Goal: Task Accomplishment & Management: Manage account settings

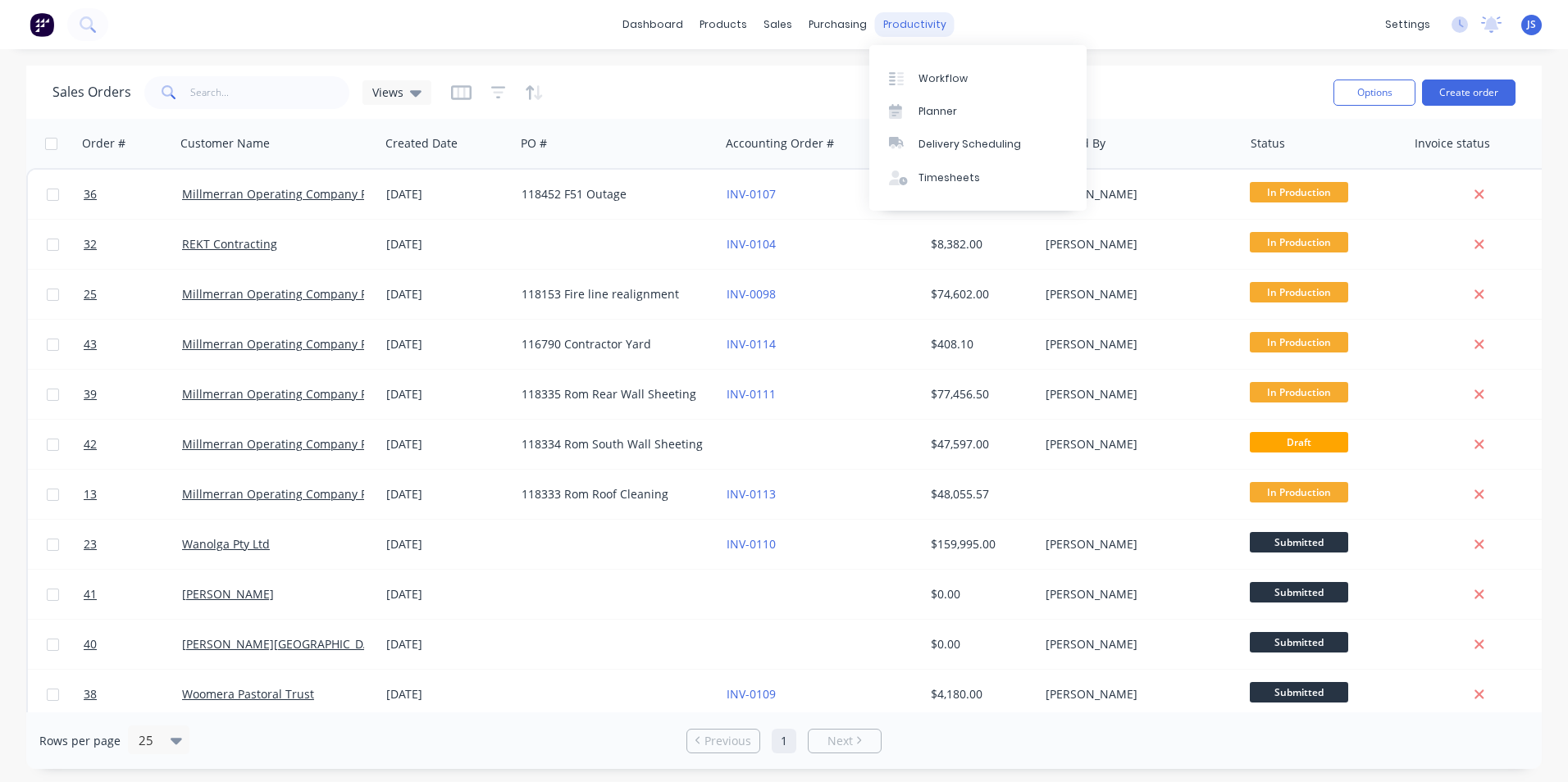
click at [914, 29] on div "productivity" at bounding box center [915, 24] width 80 height 25
click at [941, 115] on div "Planner" at bounding box center [937, 111] width 38 height 14
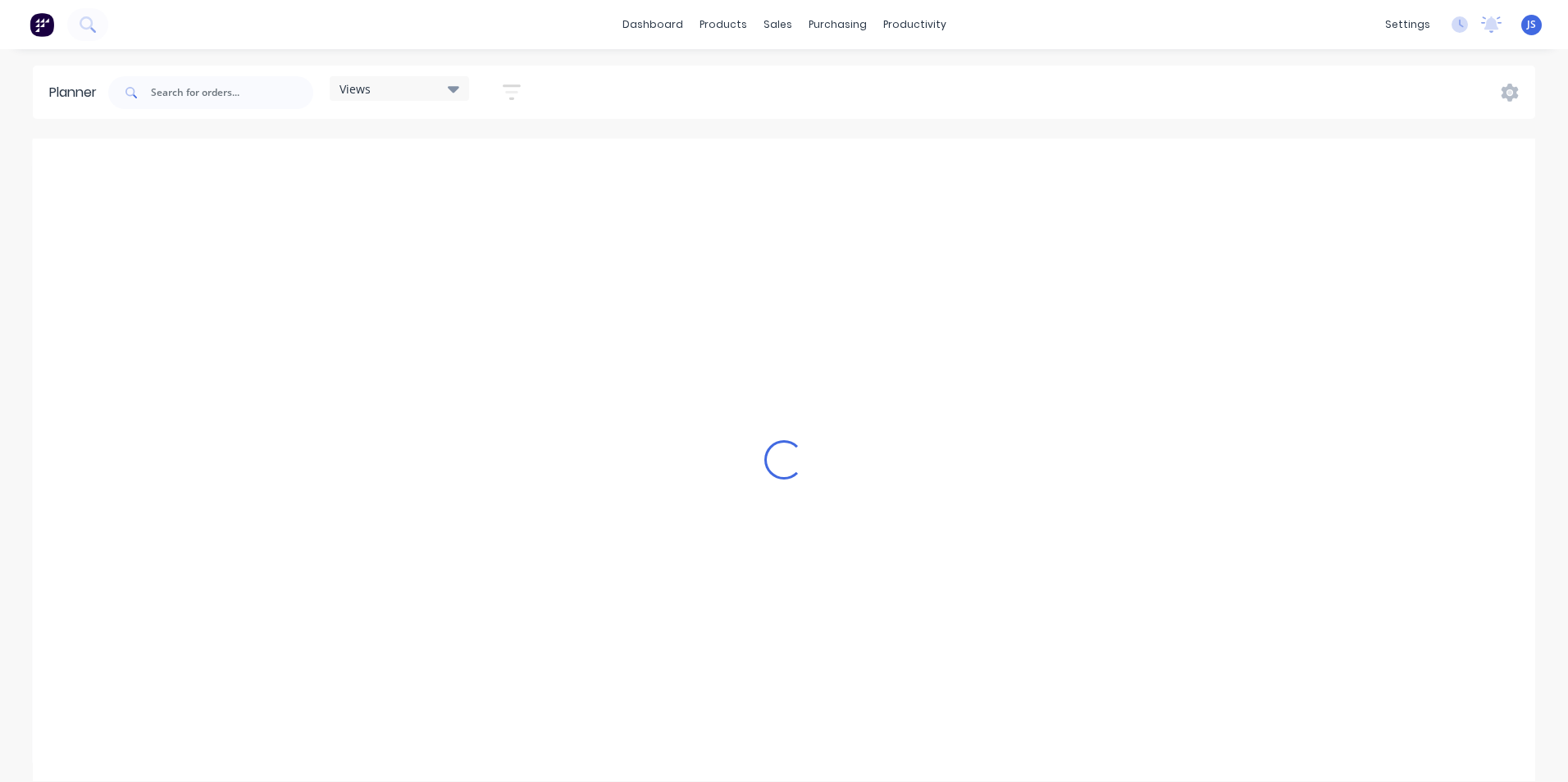
scroll to position [0, 1313]
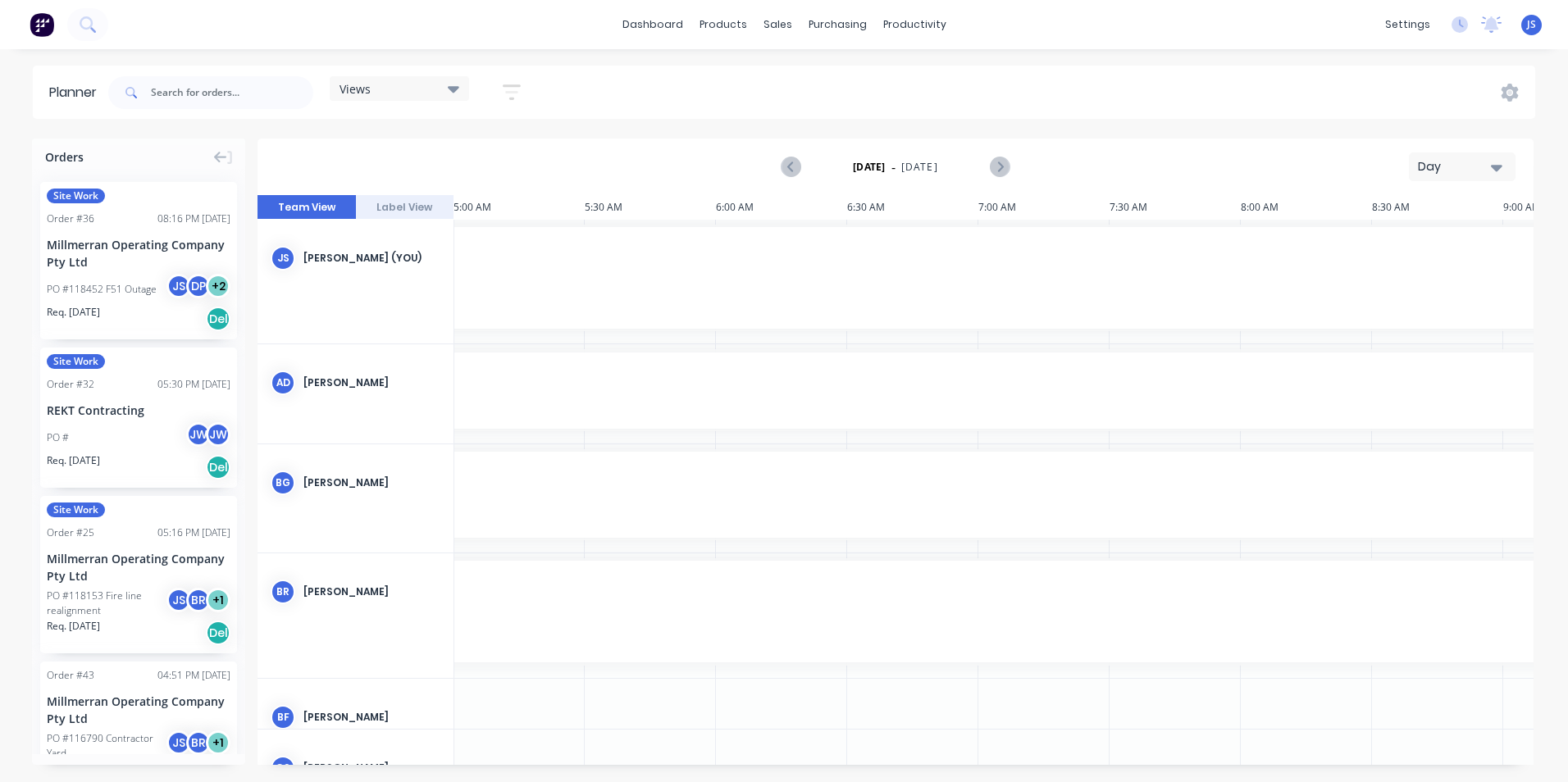
click at [1500, 169] on icon "button" at bounding box center [1497, 167] width 12 height 18
click at [1396, 239] on div "Week" at bounding box center [1433, 243] width 162 height 33
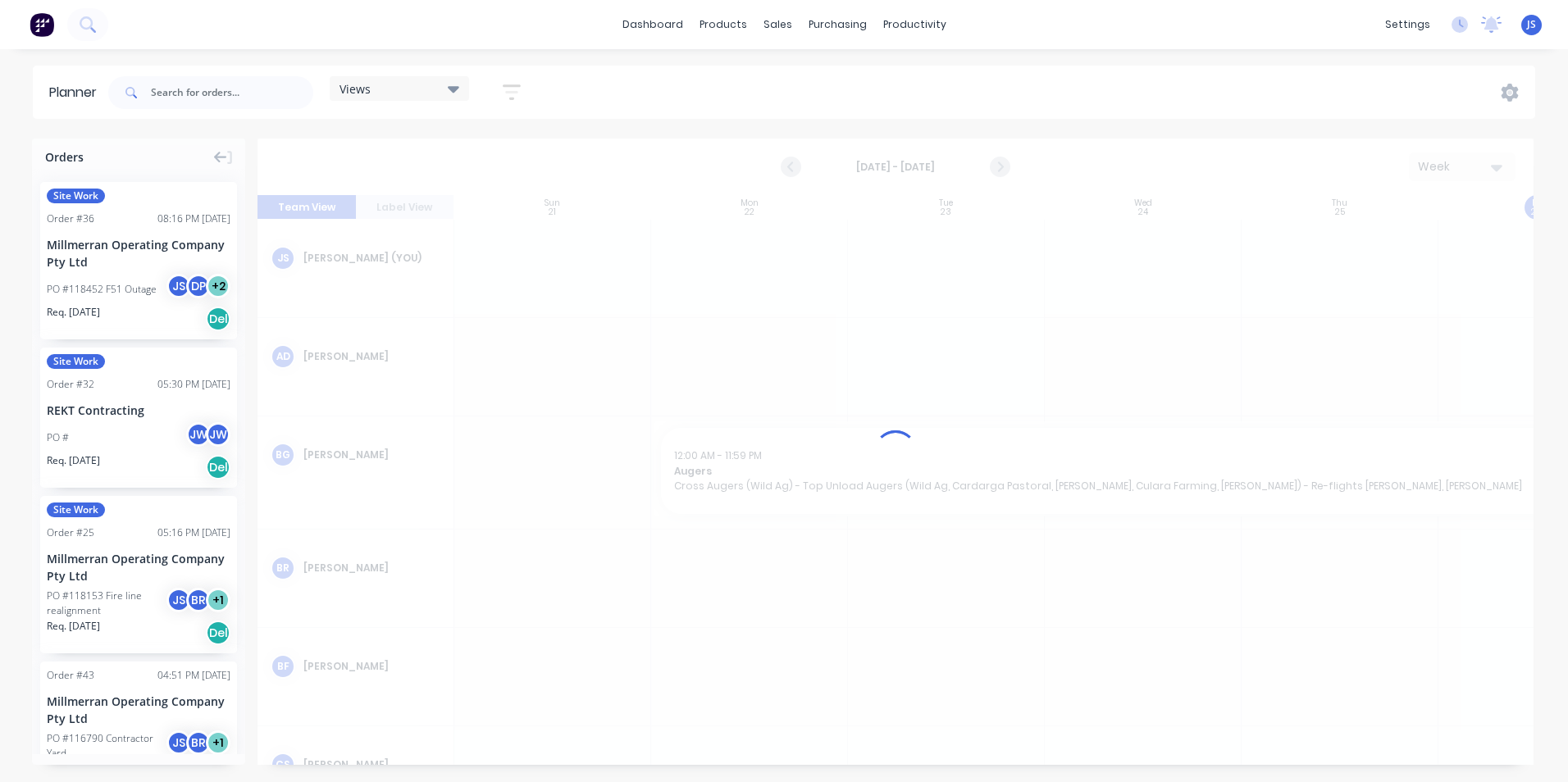
scroll to position [0, 1]
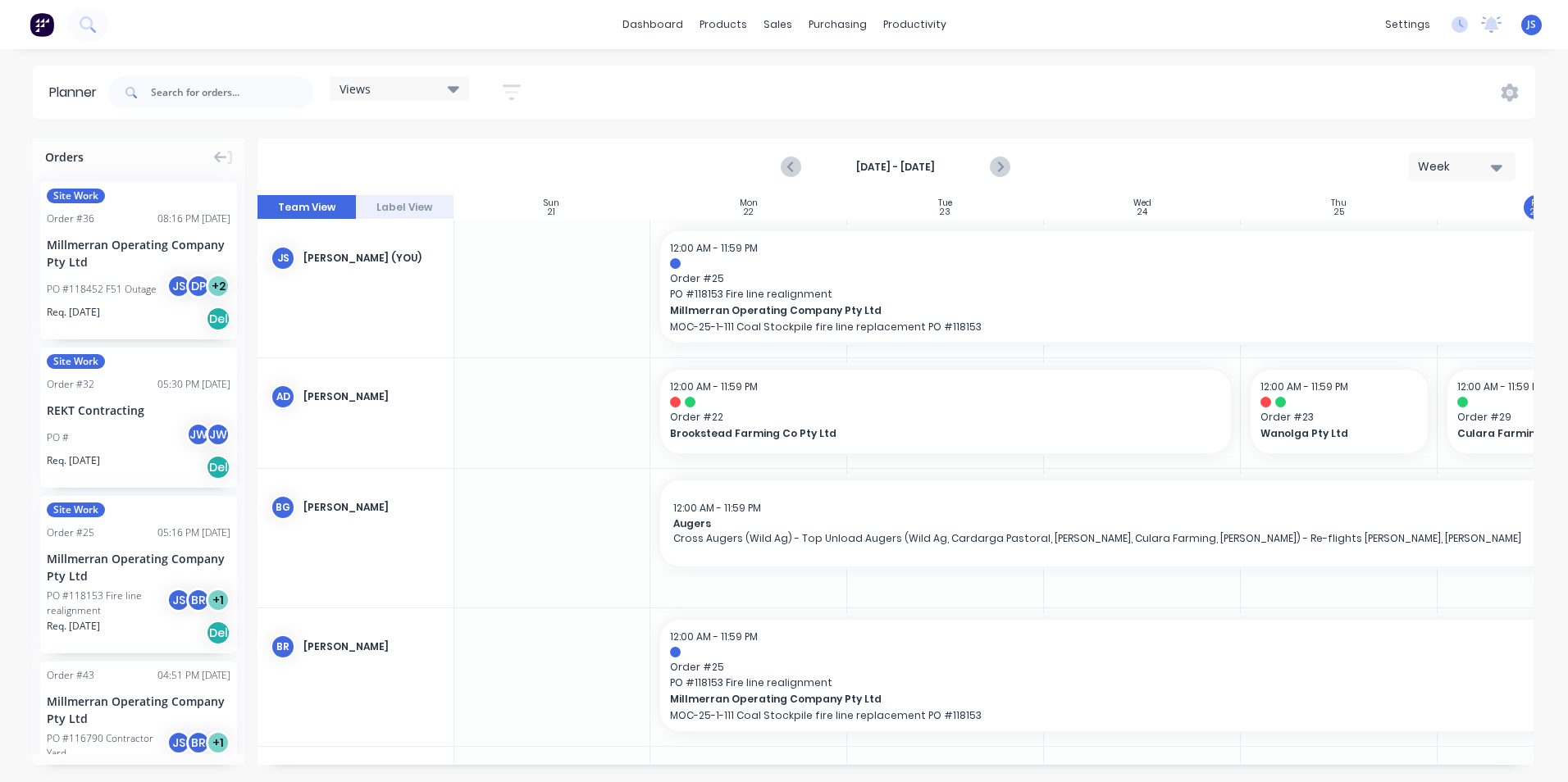
click at [505, 84] on icon "button" at bounding box center [511, 92] width 18 height 20
click at [585, 481] on div at bounding box center [552, 538] width 197 height 138
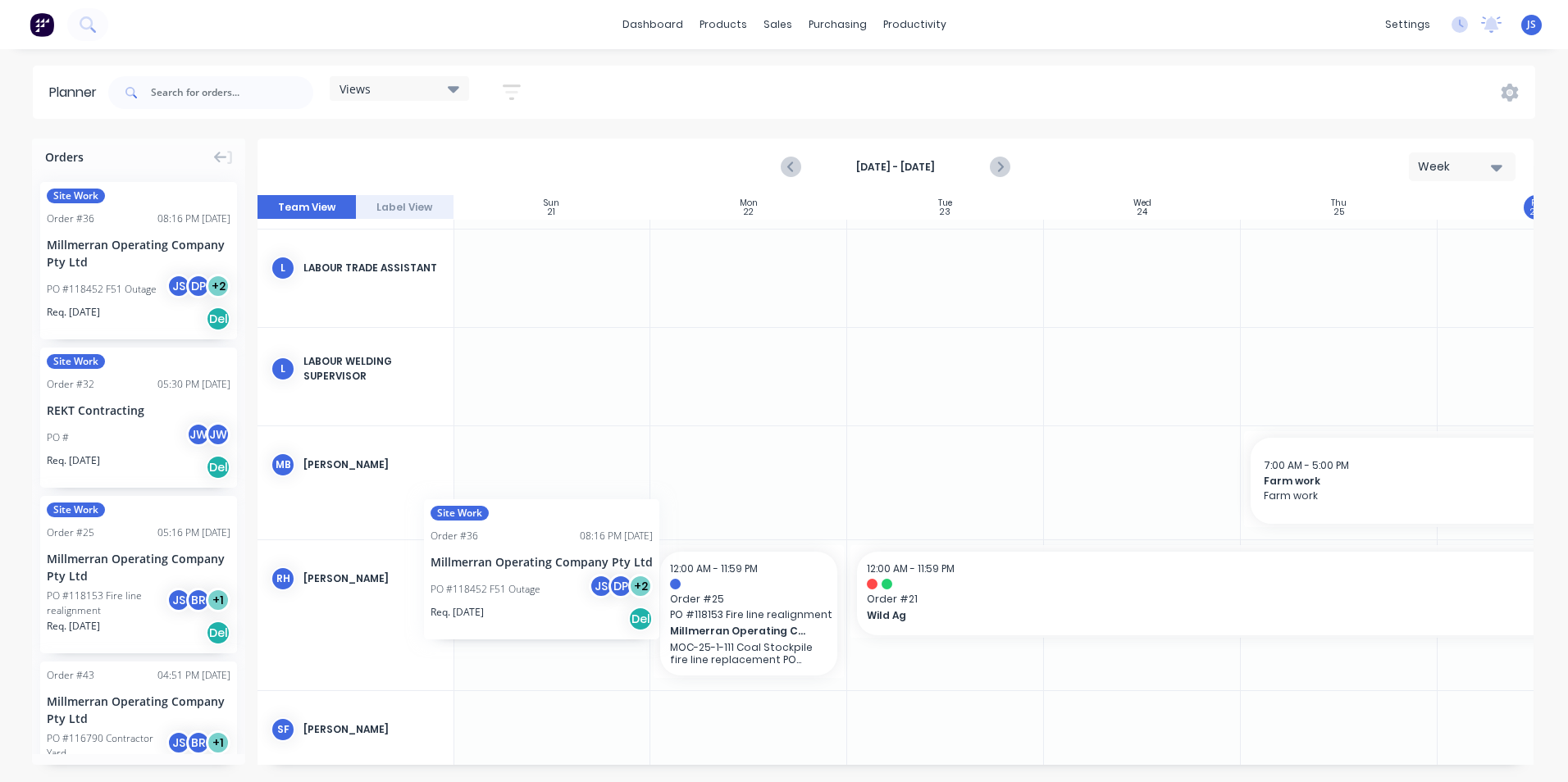
scroll to position [2624, 0]
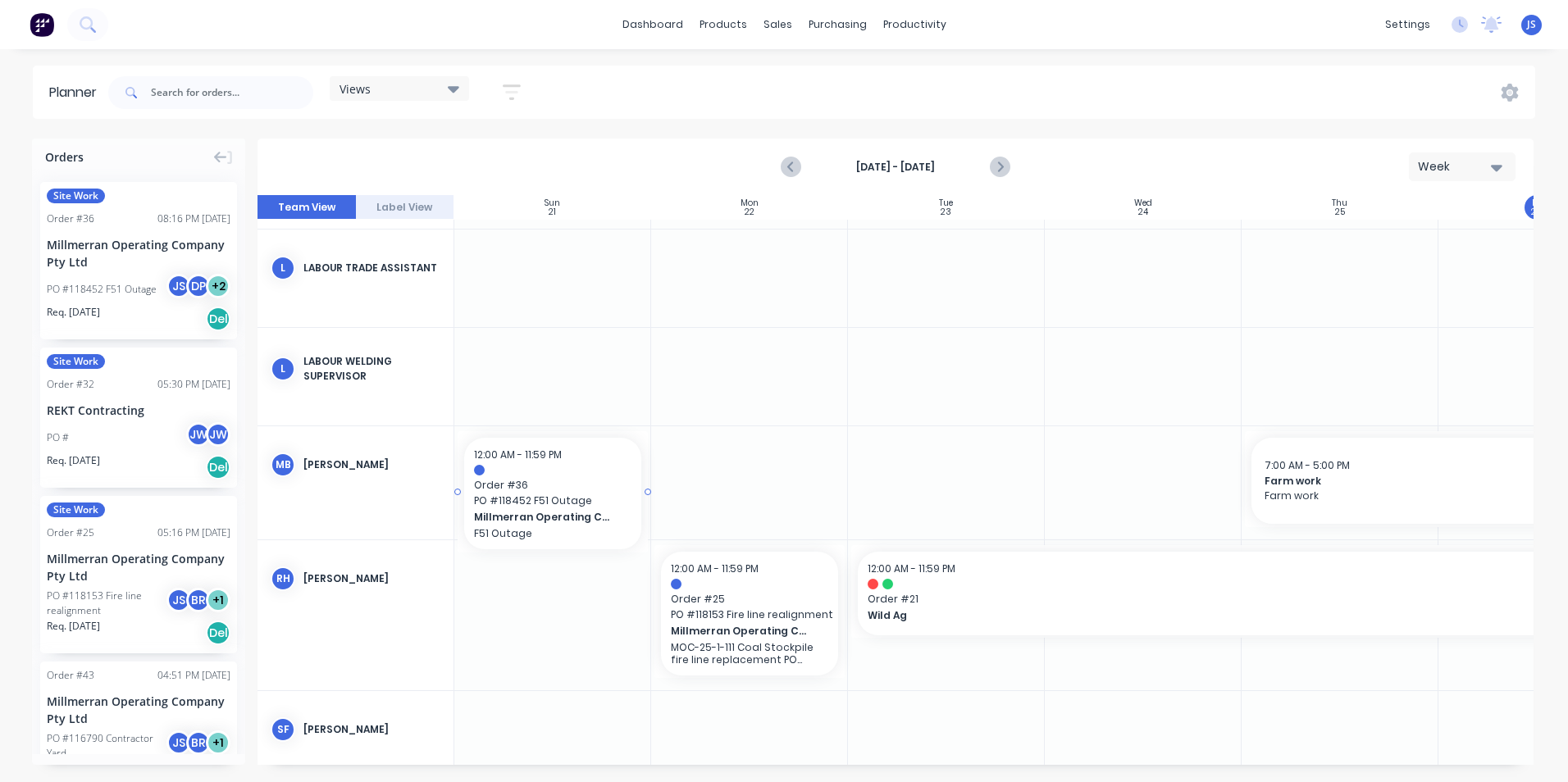
drag, startPoint x: 134, startPoint y: 287, endPoint x: 480, endPoint y: 462, distance: 387.7
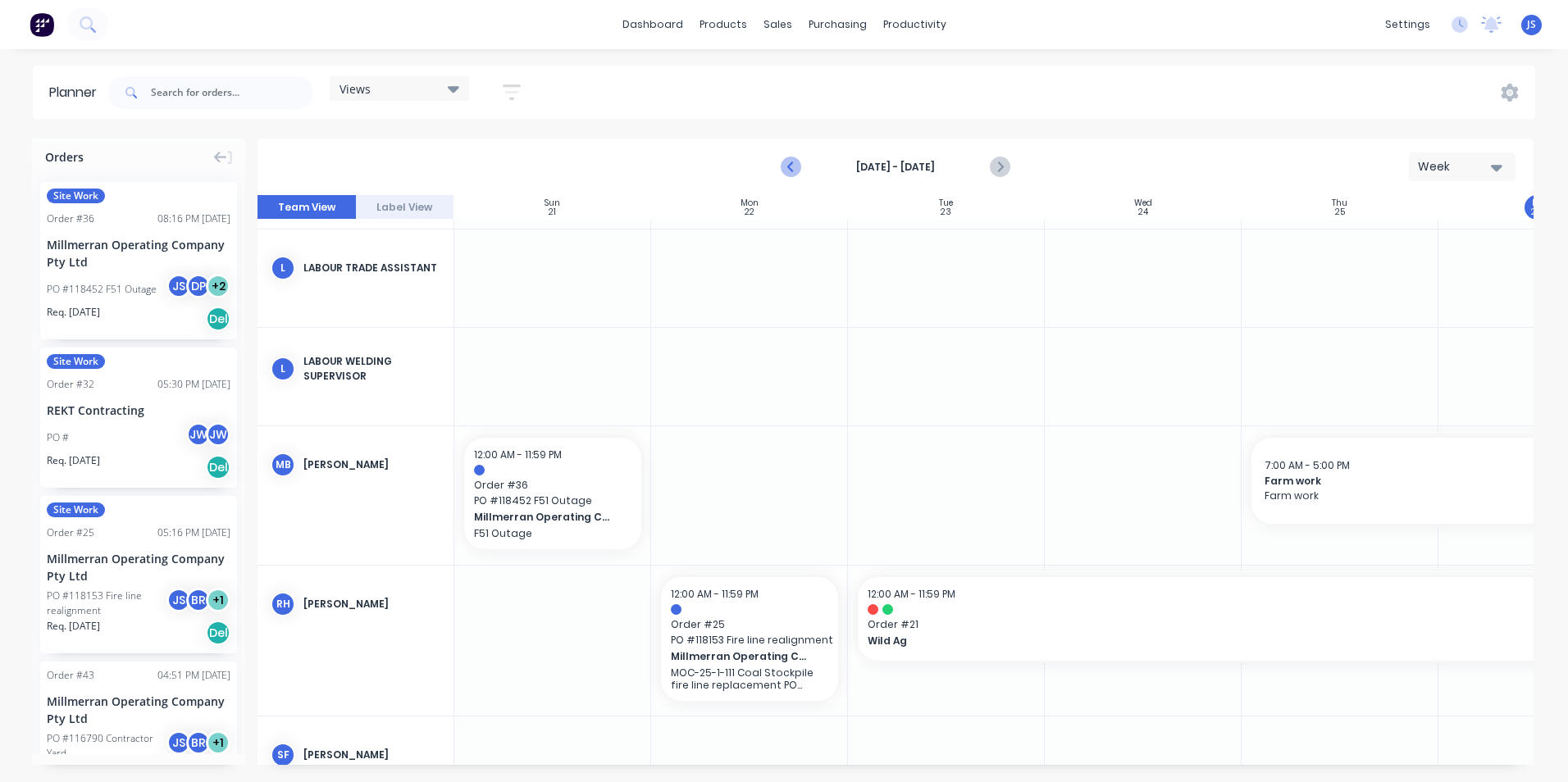
click at [790, 167] on icon "Previous page" at bounding box center [792, 167] width 8 height 13
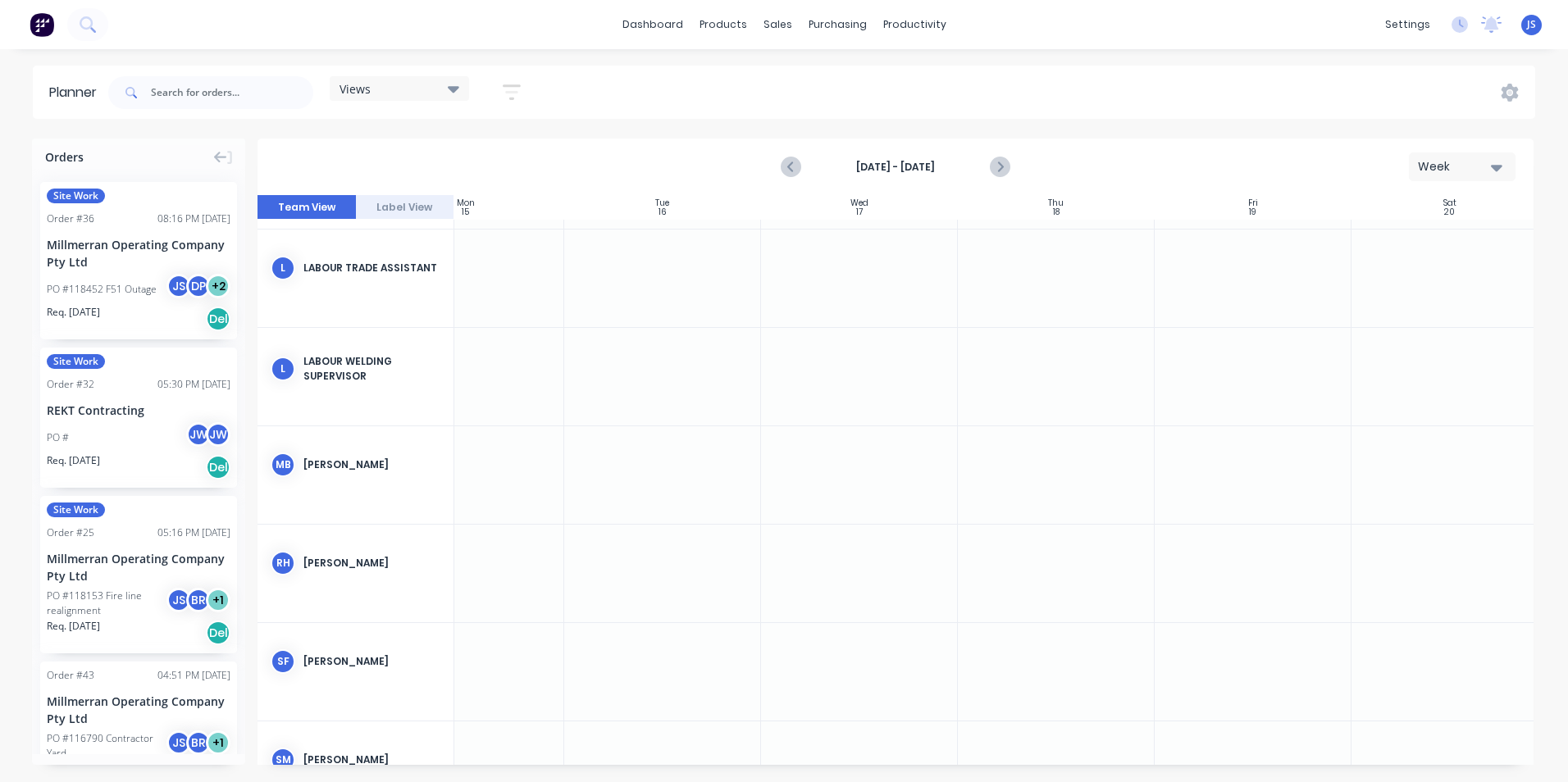
scroll to position [2624, 305]
drag, startPoint x: 138, startPoint y: 281, endPoint x: 1090, endPoint y: 486, distance: 973.8
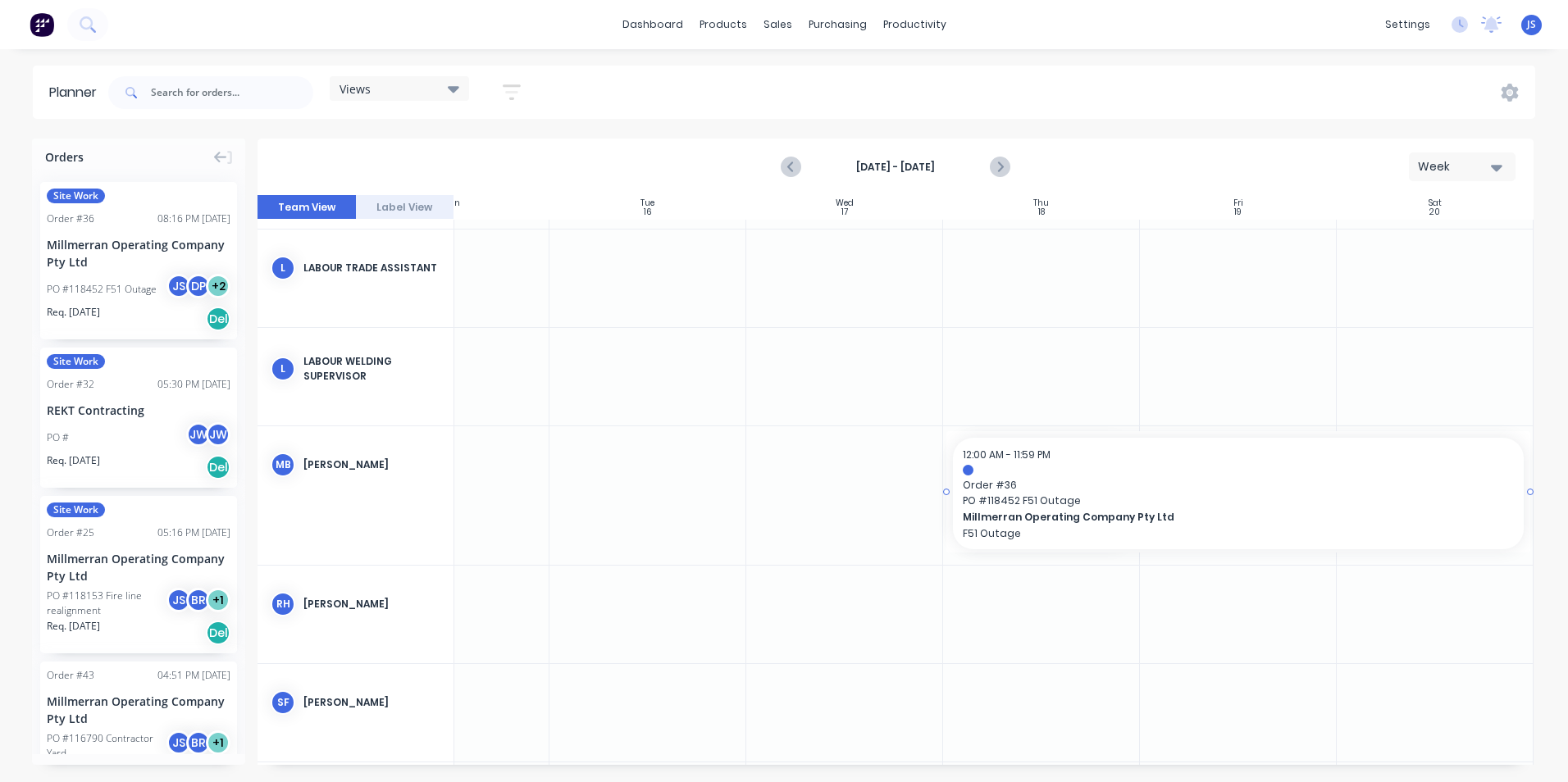
drag, startPoint x: 1128, startPoint y: 493, endPoint x: 1394, endPoint y: 492, distance: 266.0
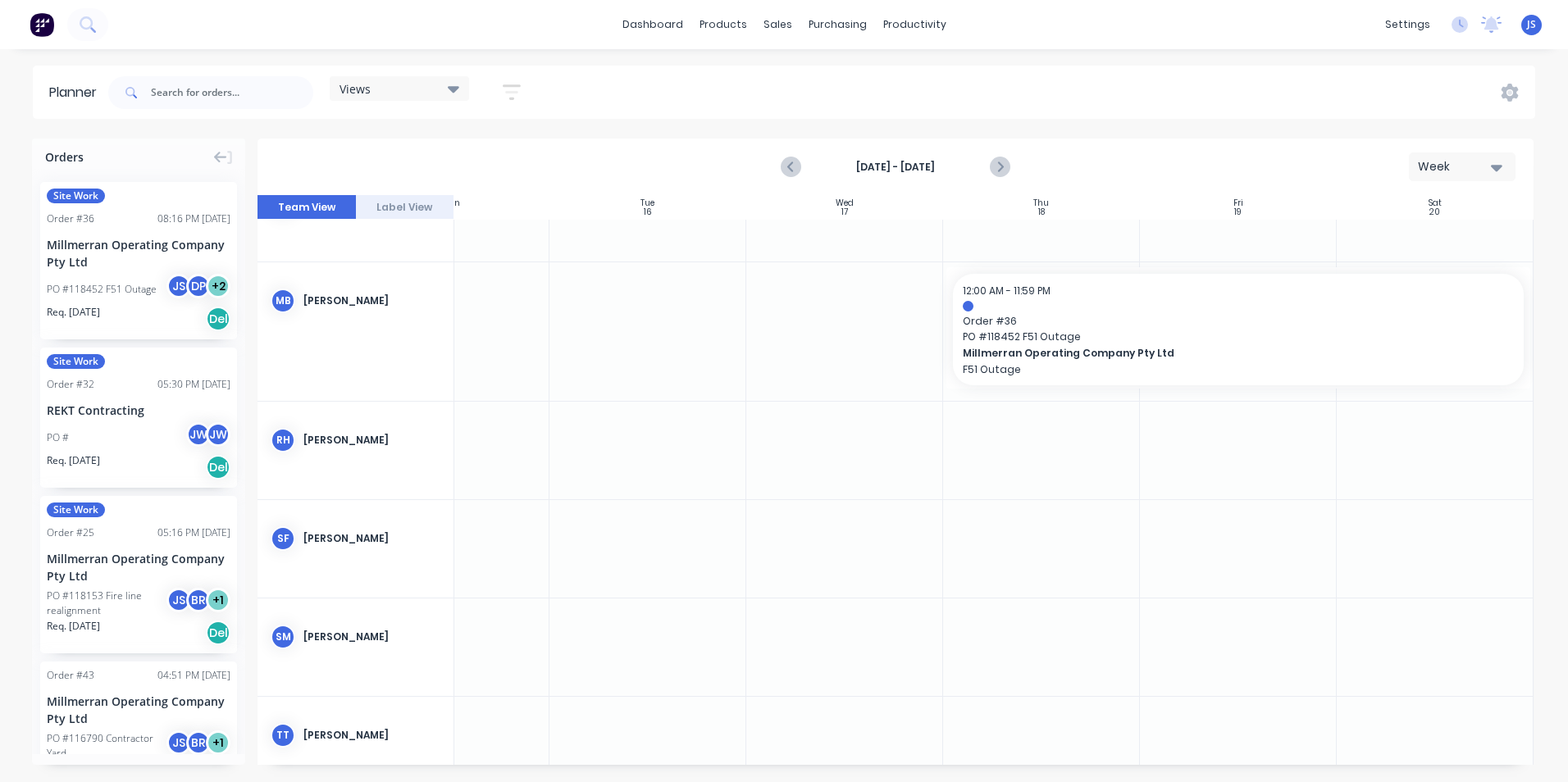
scroll to position [2706, 305]
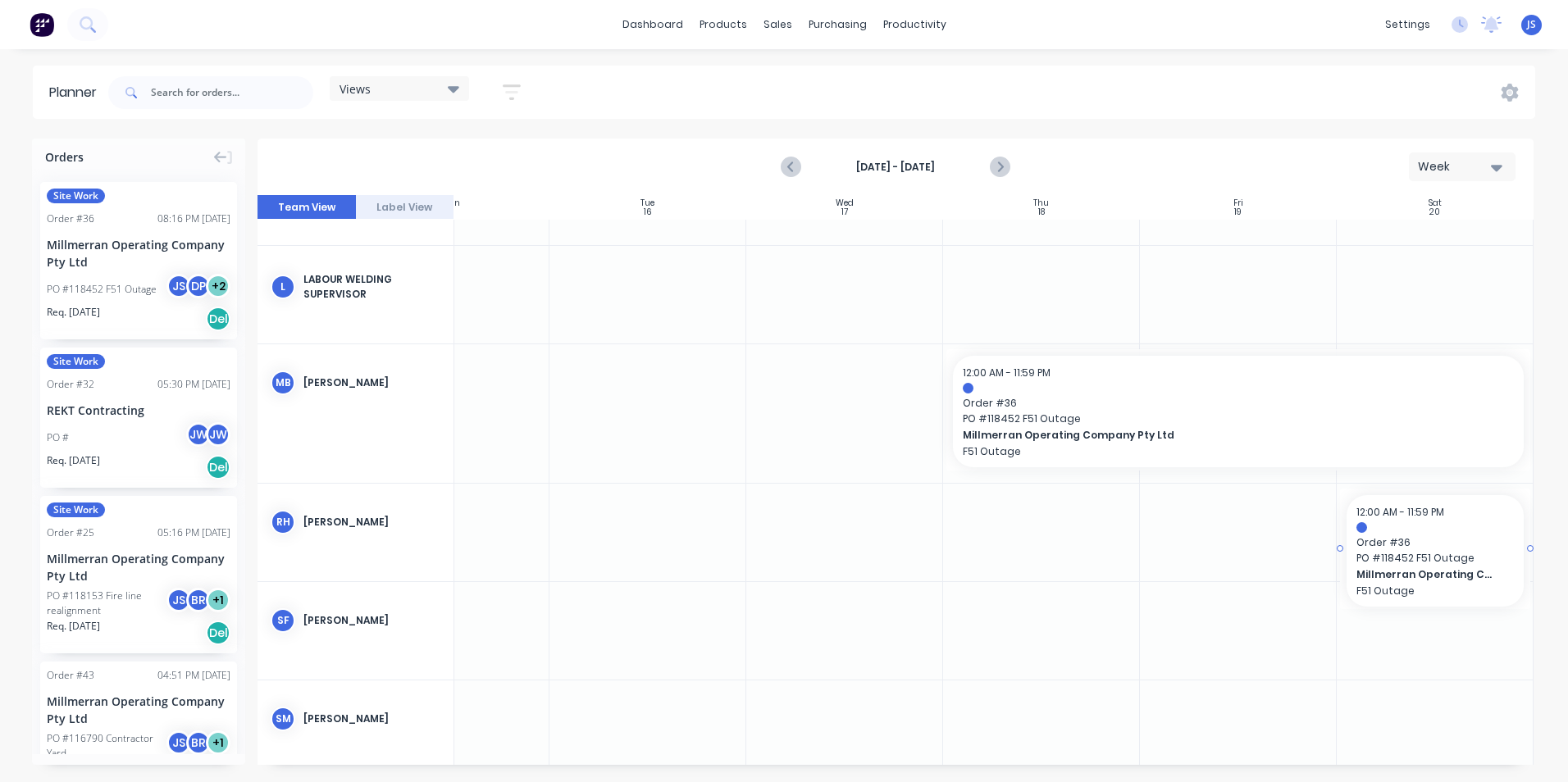
drag, startPoint x: 152, startPoint y: 299, endPoint x: 1383, endPoint y: 514, distance: 1249.6
drag, startPoint x: 1522, startPoint y: 548, endPoint x: 1514, endPoint y: 550, distance: 8.2
click at [1008, 167] on icon "Next page" at bounding box center [999, 167] width 20 height 20
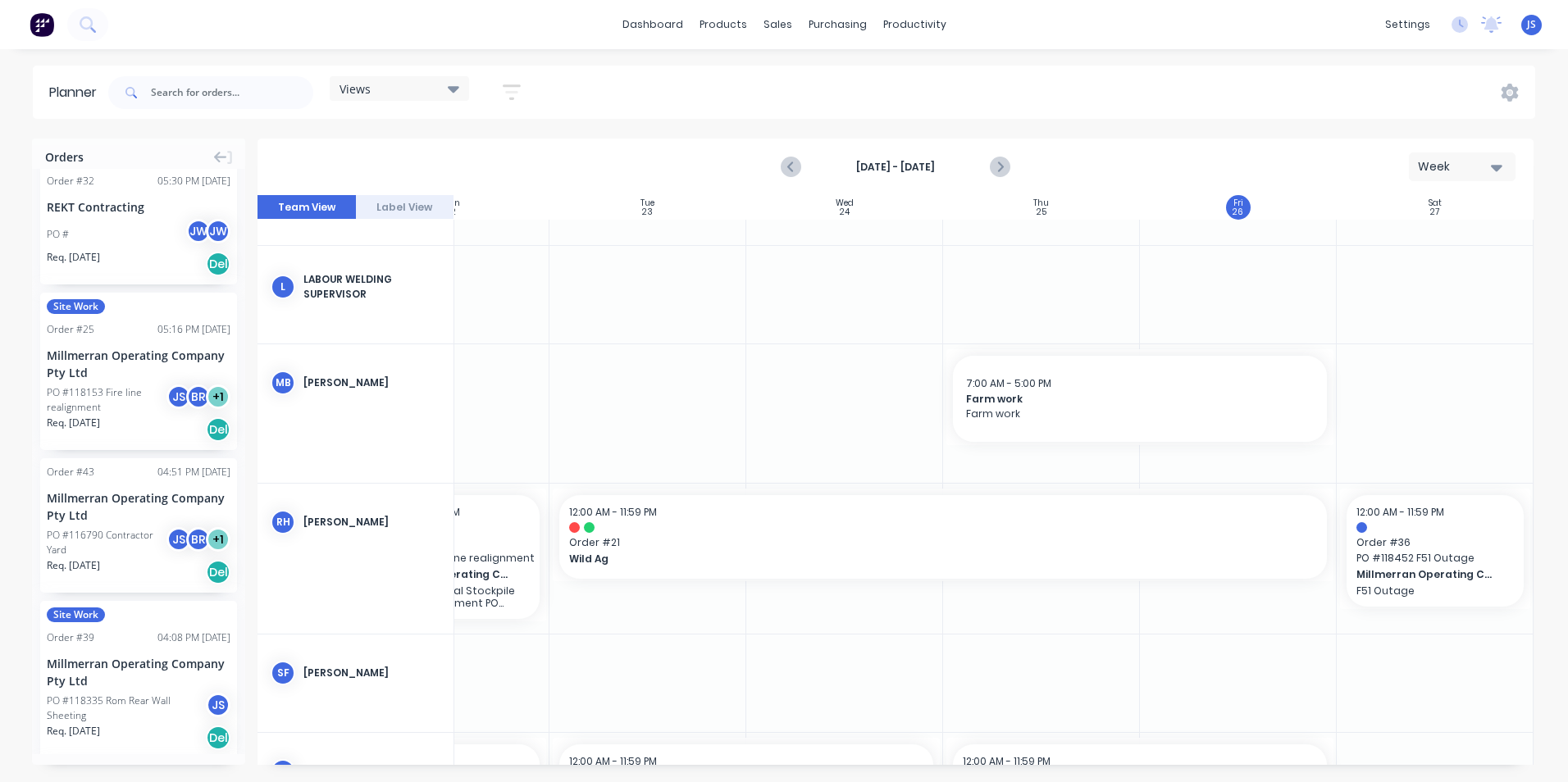
scroll to position [246, 0]
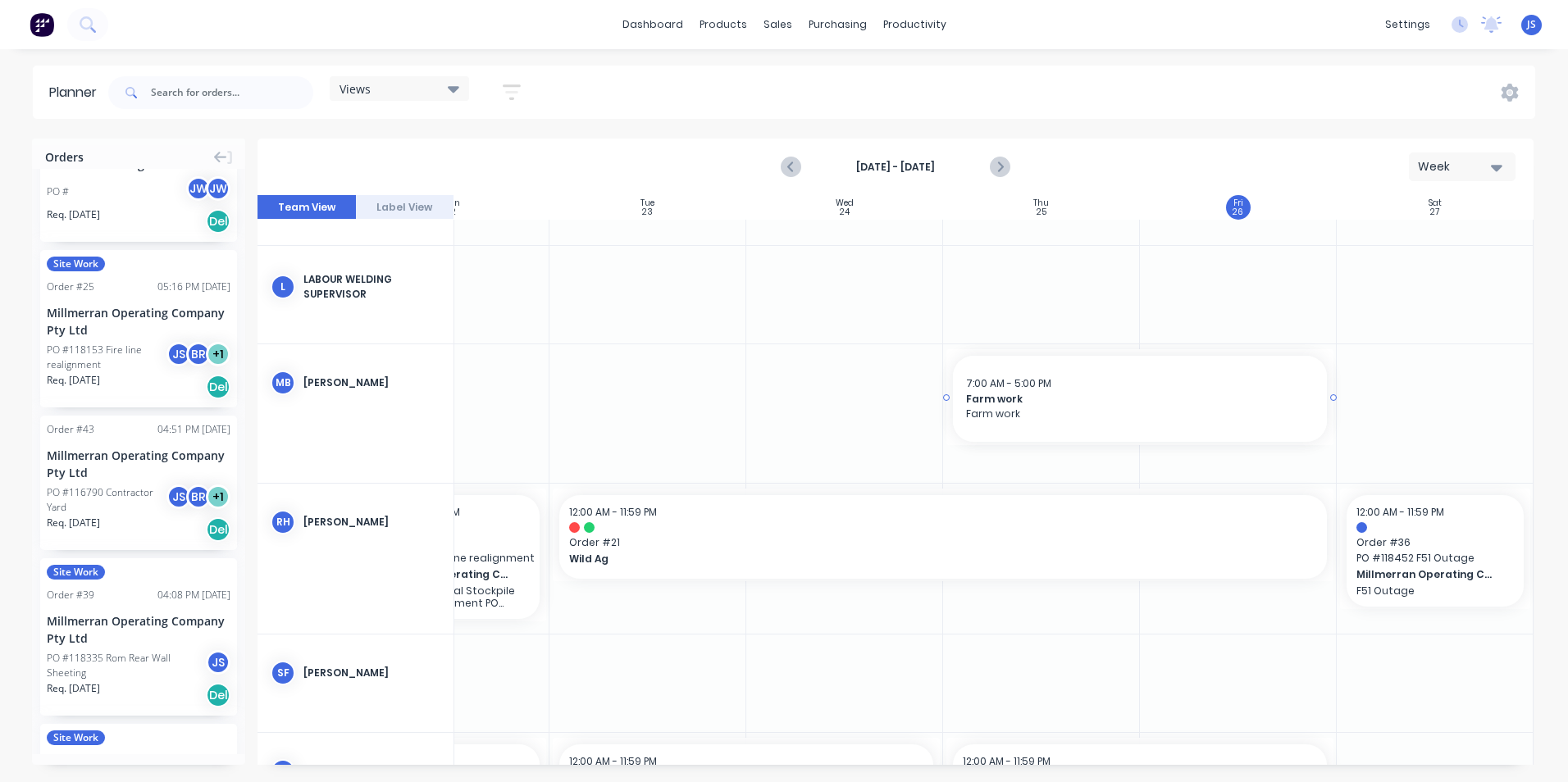
drag, startPoint x: 1326, startPoint y: 398, endPoint x: 1321, endPoint y: 390, distance: 9.4
drag, startPoint x: 1328, startPoint y: 396, endPoint x: 1309, endPoint y: 396, distance: 19.0
drag, startPoint x: 1307, startPoint y: 394, endPoint x: 1204, endPoint y: 402, distance: 103.3
drag, startPoint x: 1324, startPoint y: 400, endPoint x: 1090, endPoint y: 402, distance: 234.0
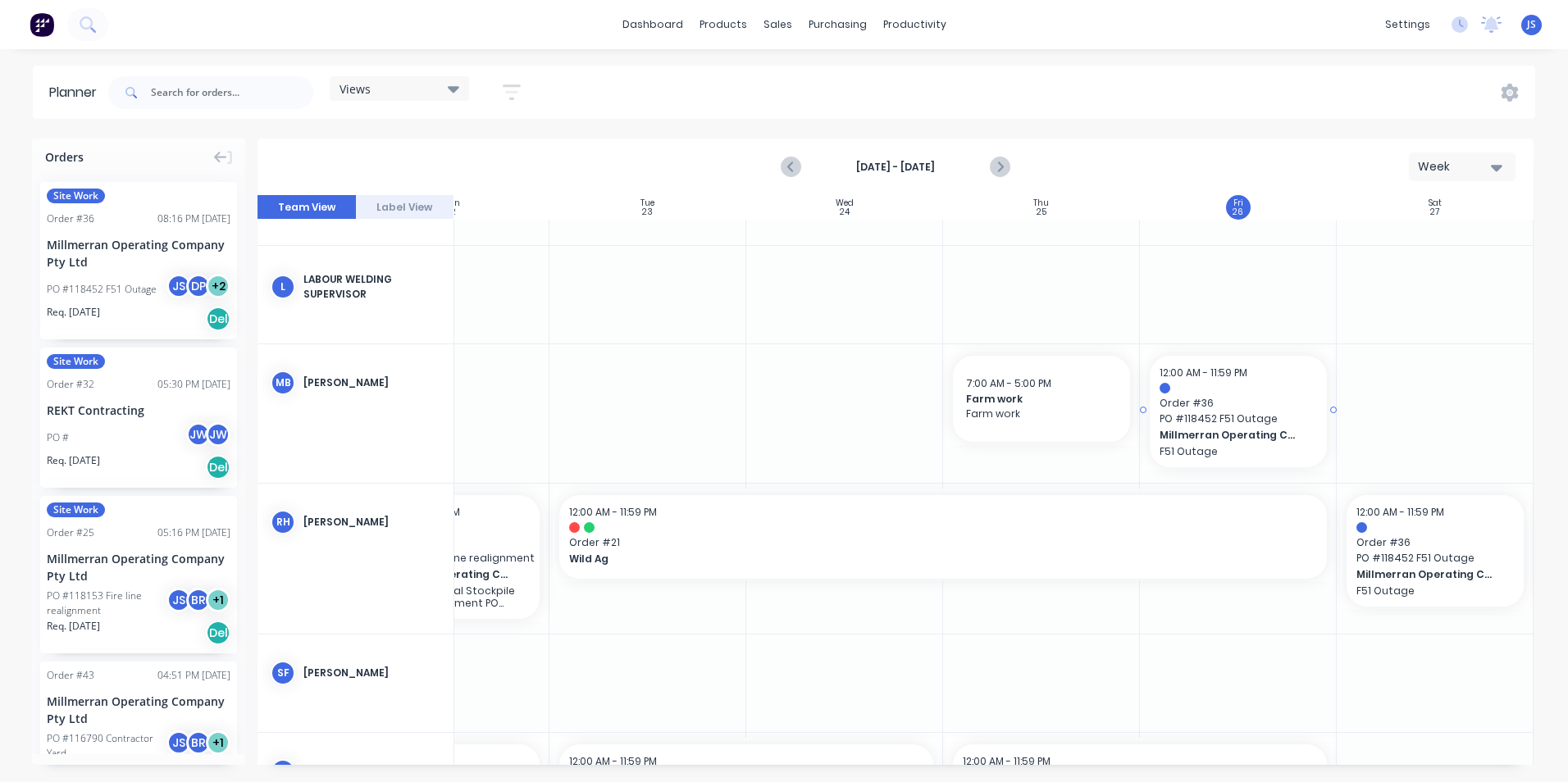
drag, startPoint x: 120, startPoint y: 281, endPoint x: 1195, endPoint y: 394, distance: 1080.9
drag, startPoint x: 1328, startPoint y: 411, endPoint x: 1412, endPoint y: 409, distance: 84.0
click at [999, 159] on icon "Next page" at bounding box center [999, 167] width 20 height 20
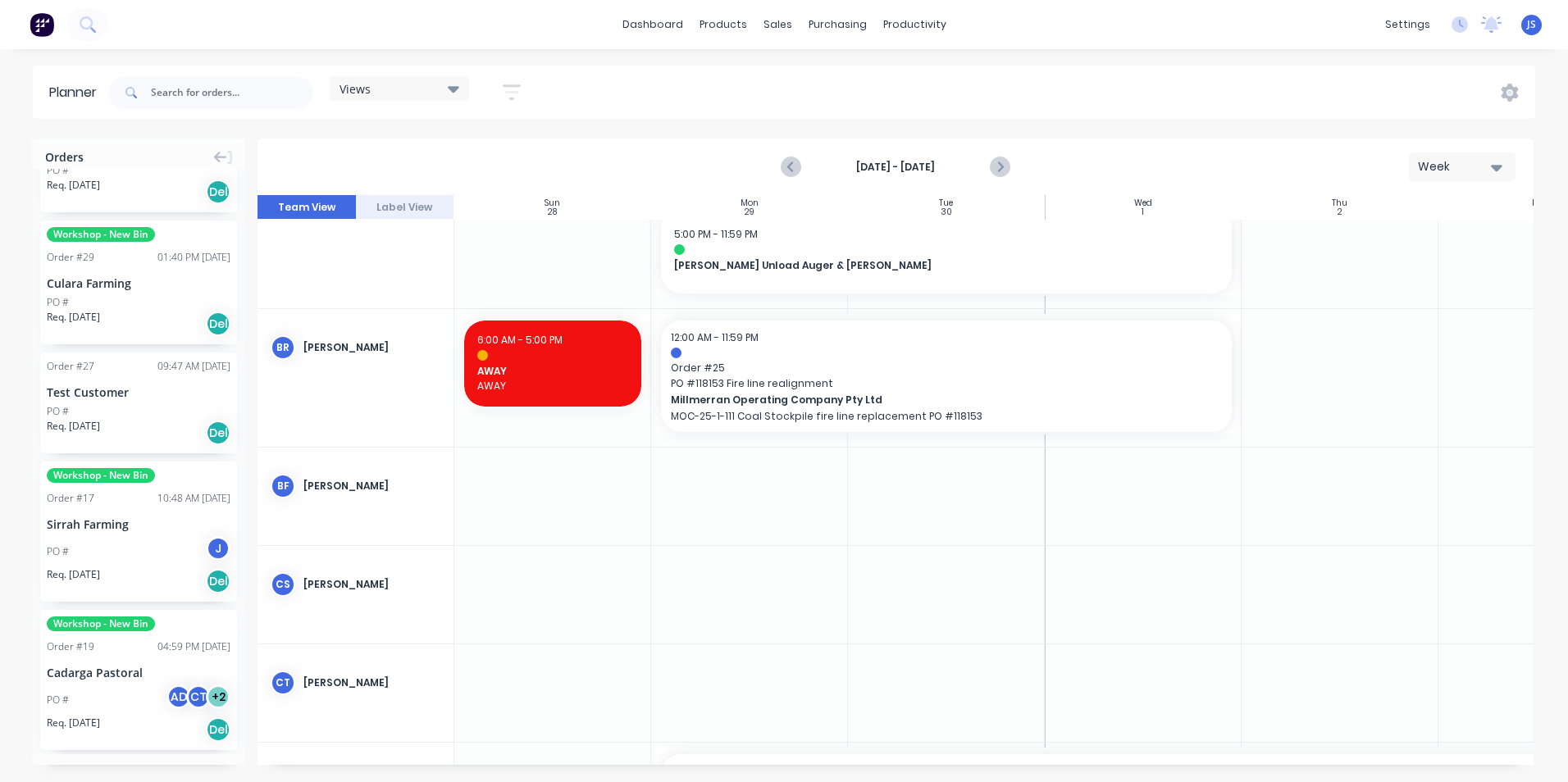
scroll to position [2329, 0]
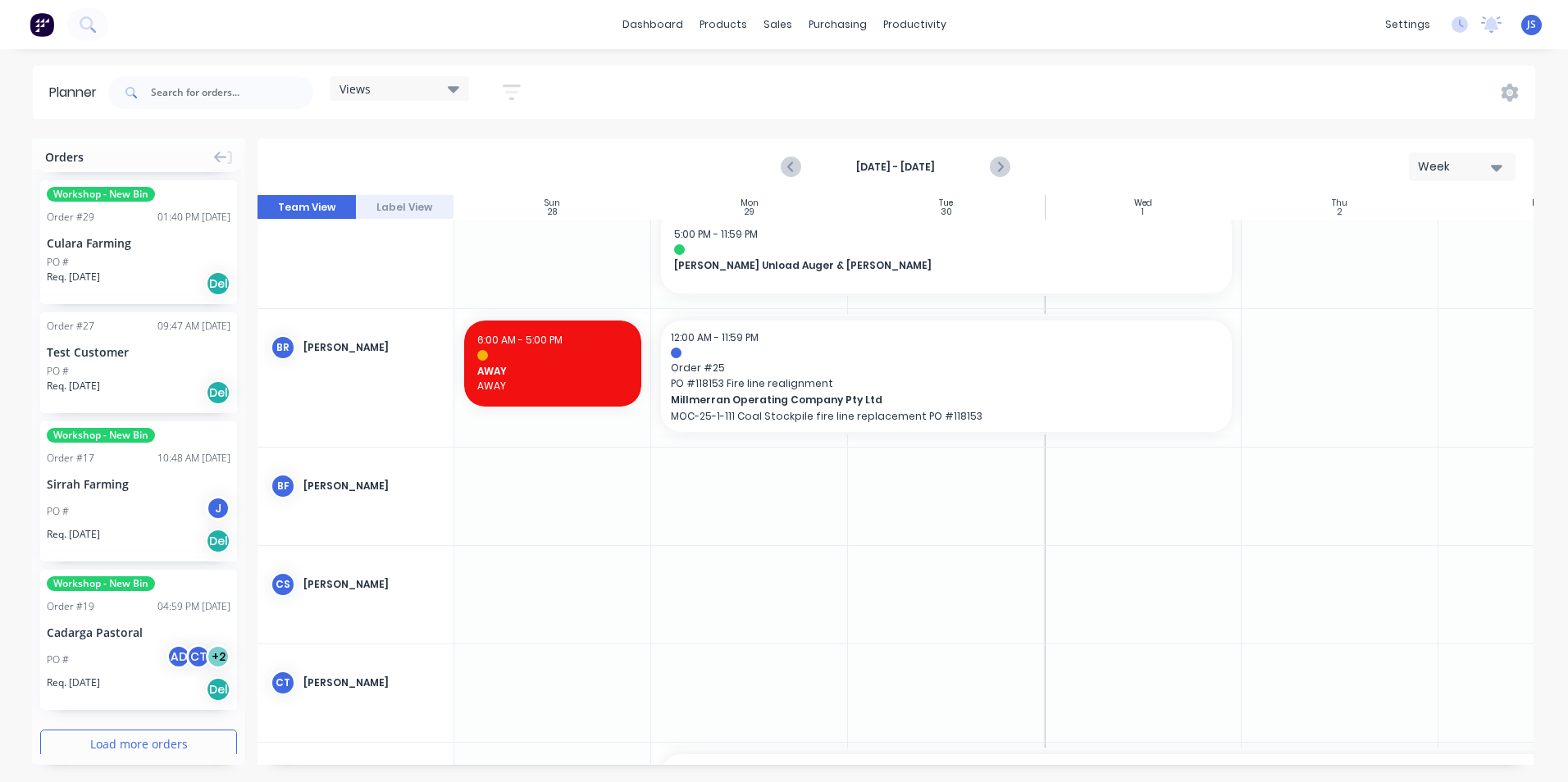
click at [169, 731] on button "Load more orders" at bounding box center [139, 745] width 197 height 29
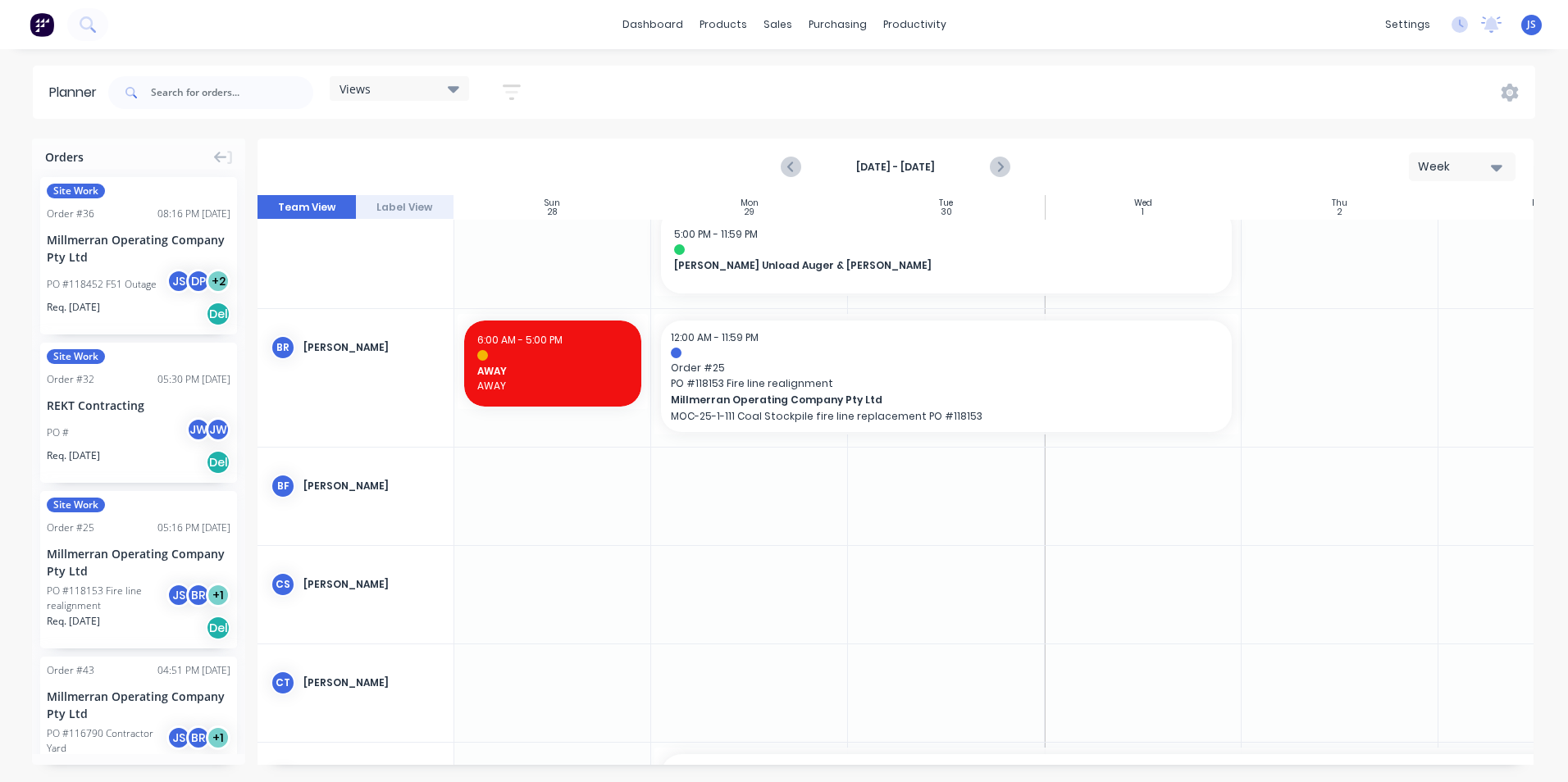
scroll to position [0, 0]
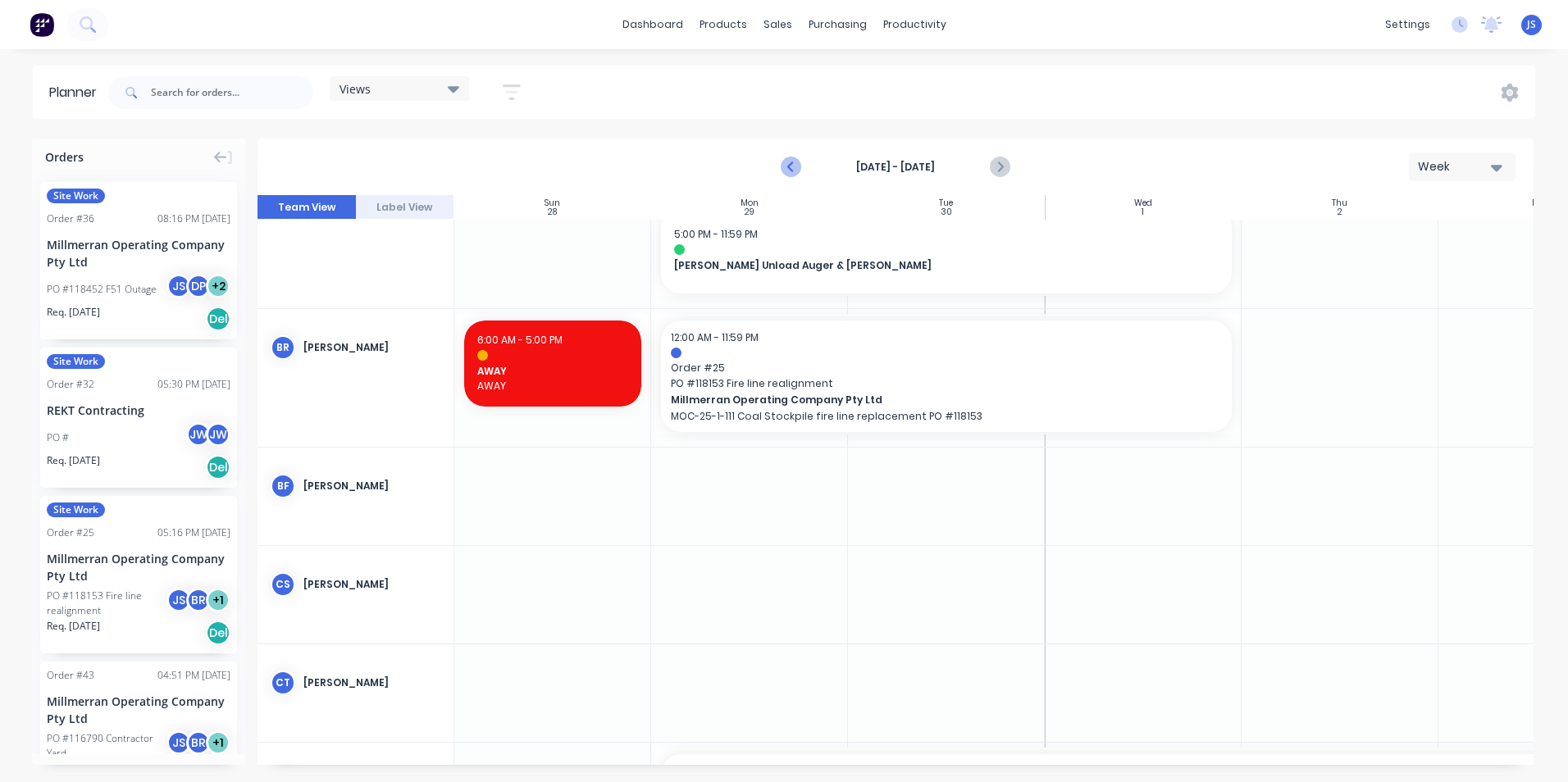
click at [793, 166] on icon "Previous page" at bounding box center [792, 167] width 20 height 20
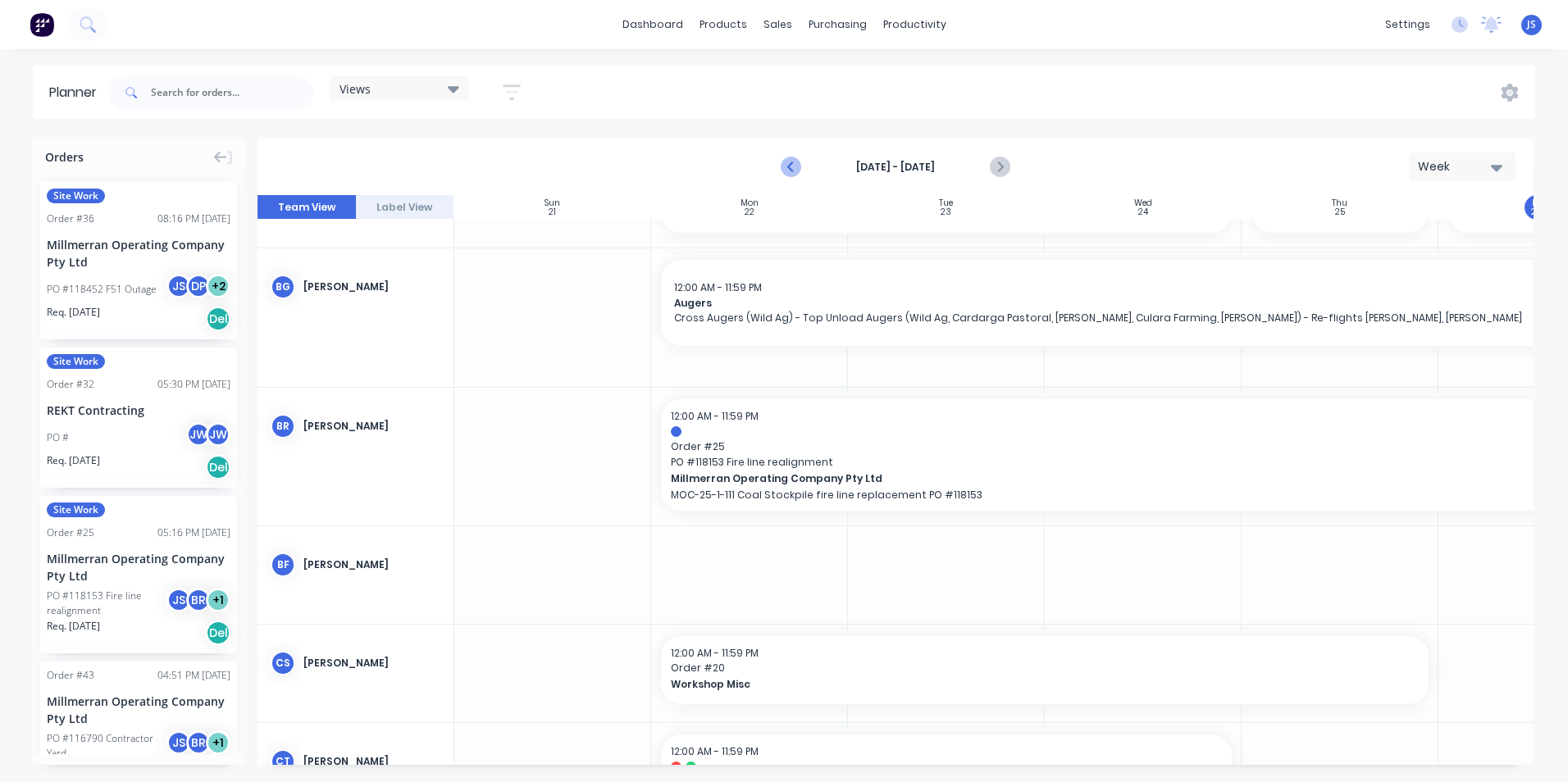
scroll to position [298, 0]
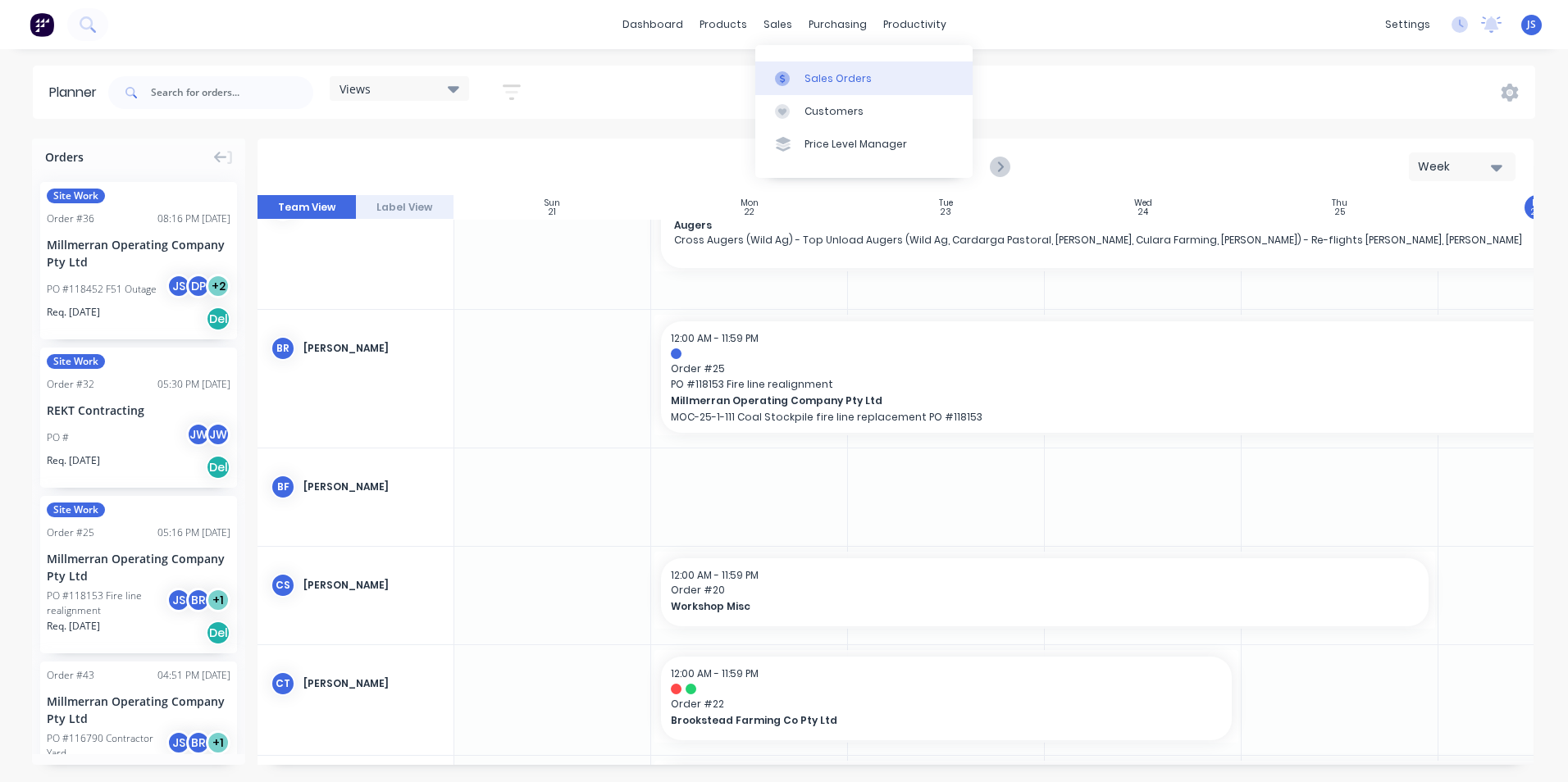
click at [822, 82] on div "Sales Orders" at bounding box center [838, 78] width 67 height 14
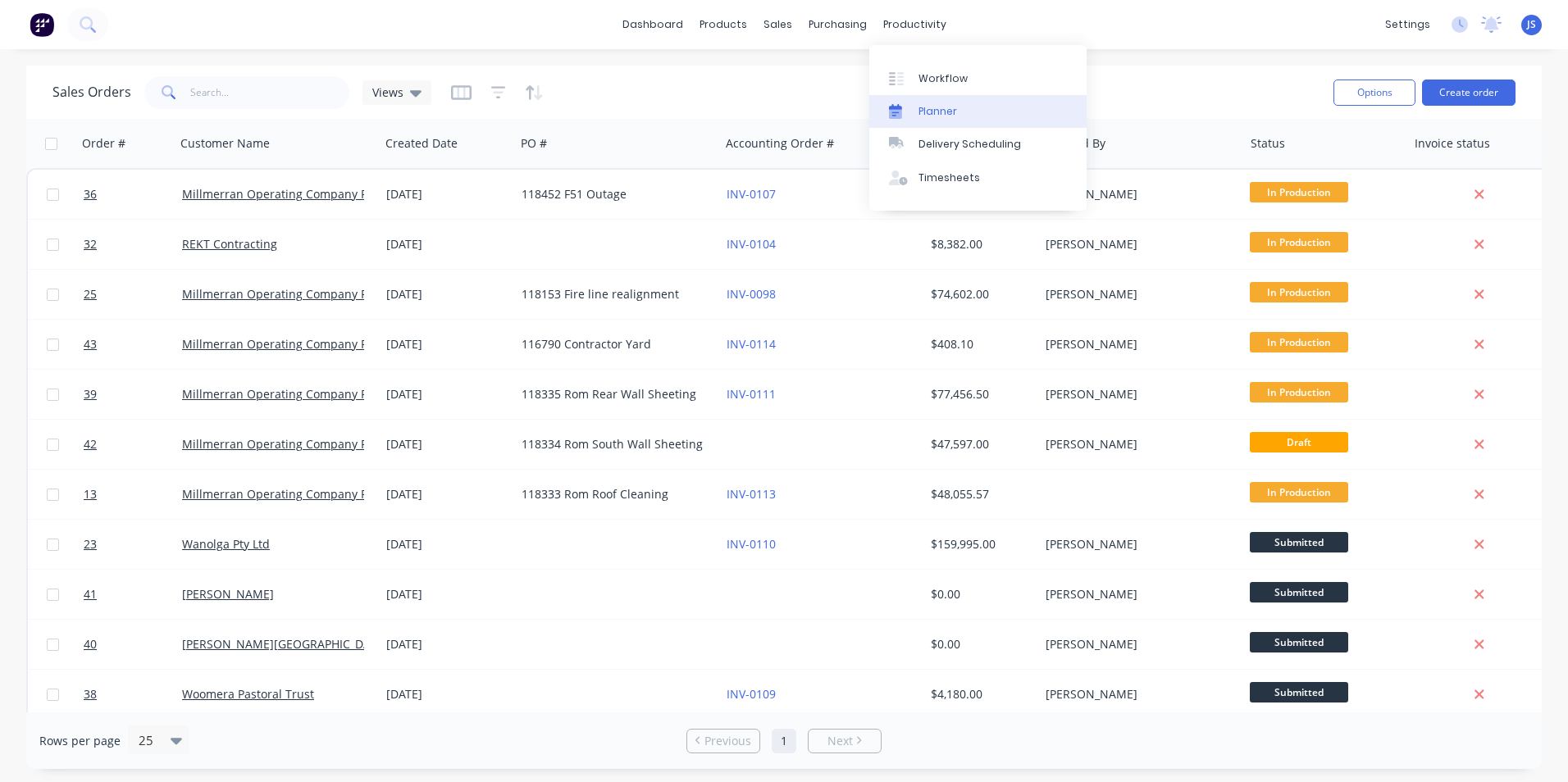
click at [923, 106] on div "Planner" at bounding box center [937, 111] width 38 height 14
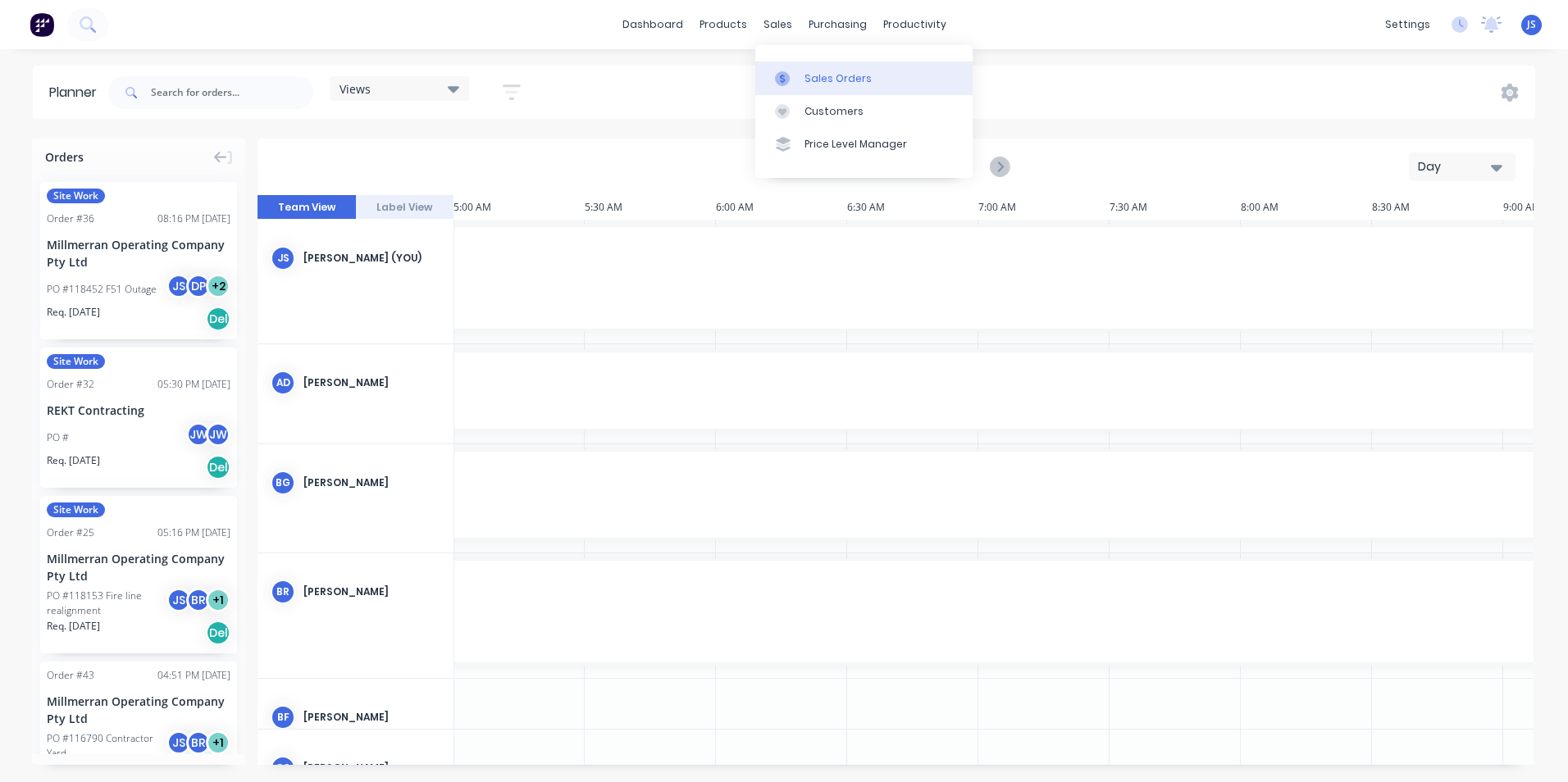
click at [818, 82] on div "Sales Orders" at bounding box center [838, 78] width 67 height 14
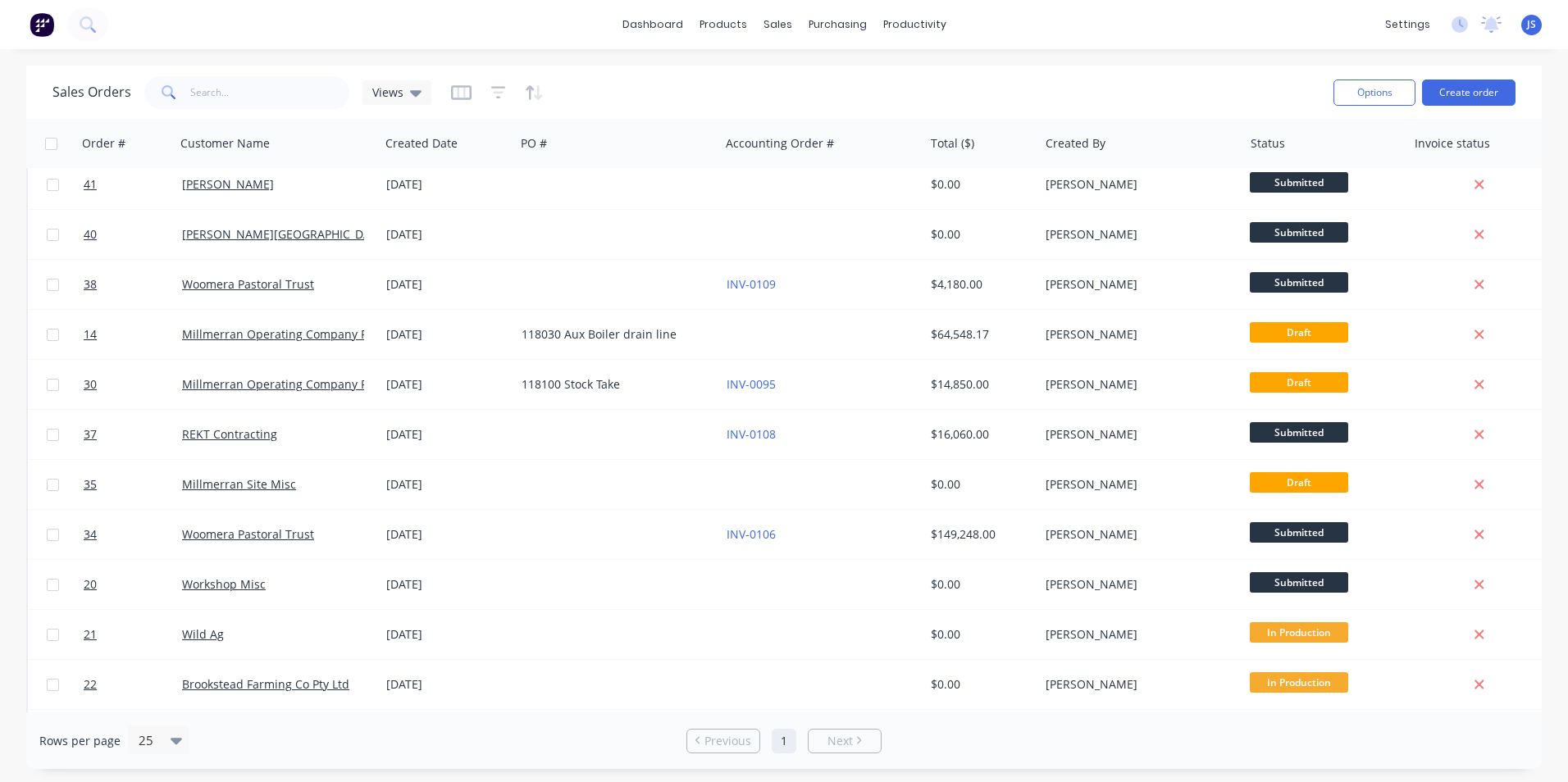
scroll to position [328, 0]
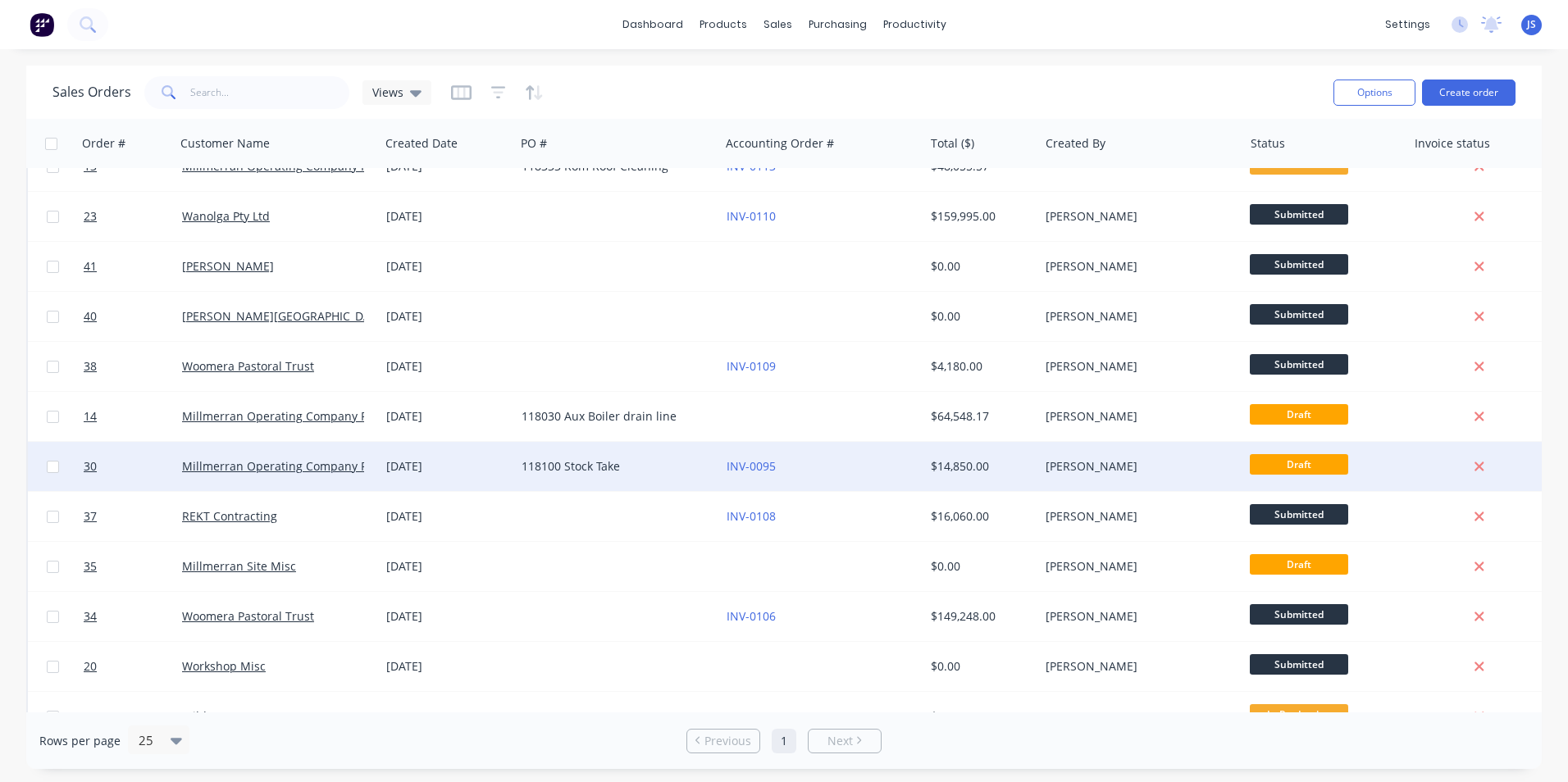
click at [1298, 459] on span "Draft" at bounding box center [1299, 464] width 99 height 20
click at [596, 465] on div "118100 Stock Take" at bounding box center [613, 466] width 182 height 16
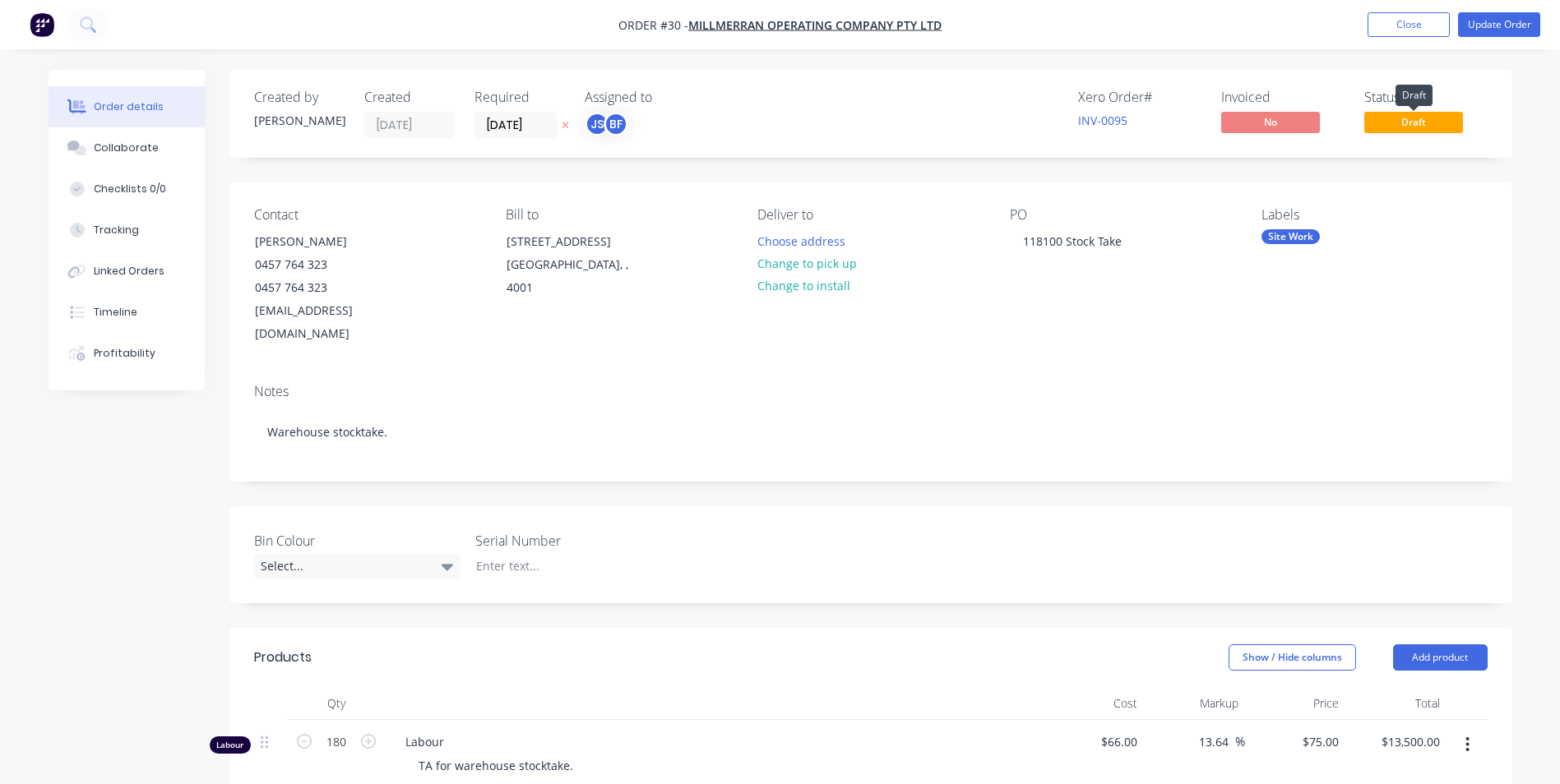
click at [1417, 119] on span "Draft" at bounding box center [1413, 122] width 99 height 20
click at [1377, 120] on span "Draft" at bounding box center [1413, 122] width 99 height 20
drag, startPoint x: 1377, startPoint y: 120, endPoint x: 1547, endPoint y: 79, distance: 174.9
click at [1547, 78] on div "Order details Collaborate Checklists 0/0 Tracking Linked Orders Timeline Profit…" at bounding box center [780, 632] width 1560 height 1265
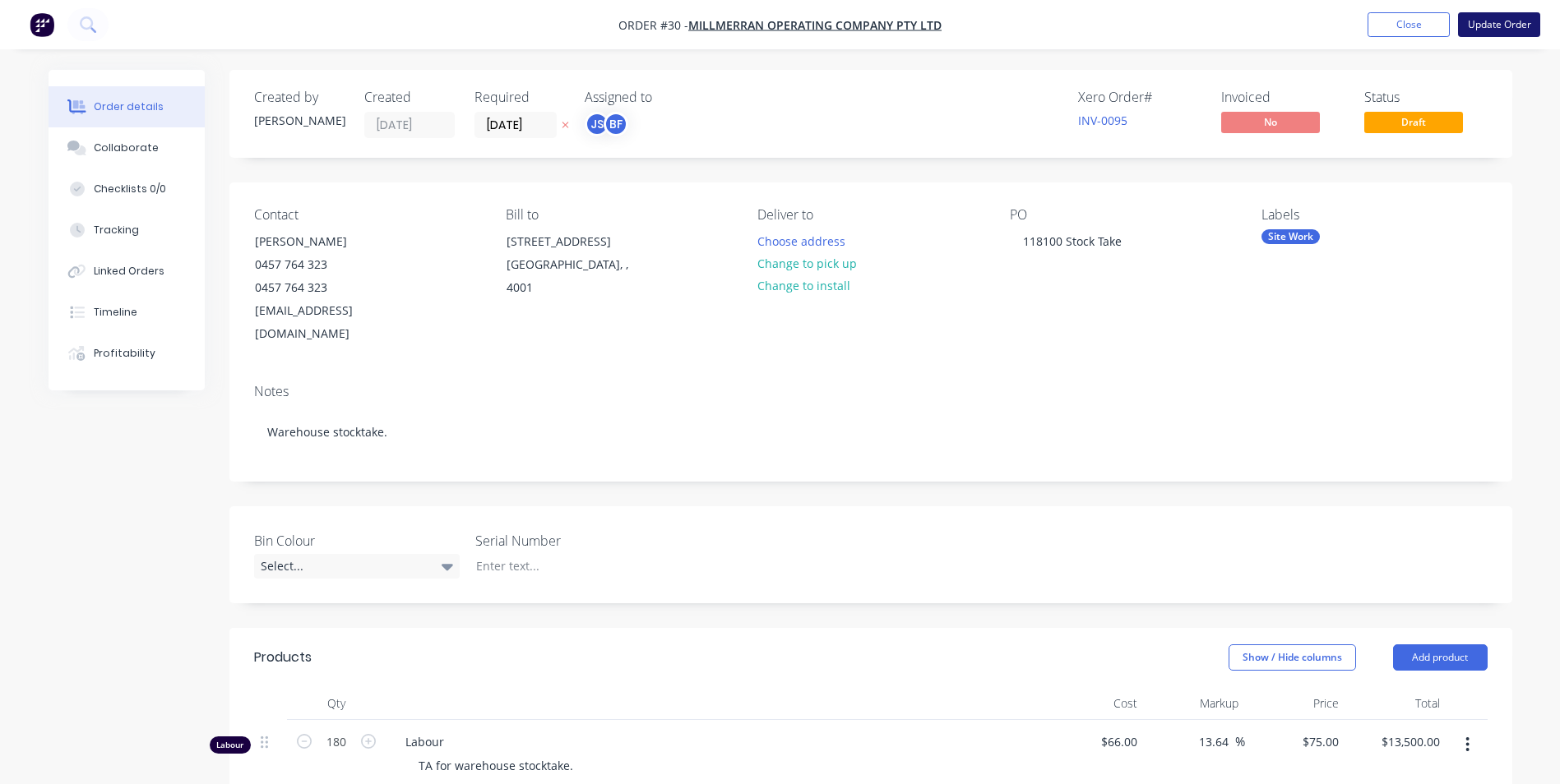
click at [1522, 17] on button "Update Order" at bounding box center [1499, 24] width 82 height 25
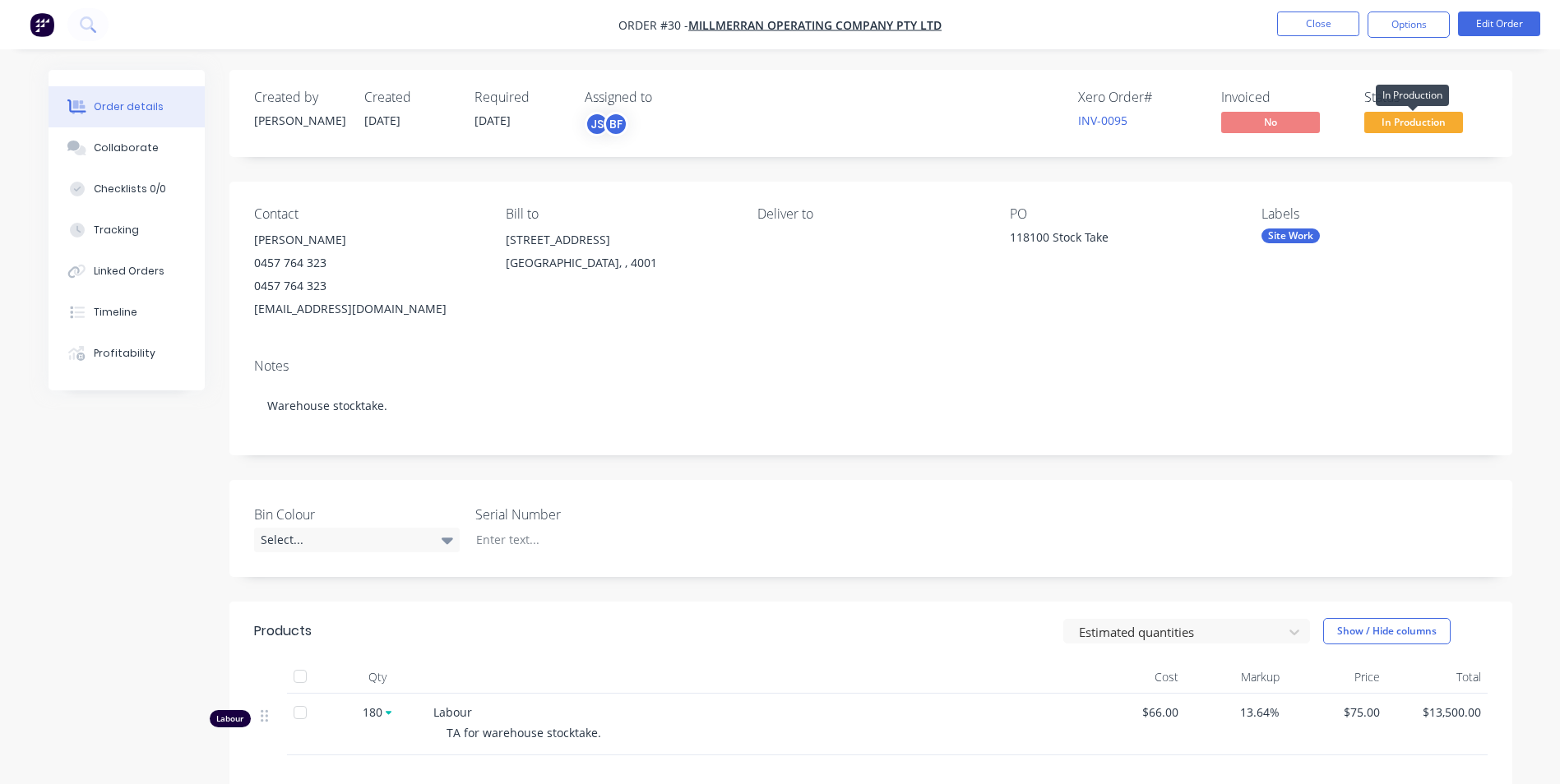
click at [1390, 124] on span "In Production" at bounding box center [1413, 122] width 99 height 20
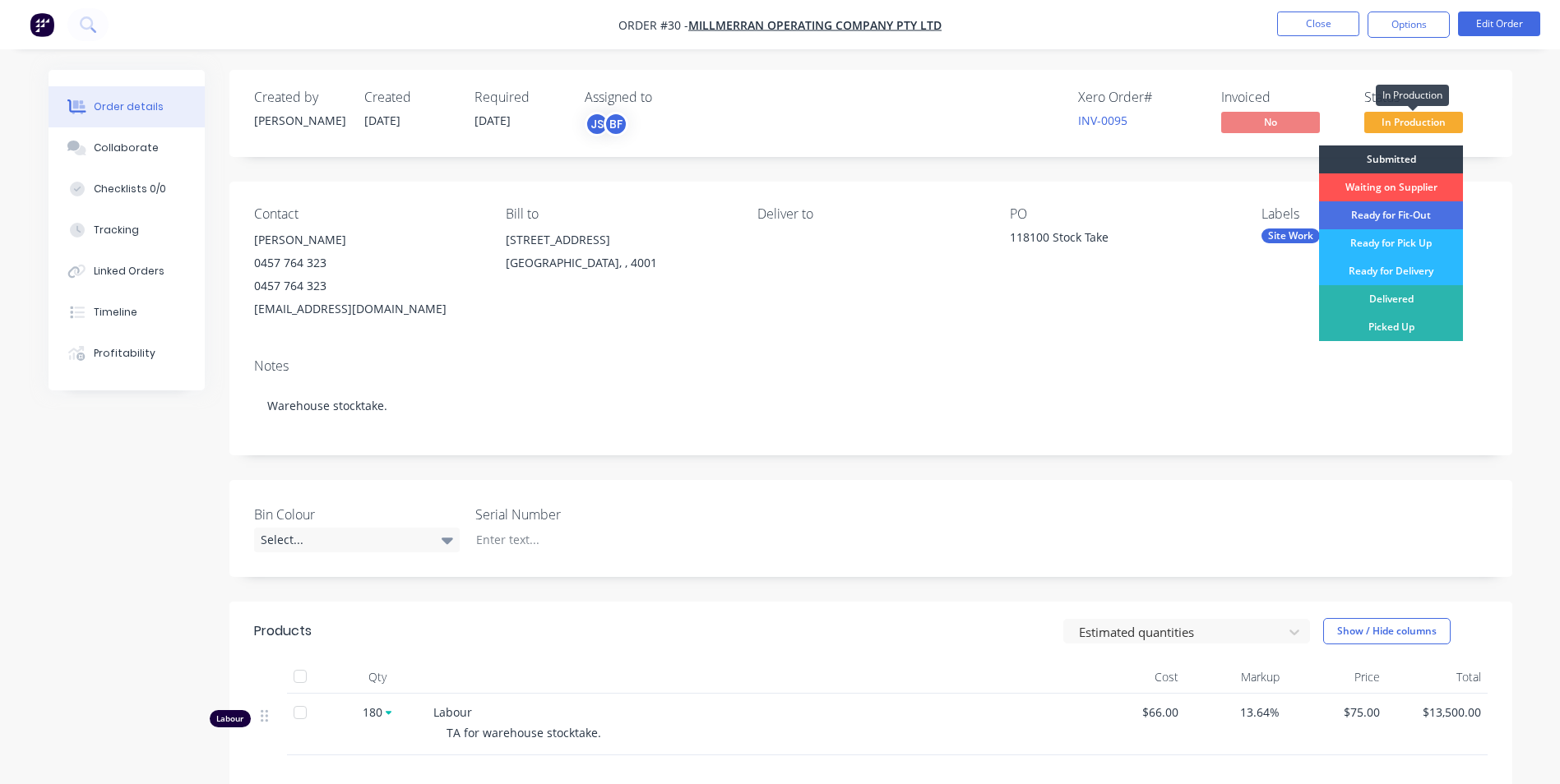
click at [1390, 124] on span "In Production" at bounding box center [1413, 122] width 99 height 20
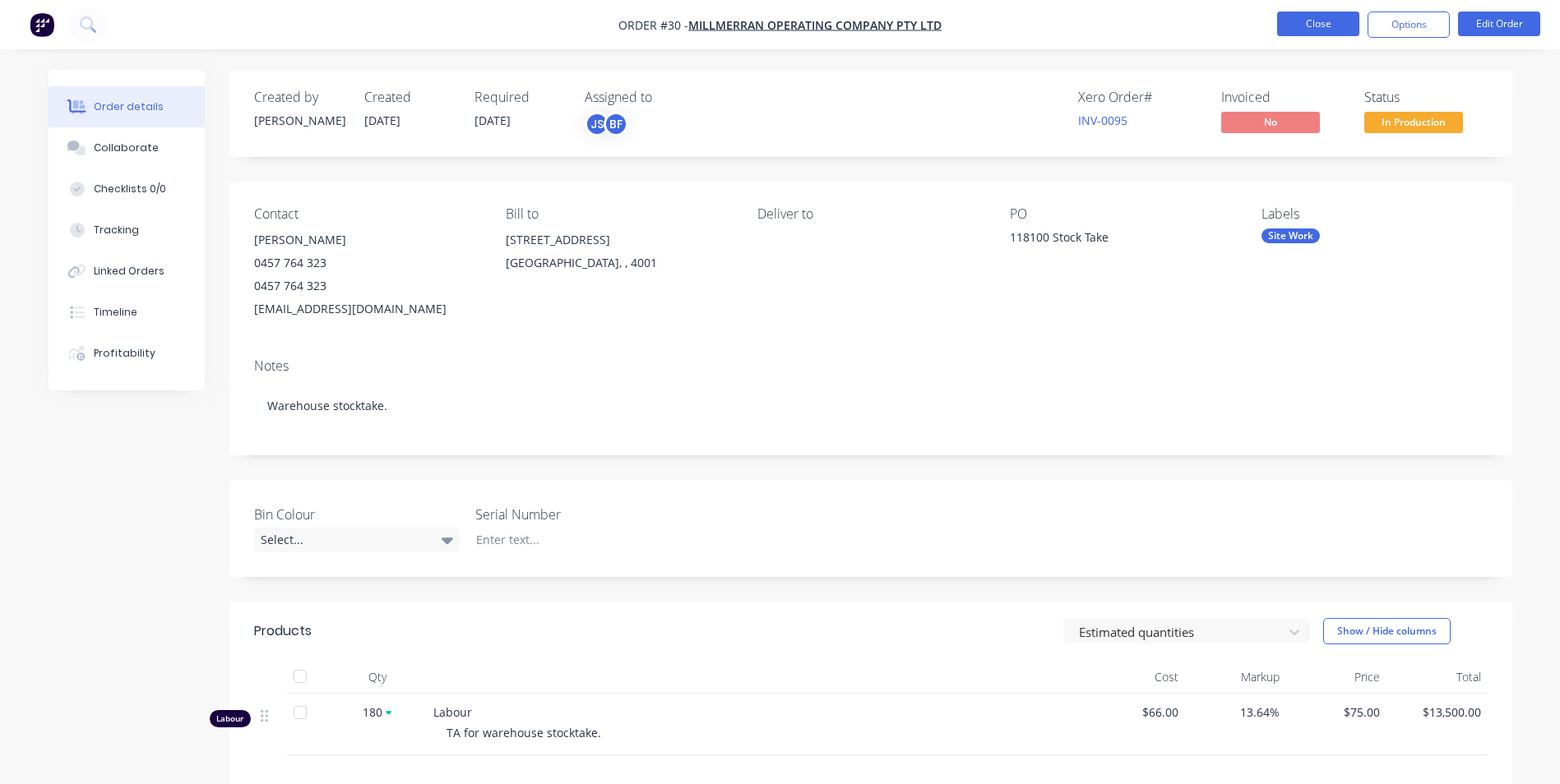
click at [1309, 20] on button "Close" at bounding box center [1318, 24] width 82 height 25
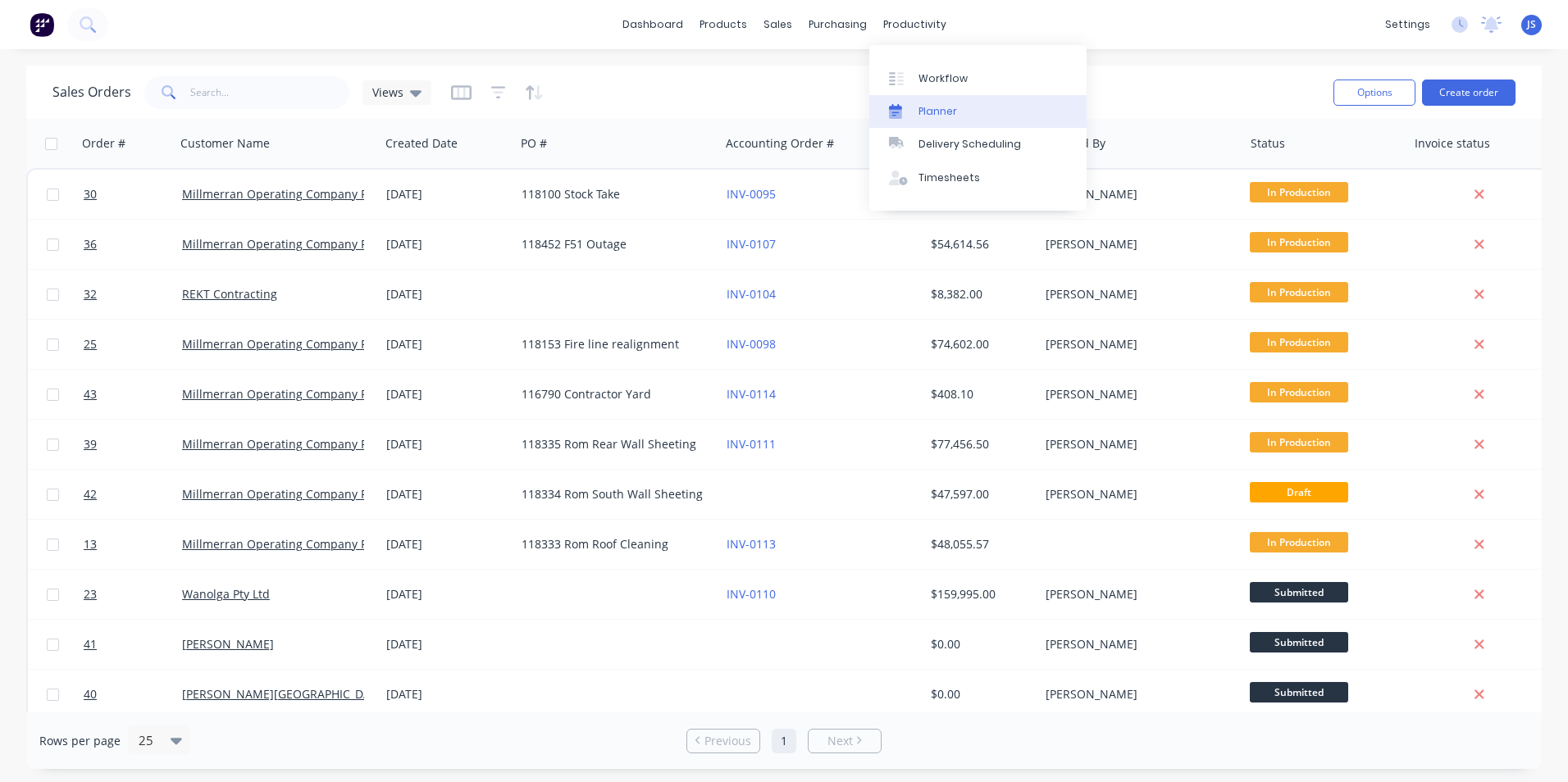
click at [941, 105] on div "Planner" at bounding box center [937, 111] width 38 height 14
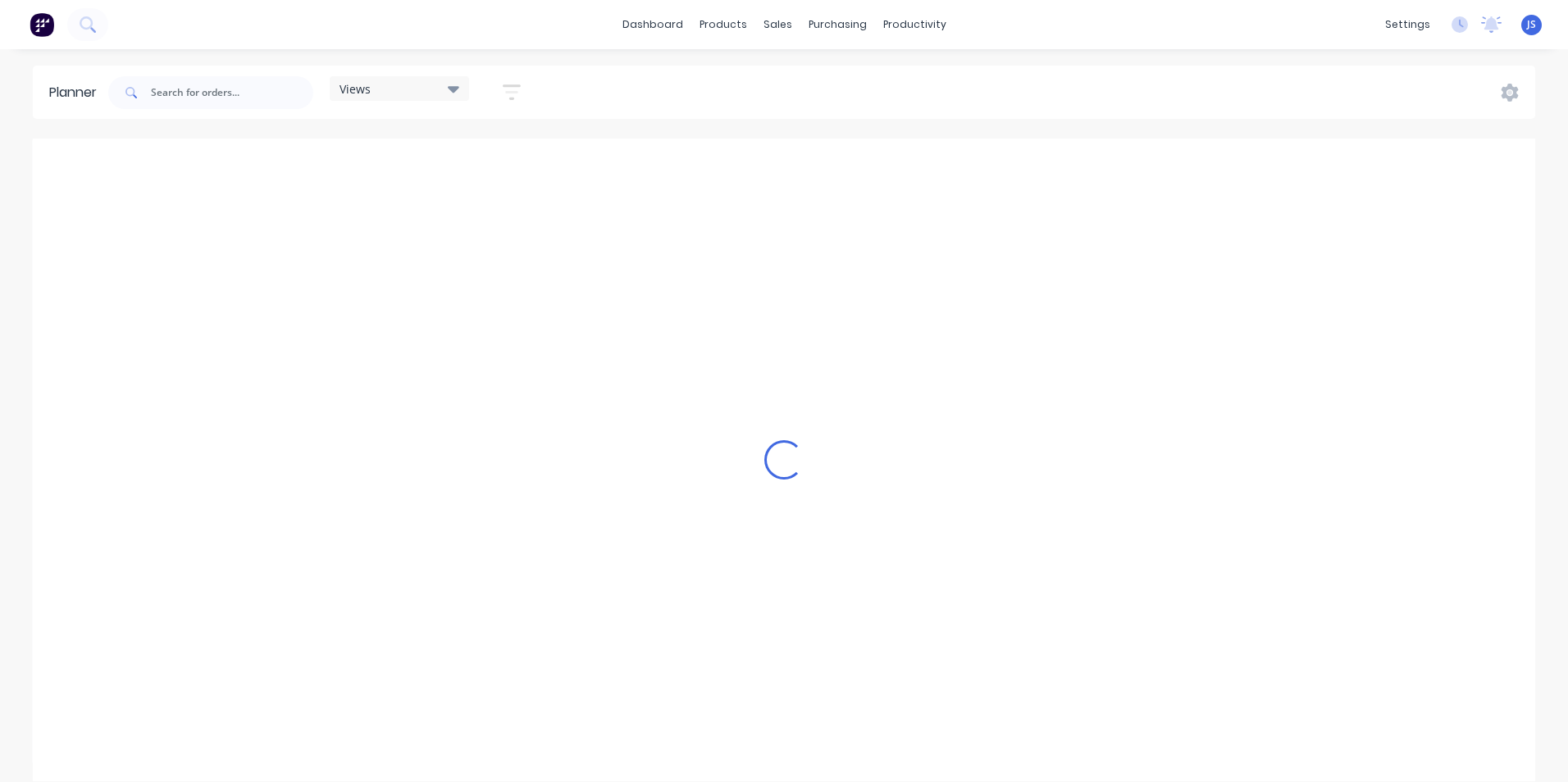
scroll to position [0, 1313]
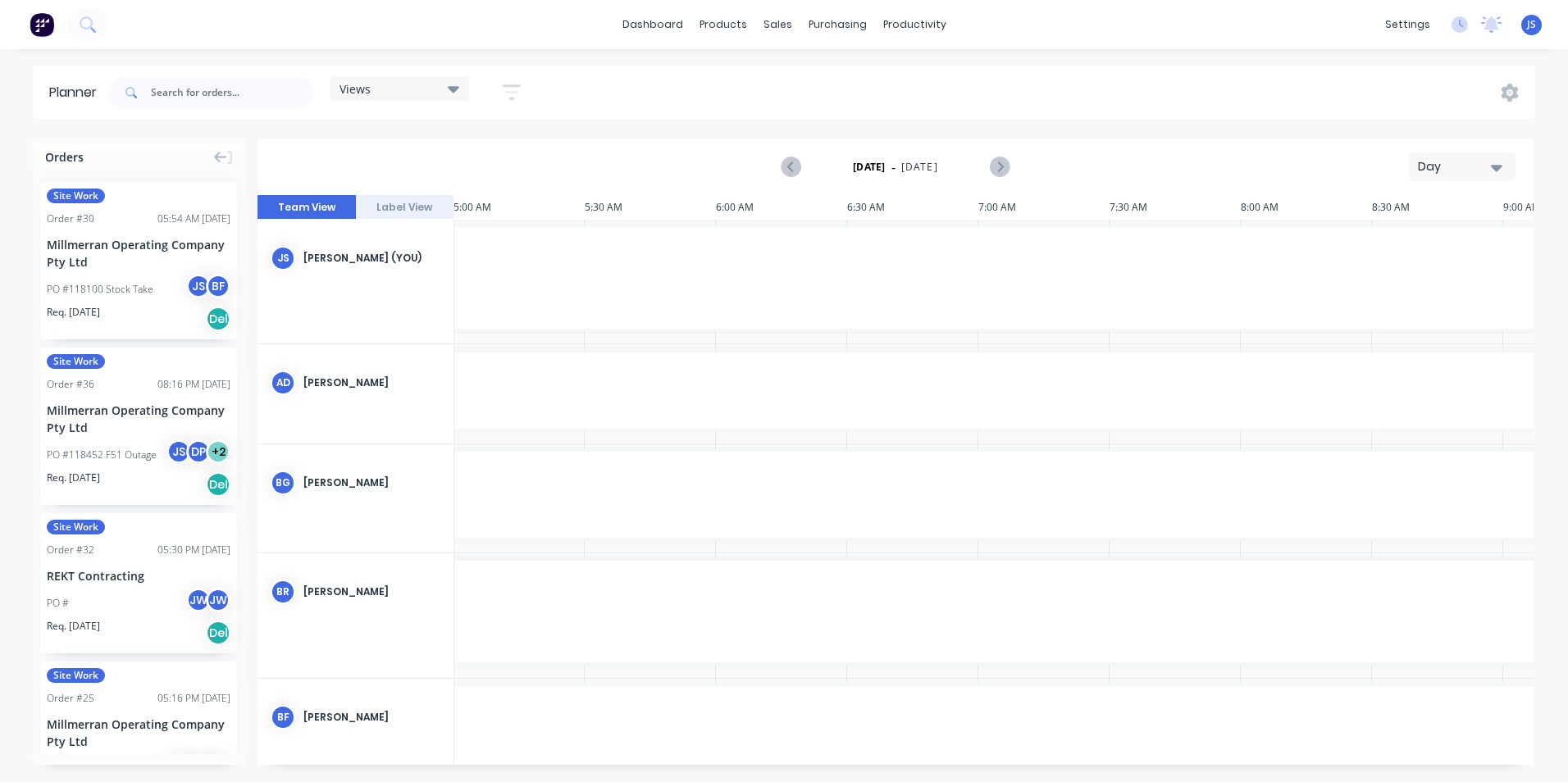
click at [1500, 166] on icon "button" at bounding box center [1497, 168] width 12 height 7
click at [1441, 249] on div "Week" at bounding box center [1433, 243] width 162 height 33
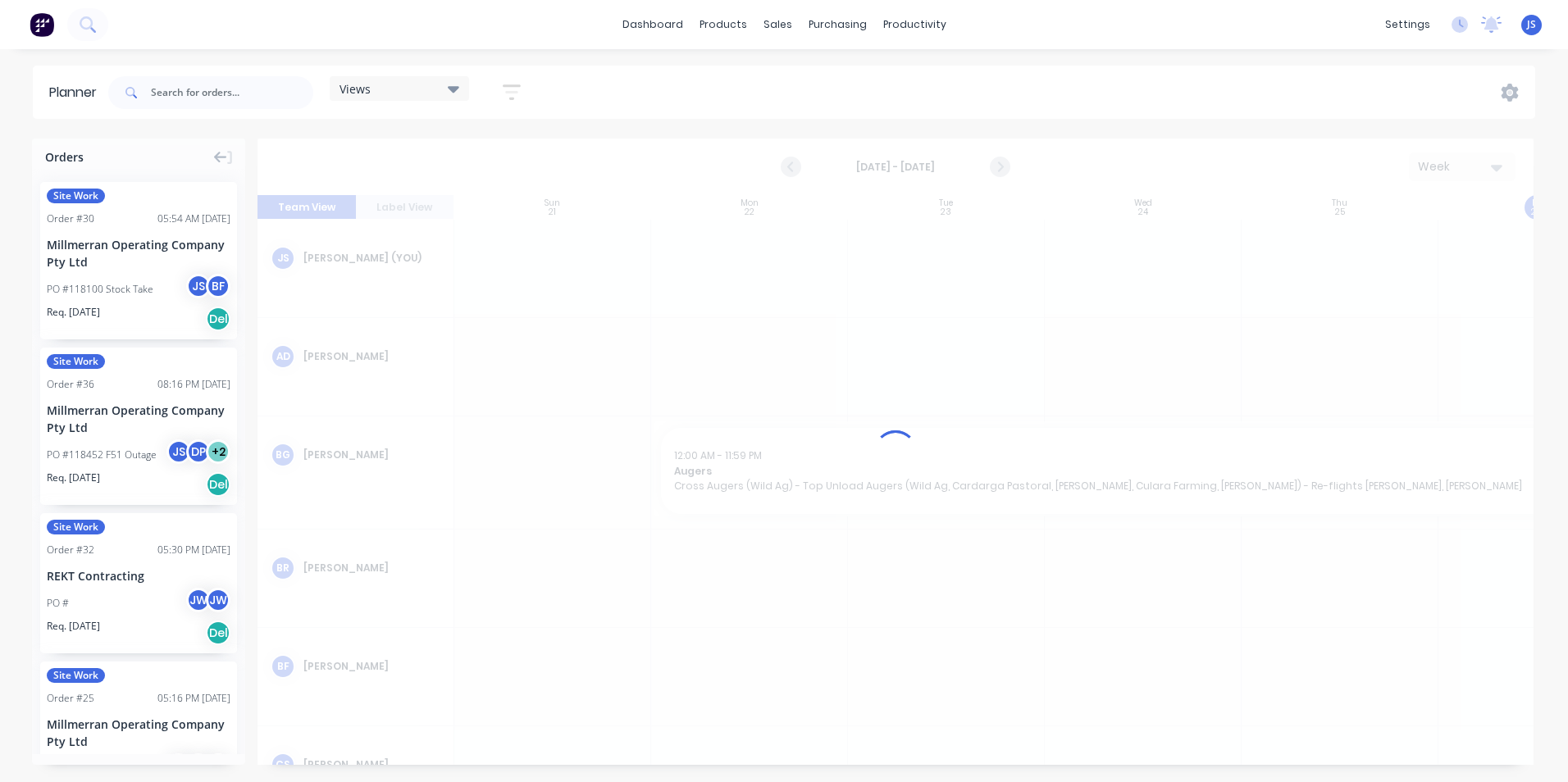
scroll to position [0, 1]
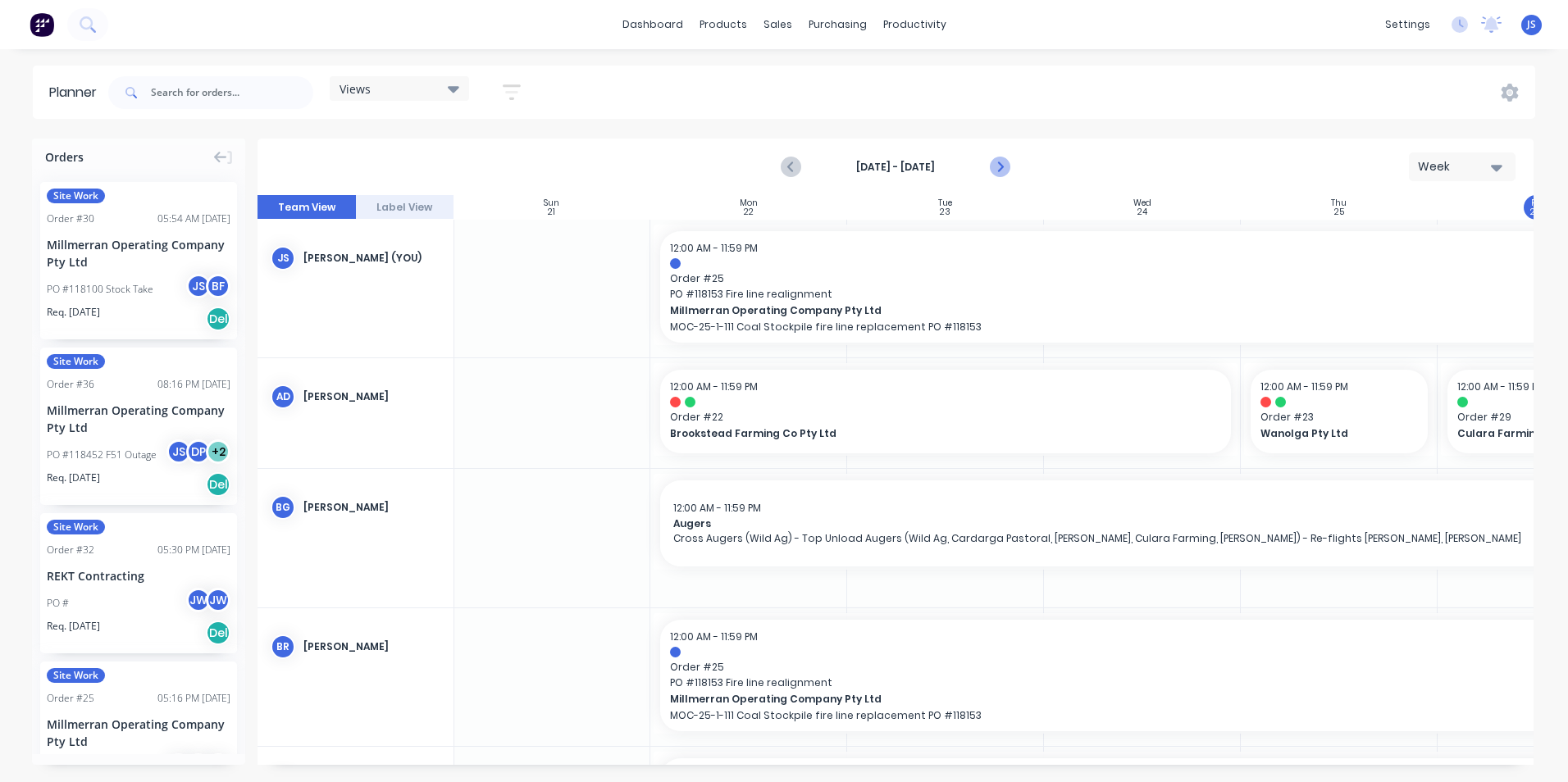
click at [1000, 166] on icon "Next page" at bounding box center [999, 167] width 8 height 13
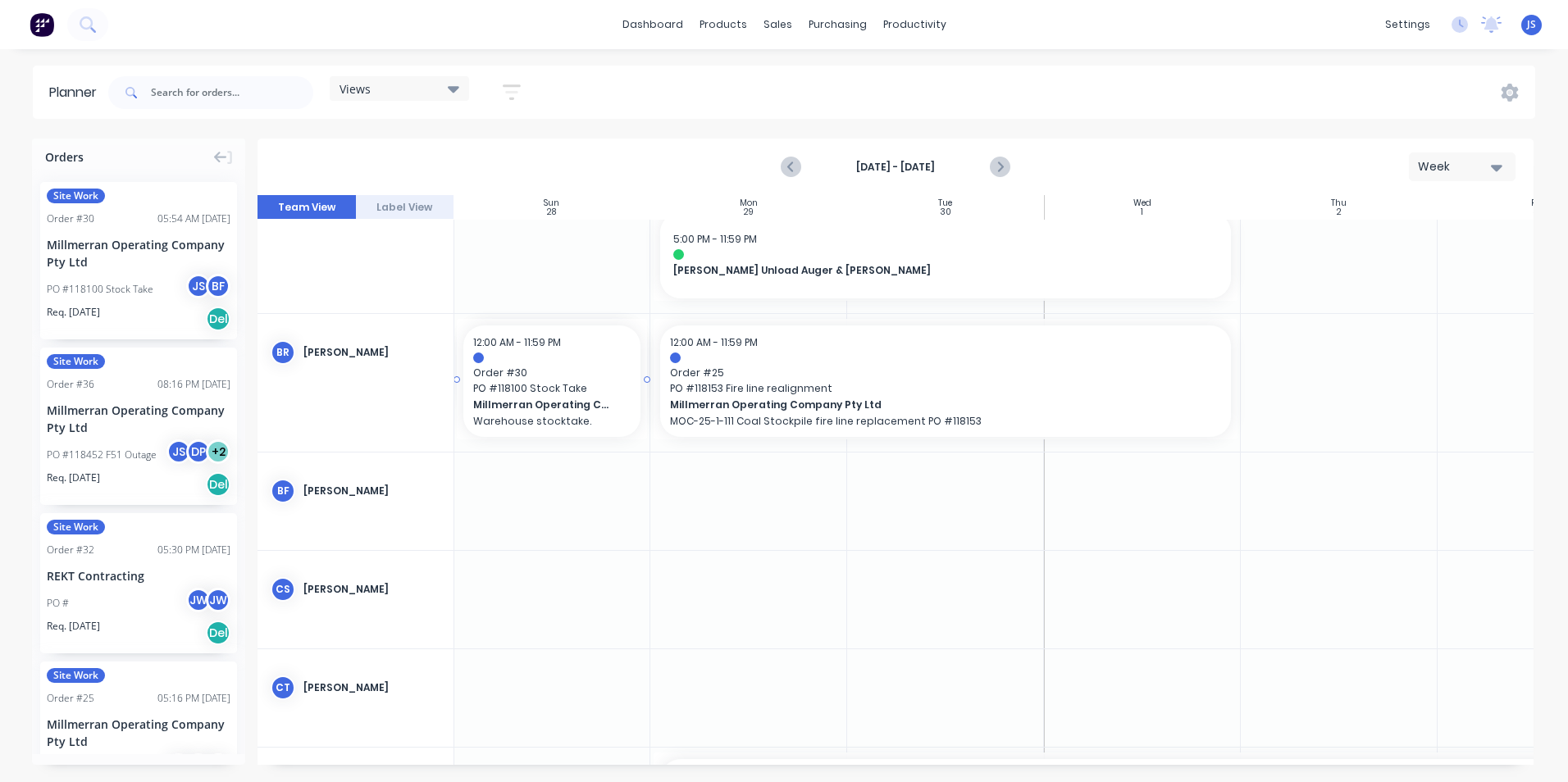
scroll to position [492, 0]
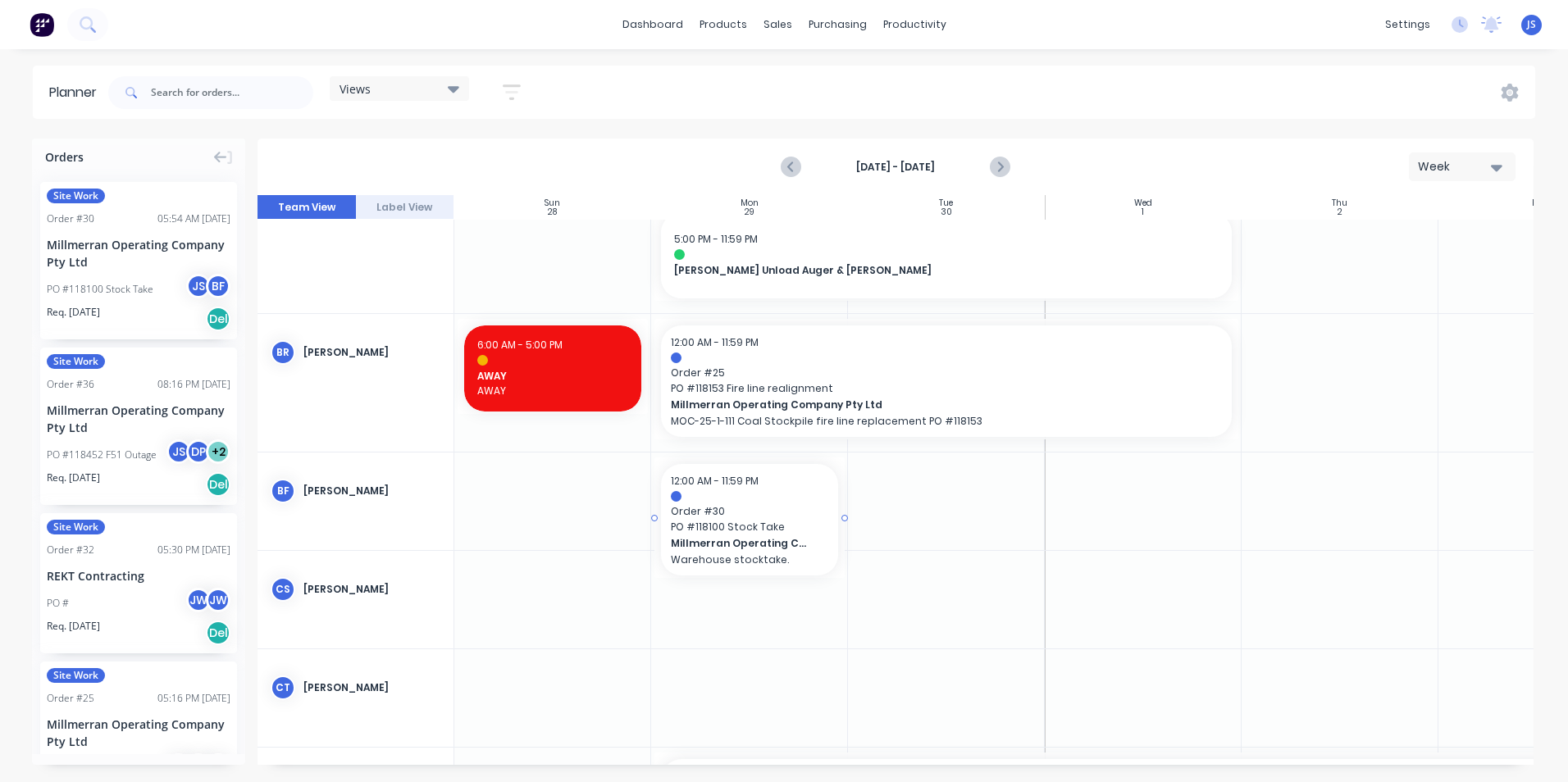
drag, startPoint x: 151, startPoint y: 251, endPoint x: 743, endPoint y: 482, distance: 635.5
drag, startPoint x: 843, startPoint y: 517, endPoint x: 1469, endPoint y: 513, distance: 626.0
drag, startPoint x: 1249, startPoint y: 379, endPoint x: 1349, endPoint y: 377, distance: 100.0
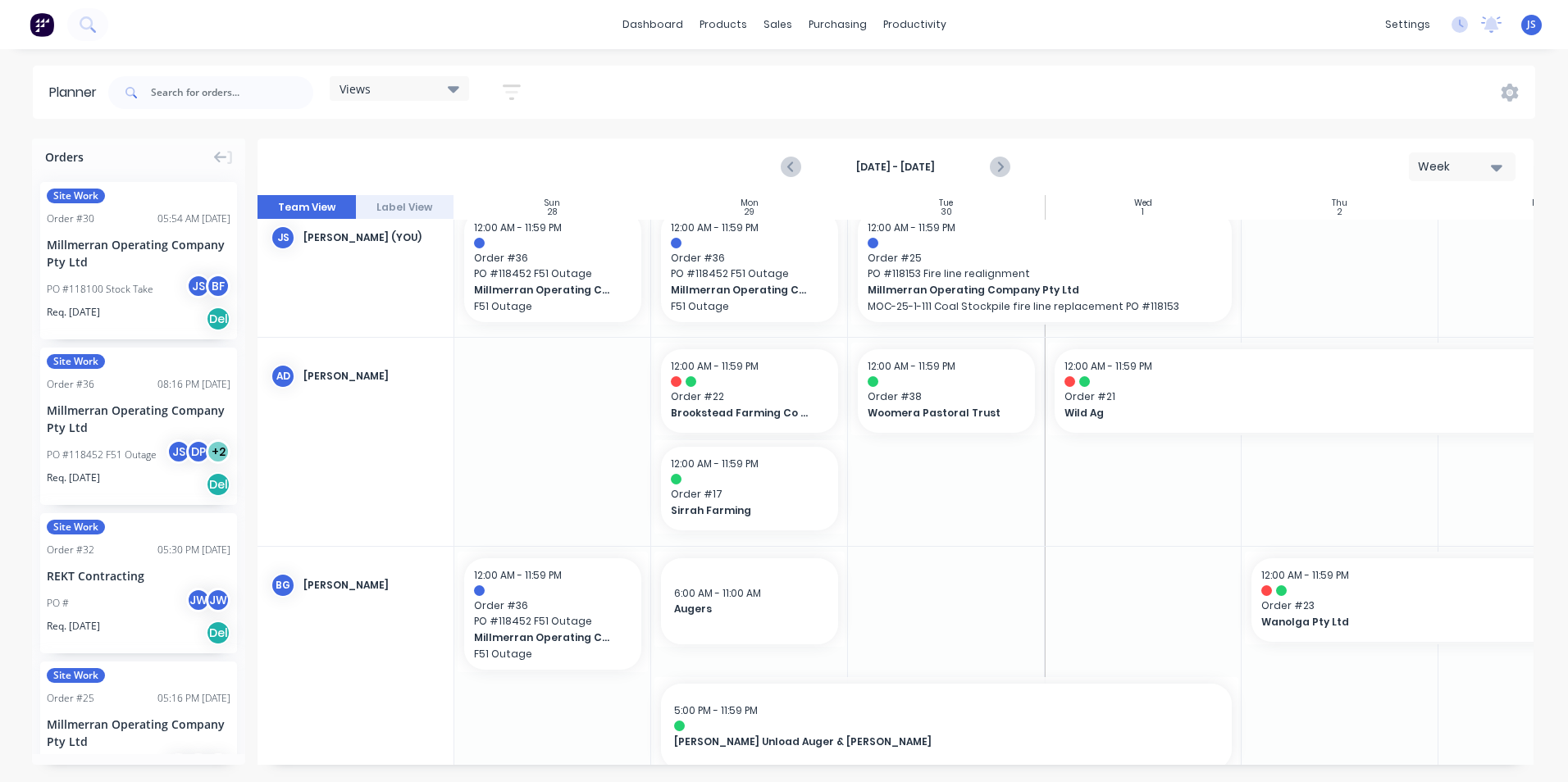
scroll to position [0, 0]
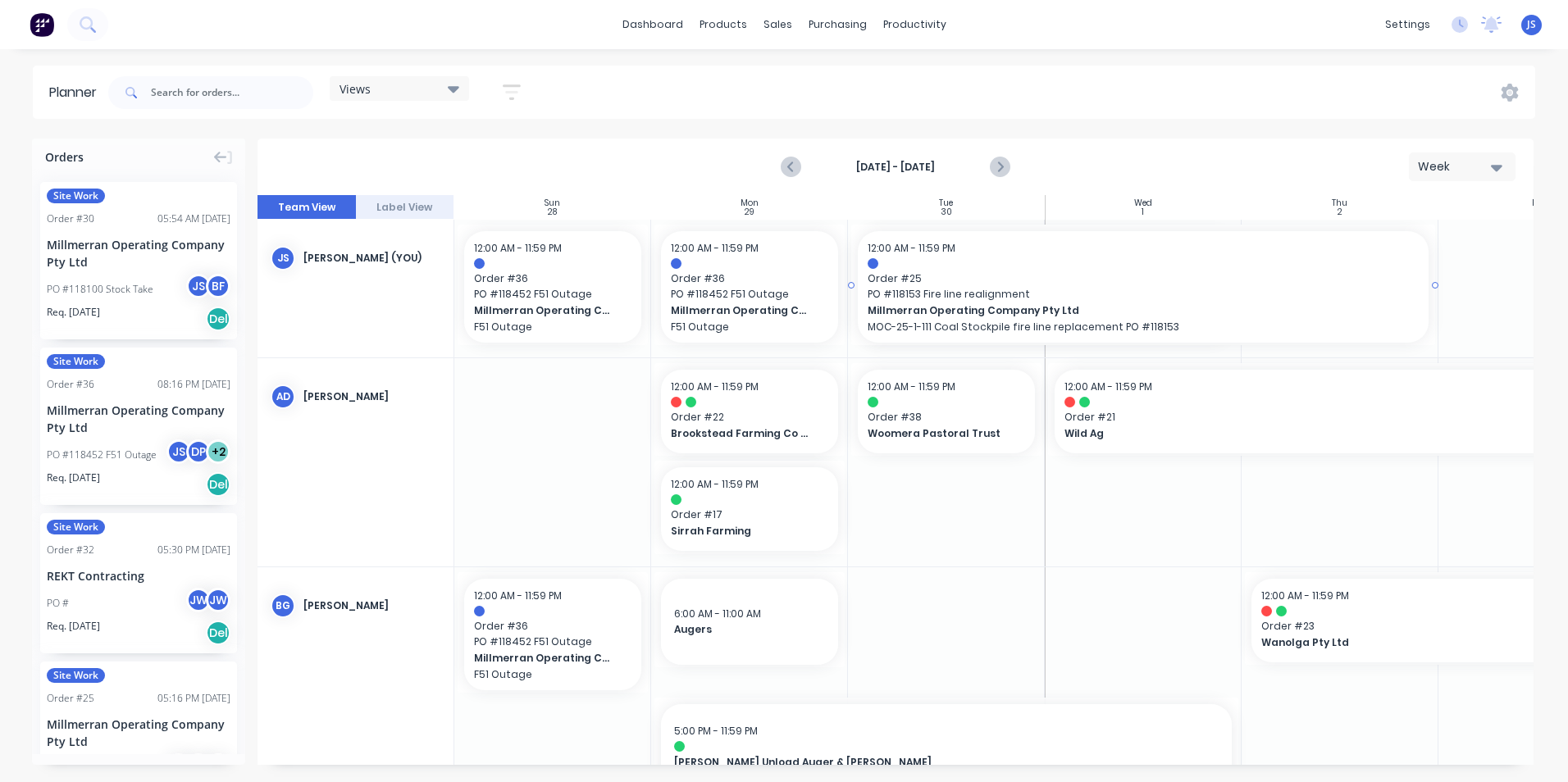
drag, startPoint x: 1236, startPoint y: 285, endPoint x: 1251, endPoint y: 285, distance: 15.0
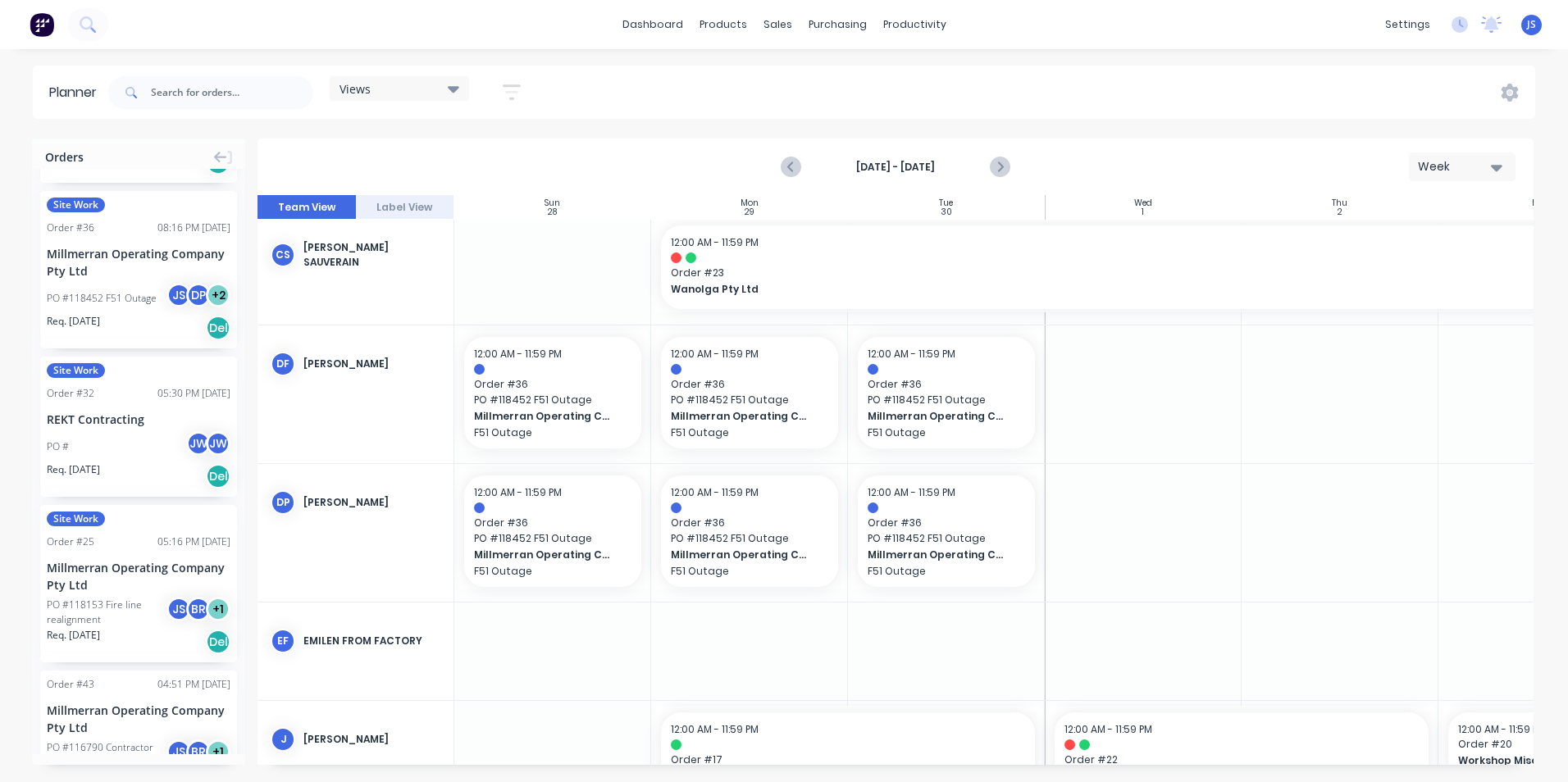
scroll to position [164, 0]
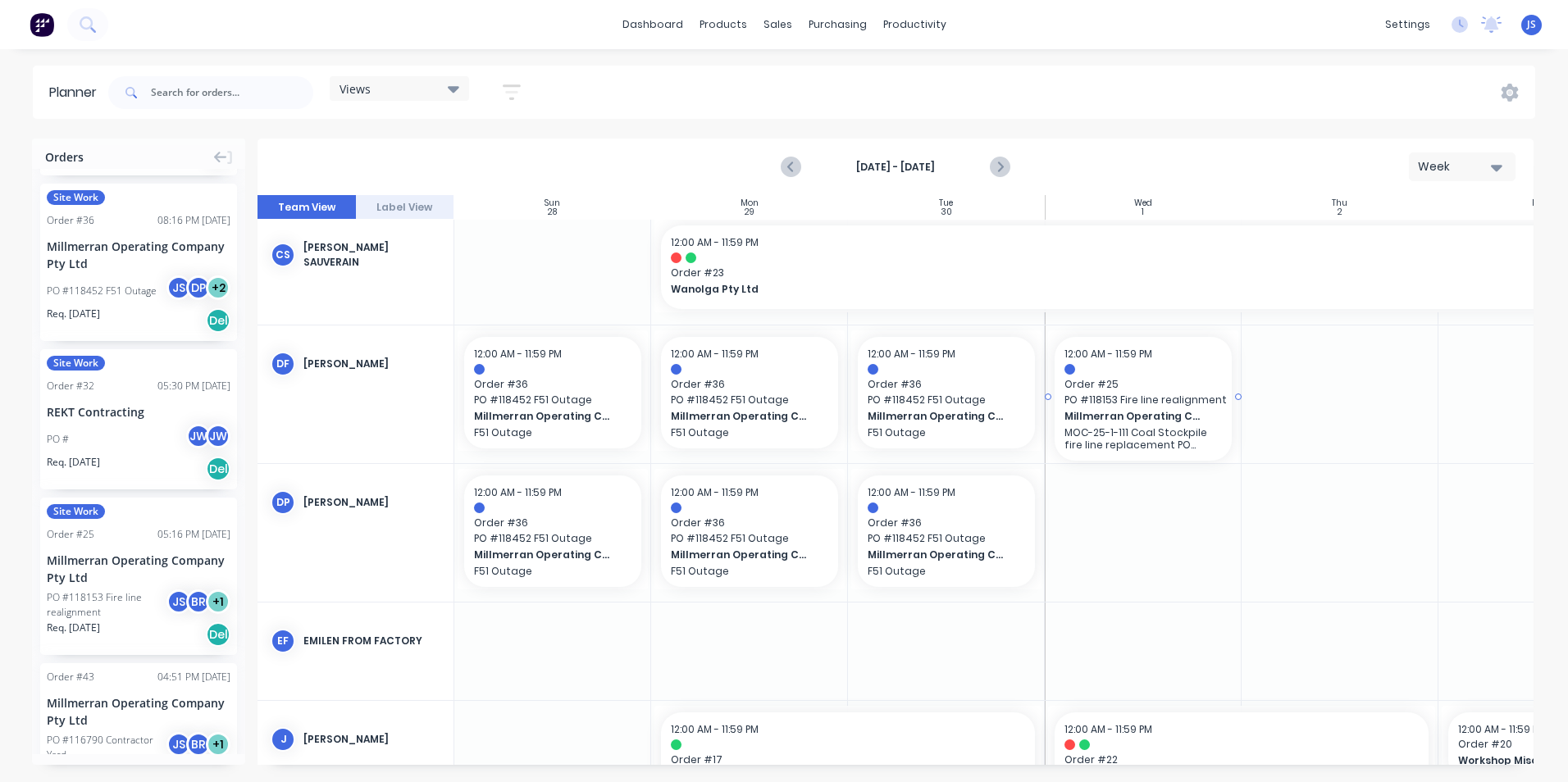
drag, startPoint x: 133, startPoint y: 561, endPoint x: 1136, endPoint y: 416, distance: 1013.4
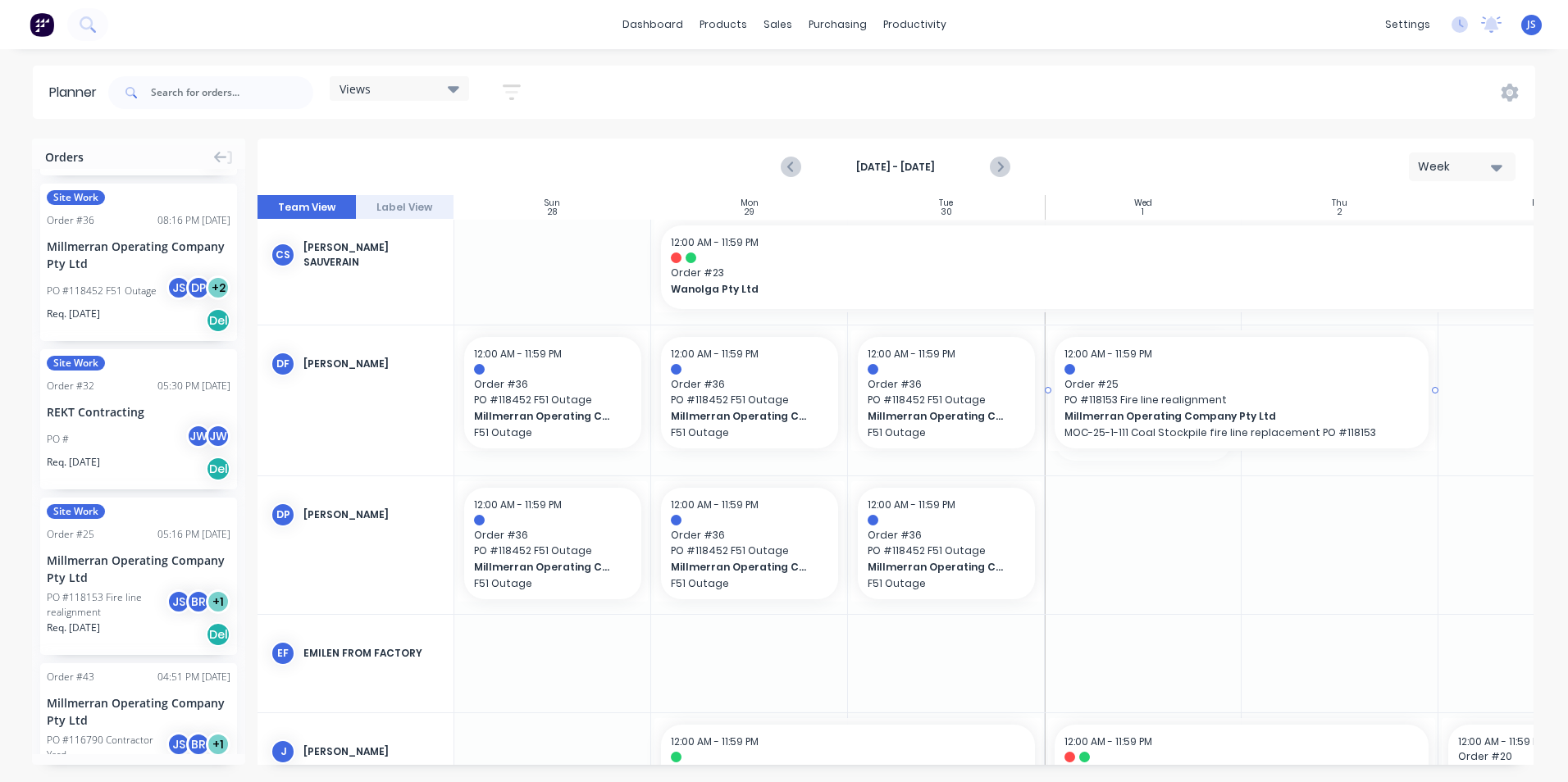
drag, startPoint x: 1241, startPoint y: 397, endPoint x: 1349, endPoint y: 398, distance: 108.0
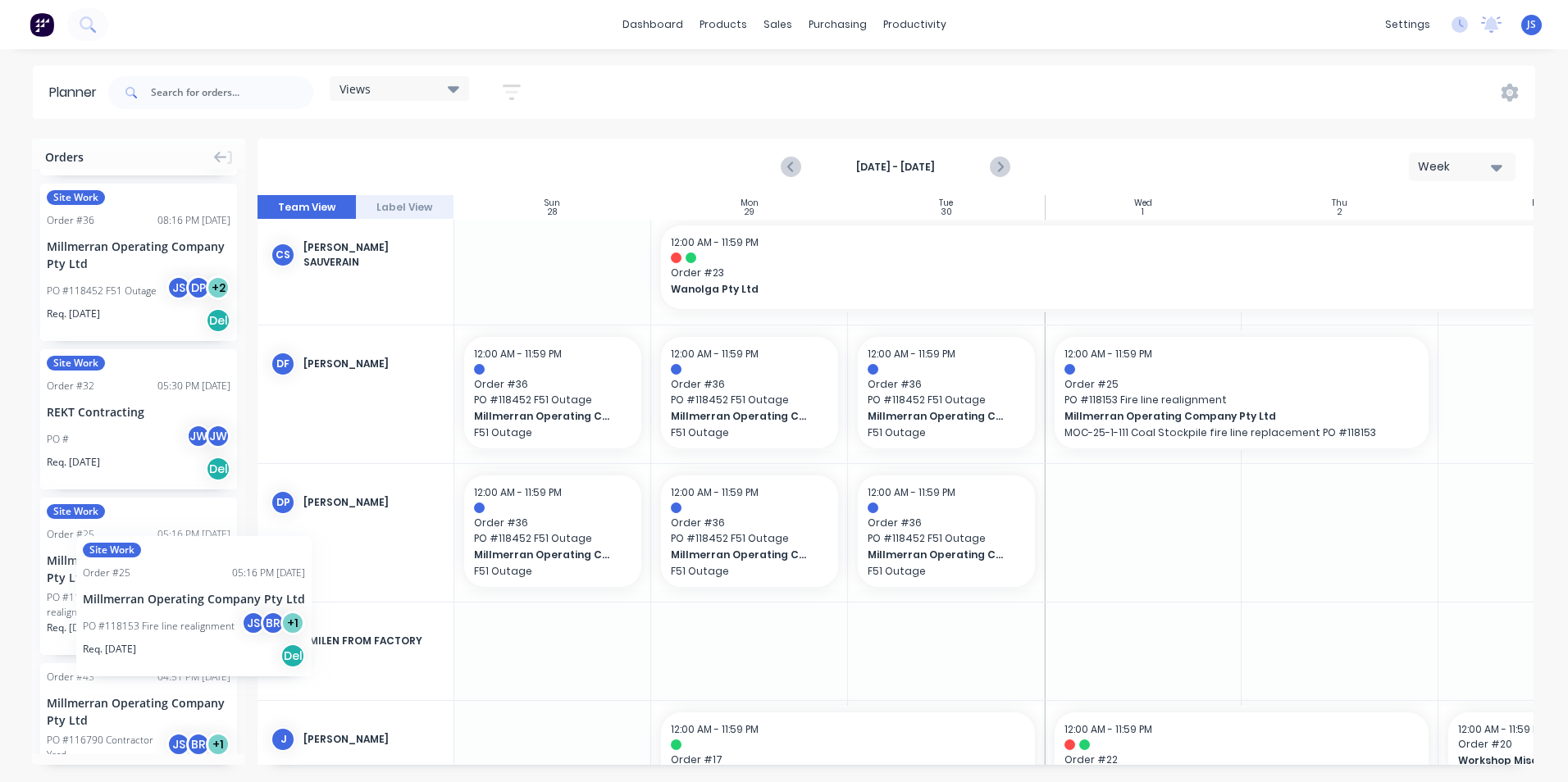
drag, startPoint x: 145, startPoint y: 552, endPoint x: 77, endPoint y: 524, distance: 73.5
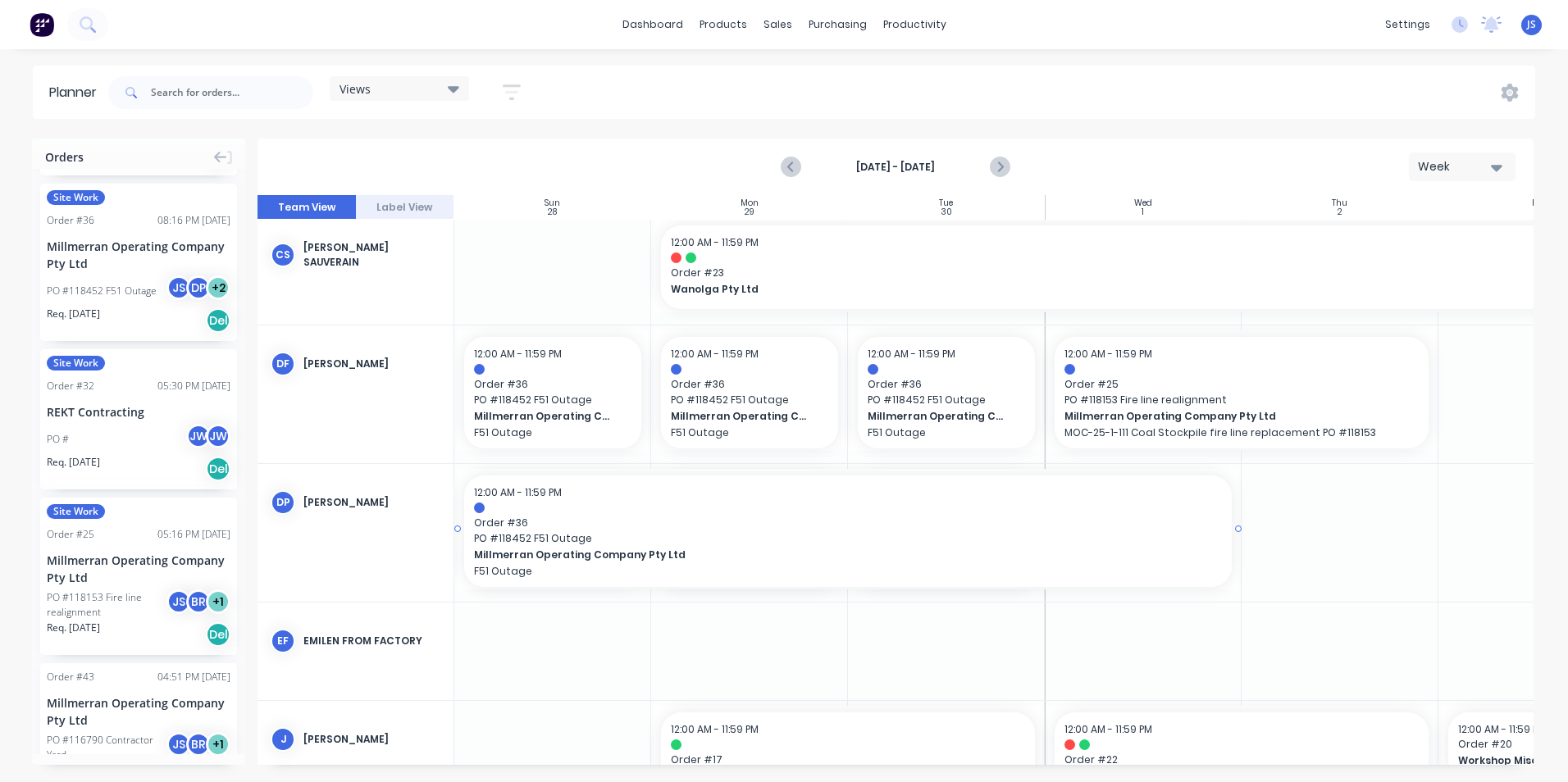
drag, startPoint x: 647, startPoint y: 530, endPoint x: 1103, endPoint y: 530, distance: 456.0
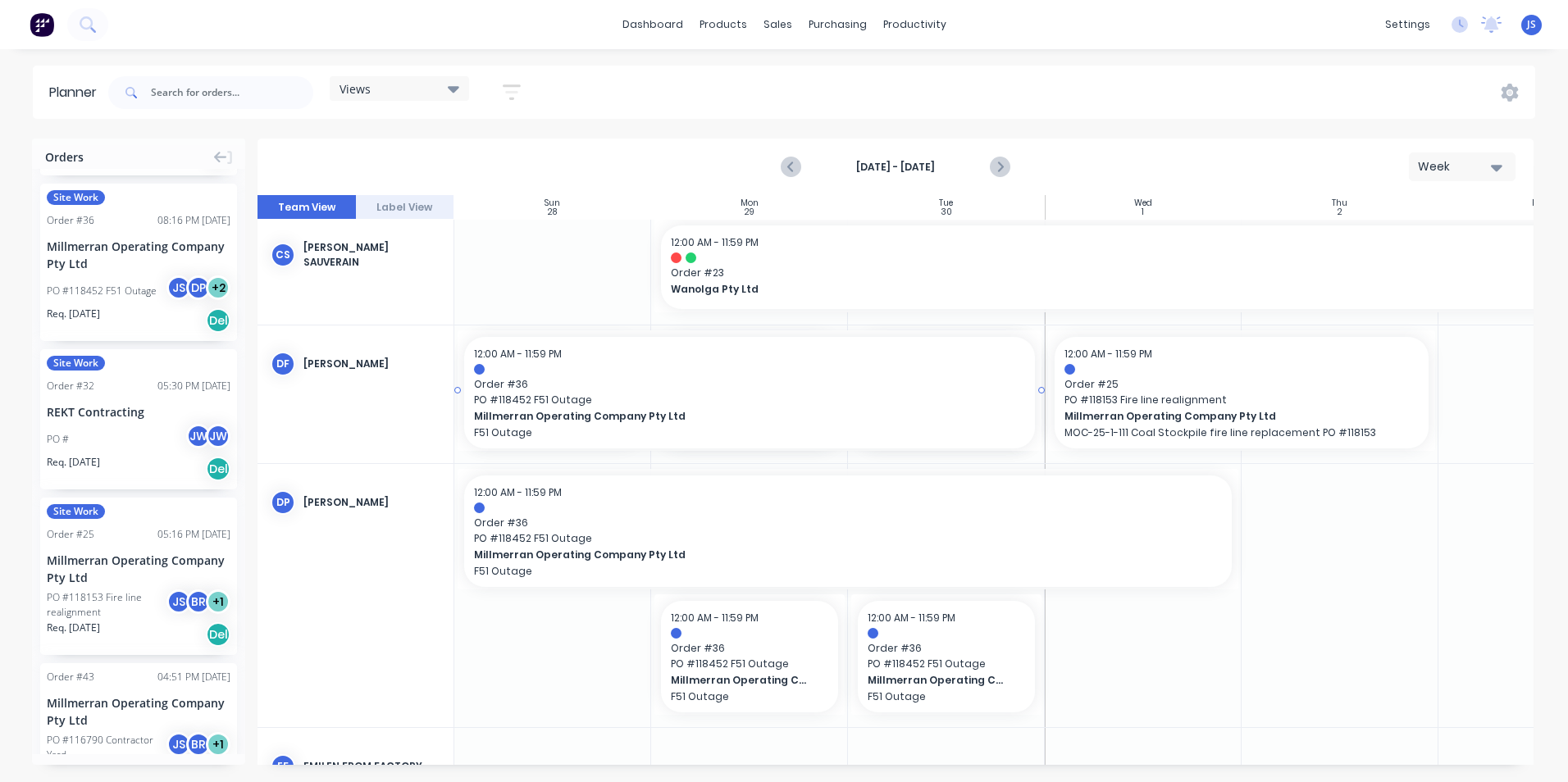
drag, startPoint x: 649, startPoint y: 393, endPoint x: 911, endPoint y: 402, distance: 262.2
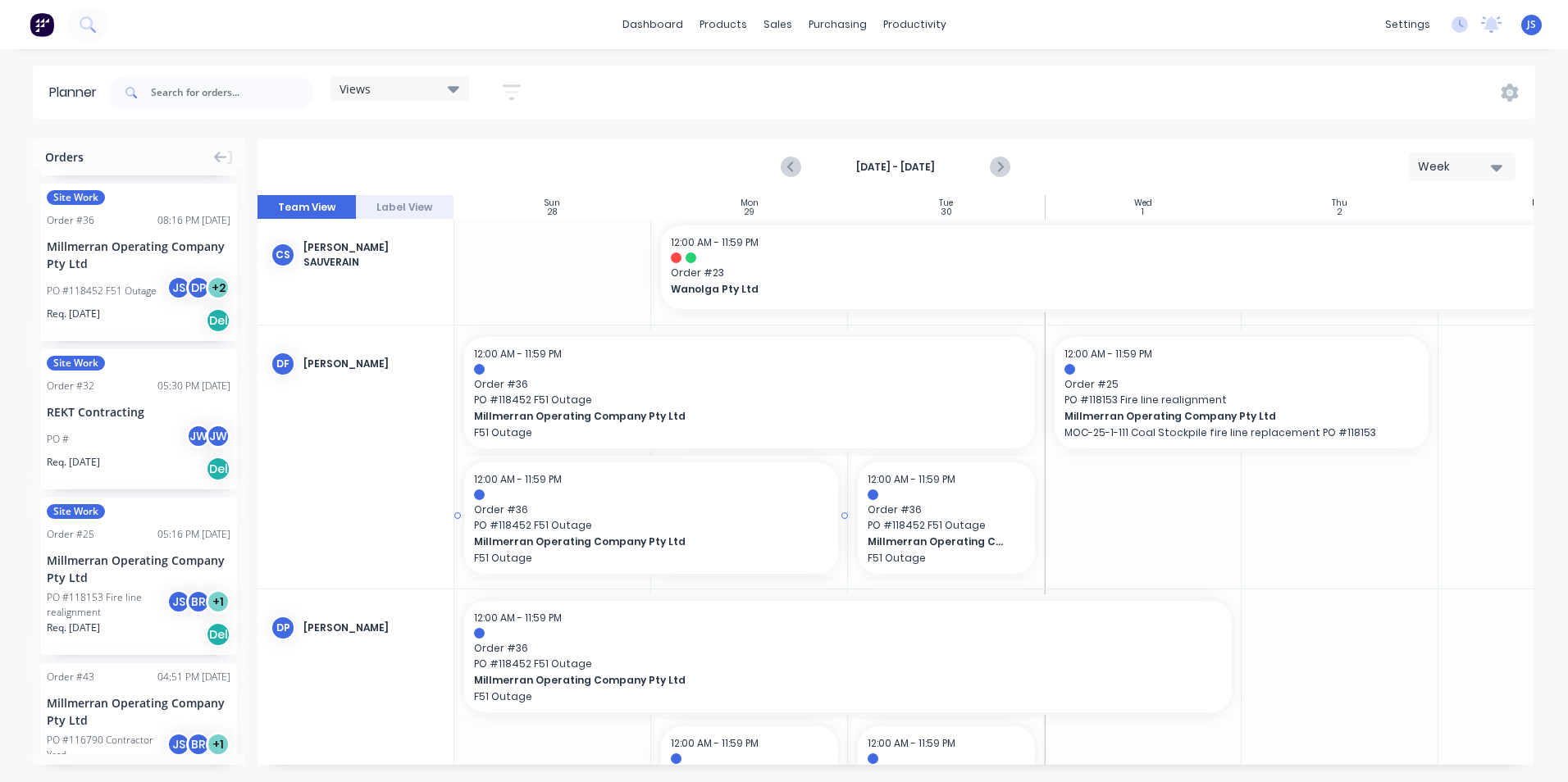
drag, startPoint x: 654, startPoint y: 514, endPoint x: 536, endPoint y: 515, distance: 118.0
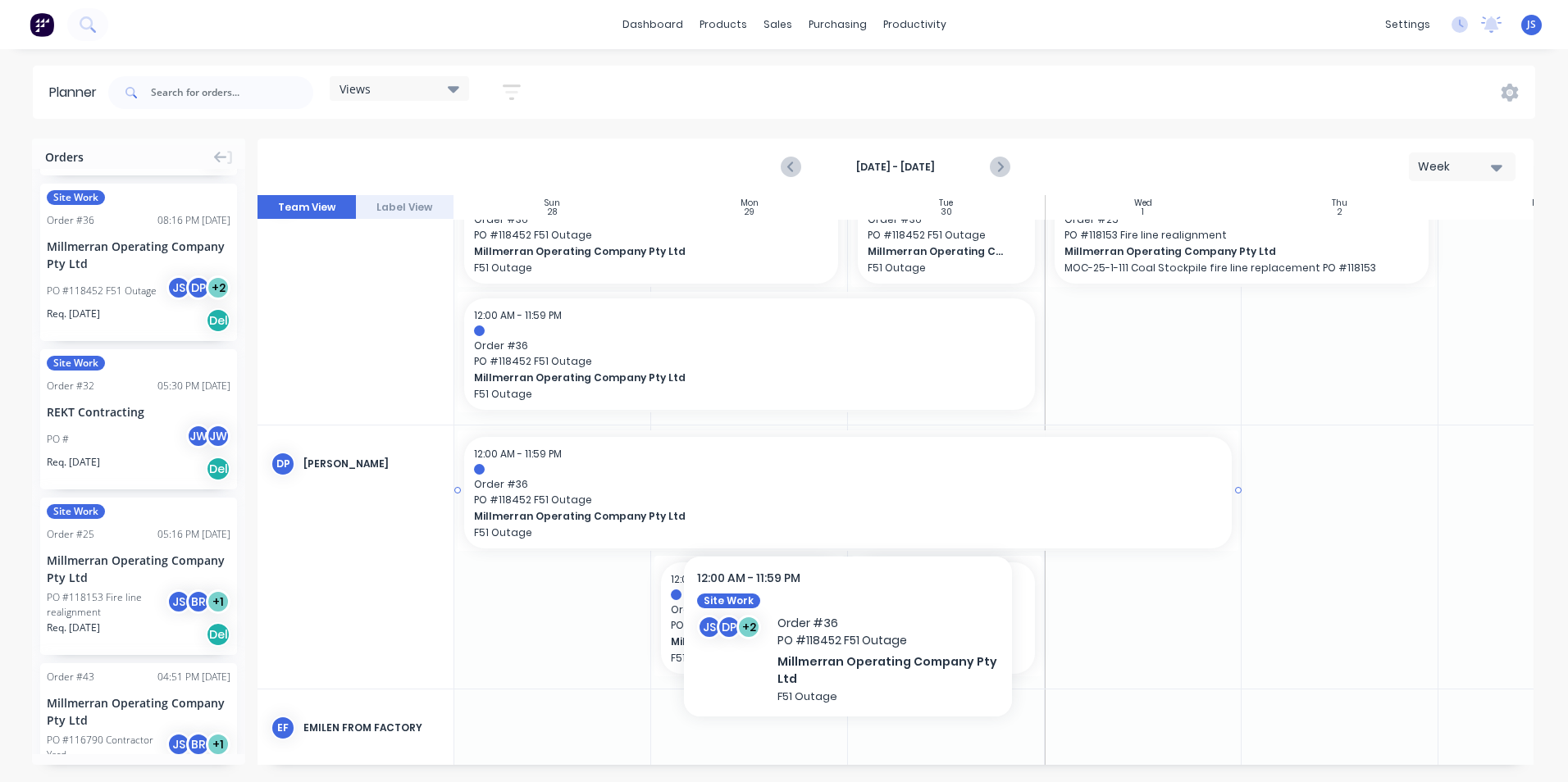
scroll to position [1312, 0]
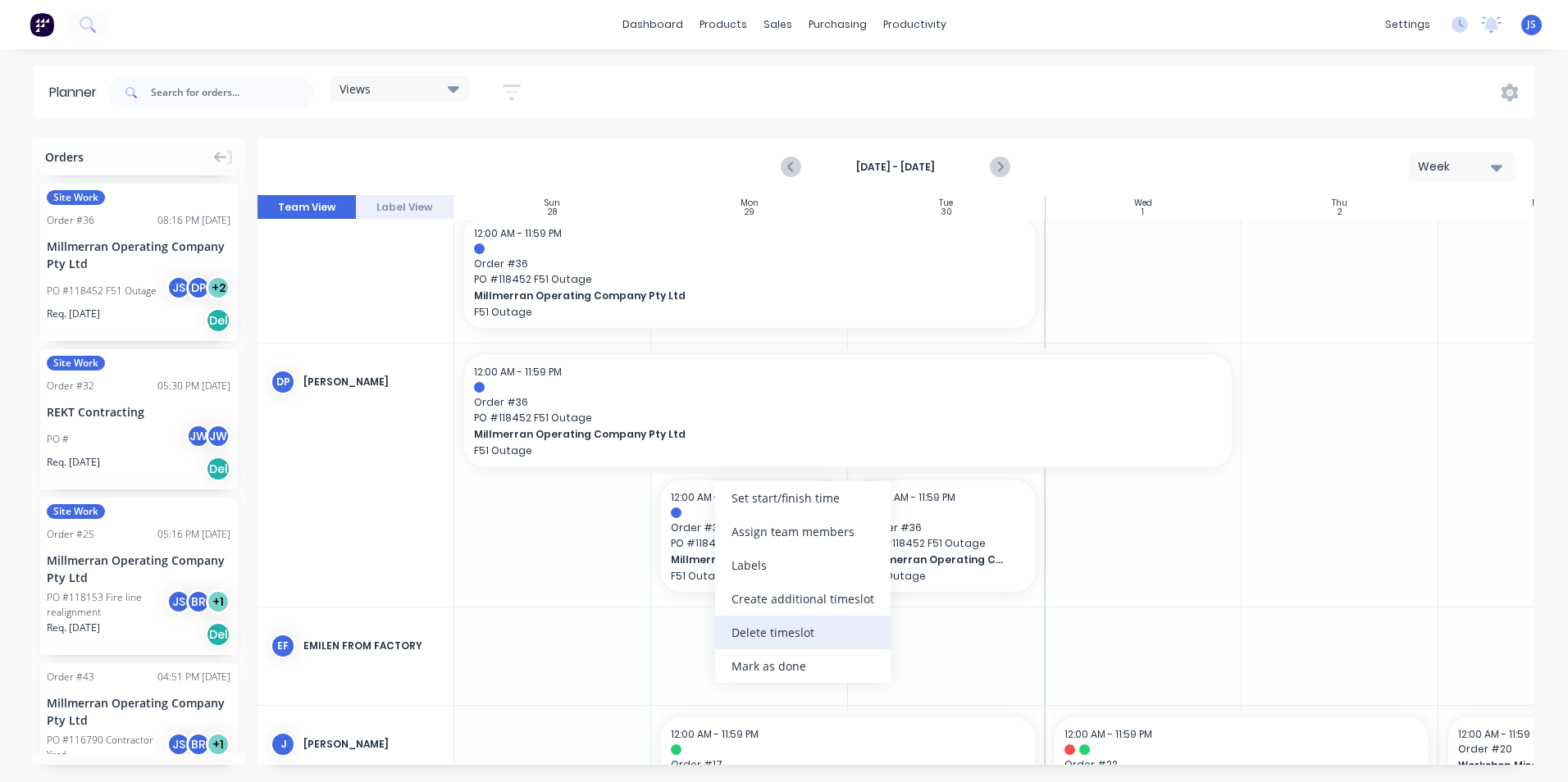
click at [768, 631] on div "Delete timeslot" at bounding box center [803, 632] width 175 height 34
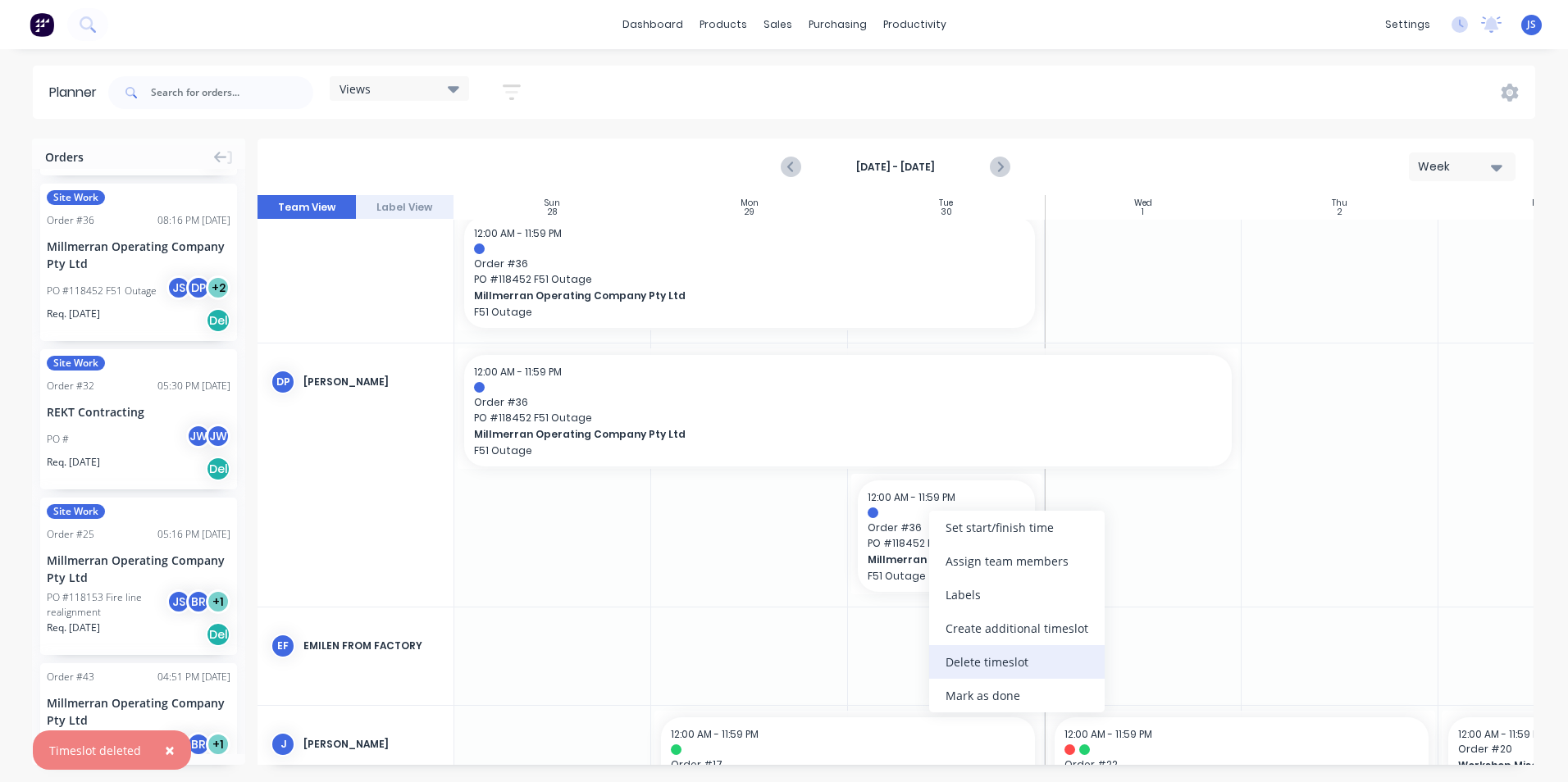
click at [976, 660] on div "Delete timeslot" at bounding box center [1017, 662] width 175 height 34
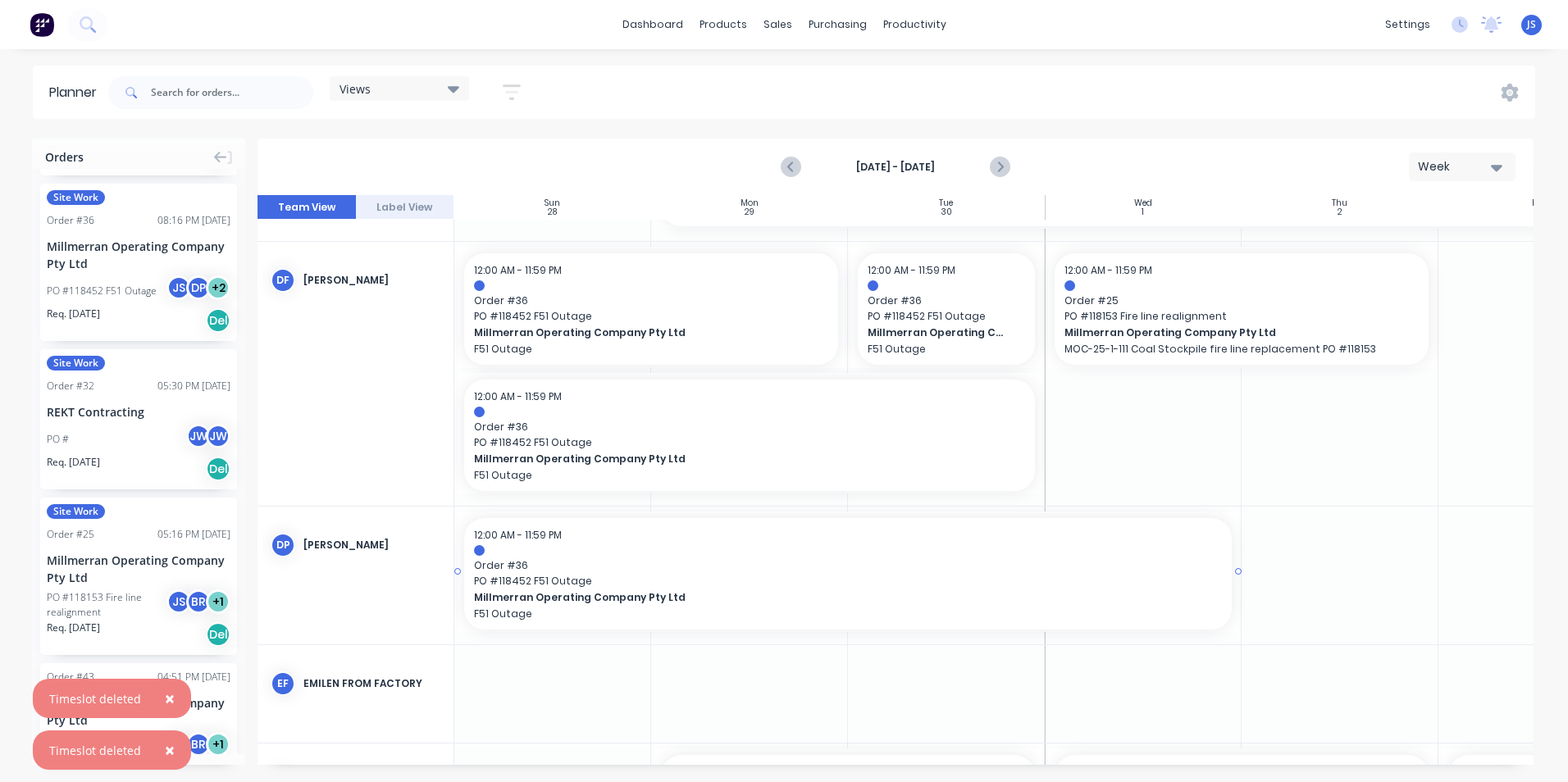
scroll to position [1148, 0]
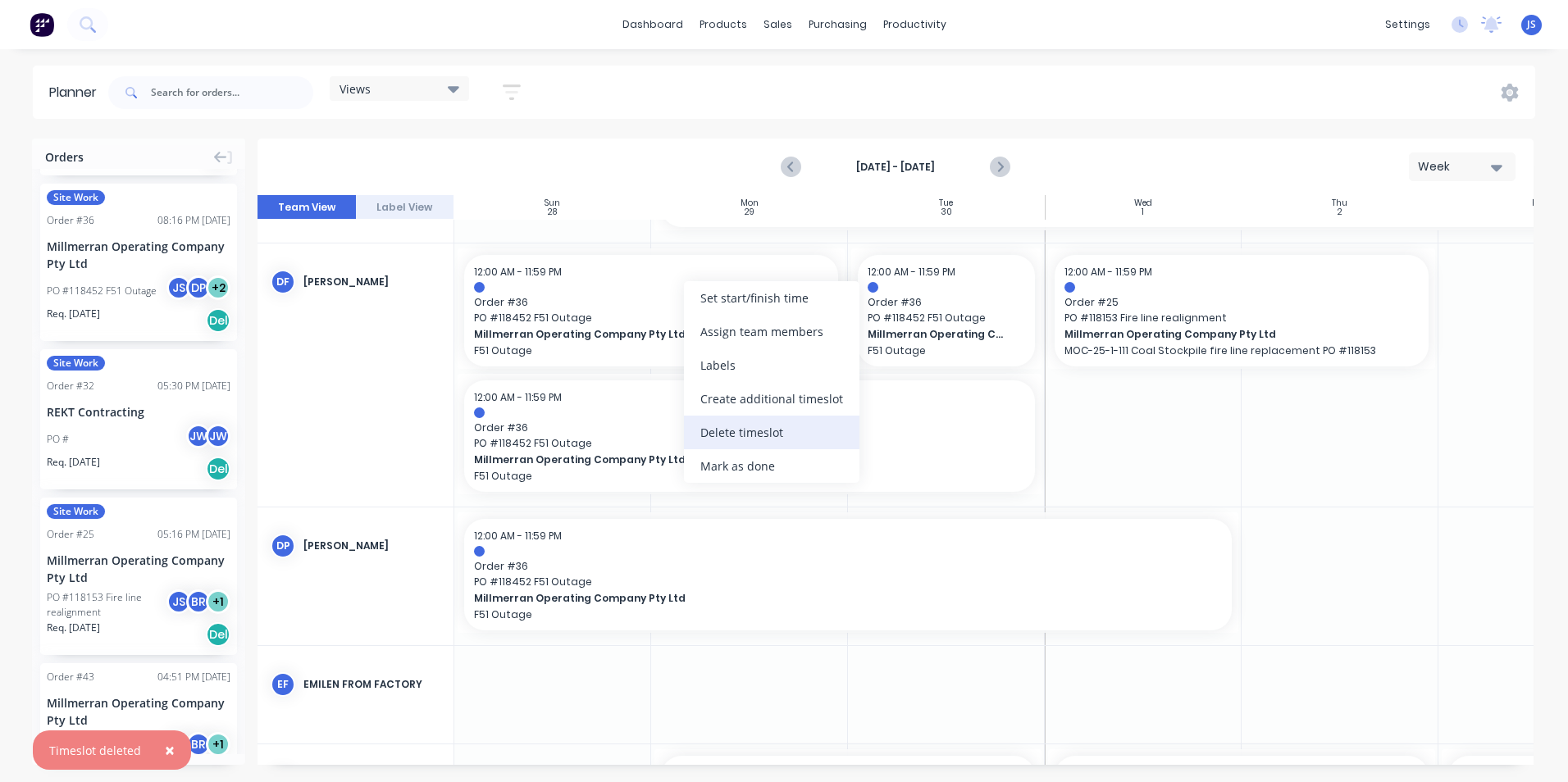
click at [733, 428] on div "Delete timeslot" at bounding box center [772, 433] width 175 height 34
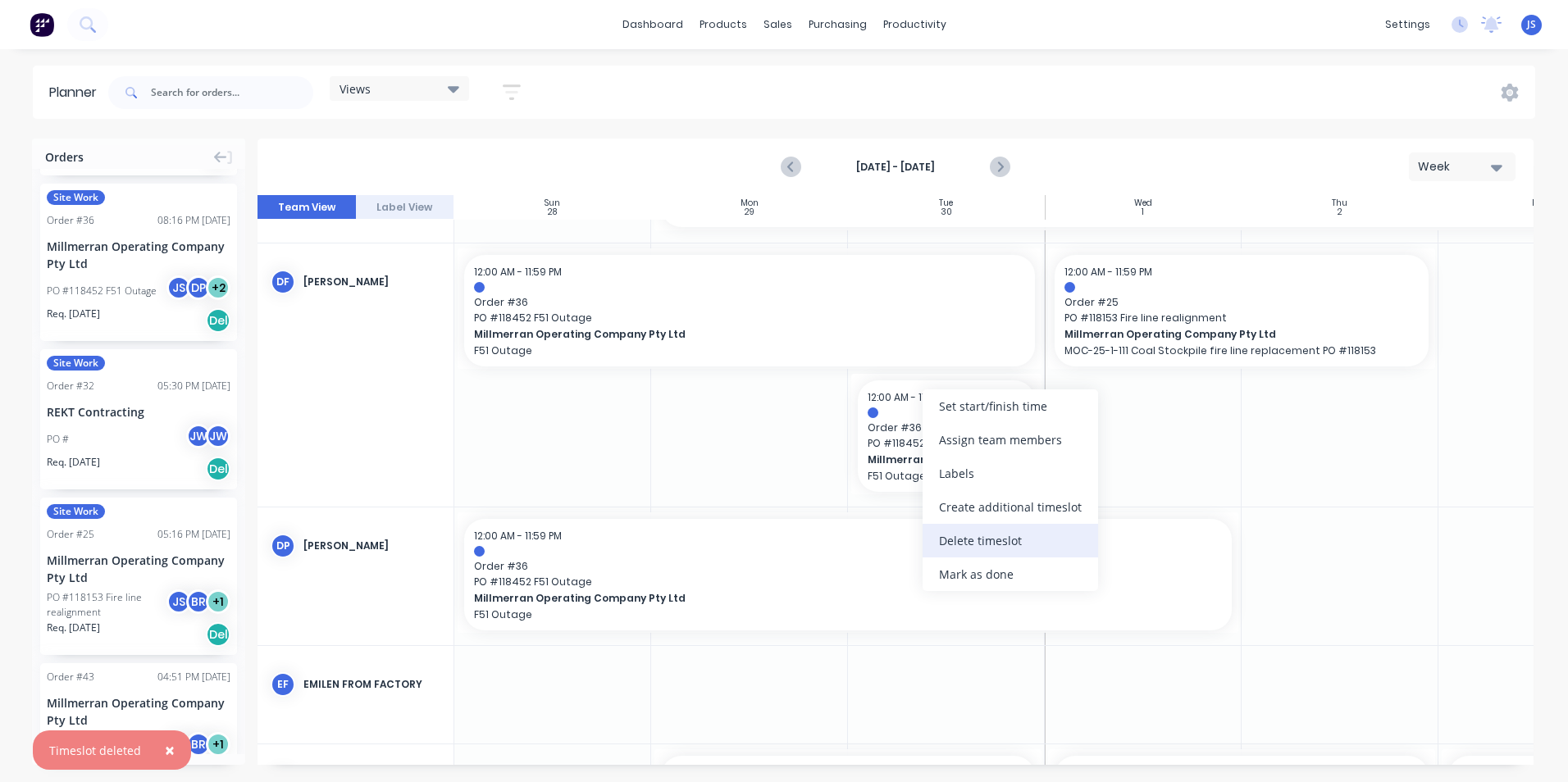
click at [983, 538] on div "Delete timeslot" at bounding box center [1010, 541] width 175 height 34
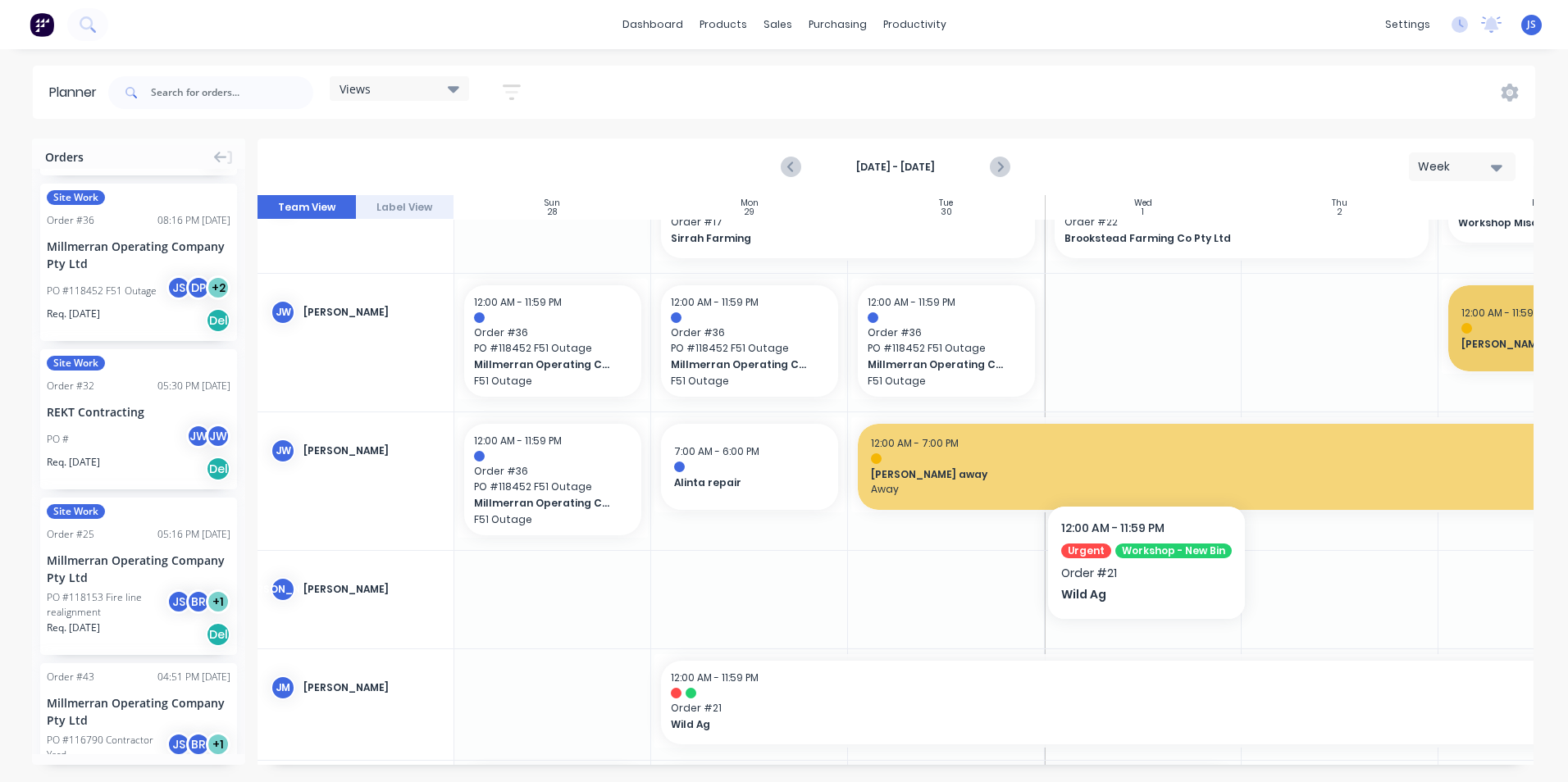
scroll to position [1522, 0]
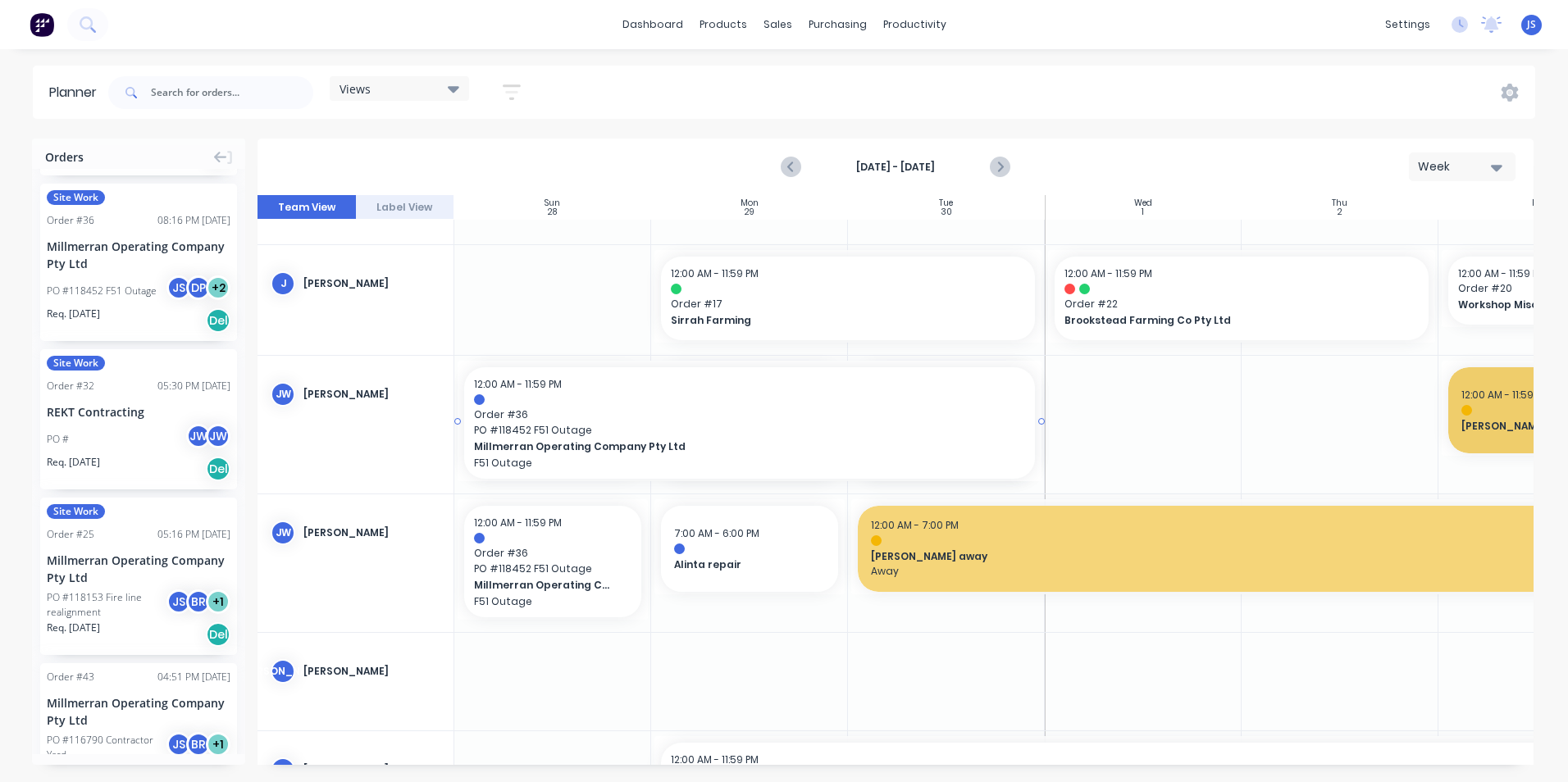
drag, startPoint x: 645, startPoint y: 423, endPoint x: 908, endPoint y: 416, distance: 263.1
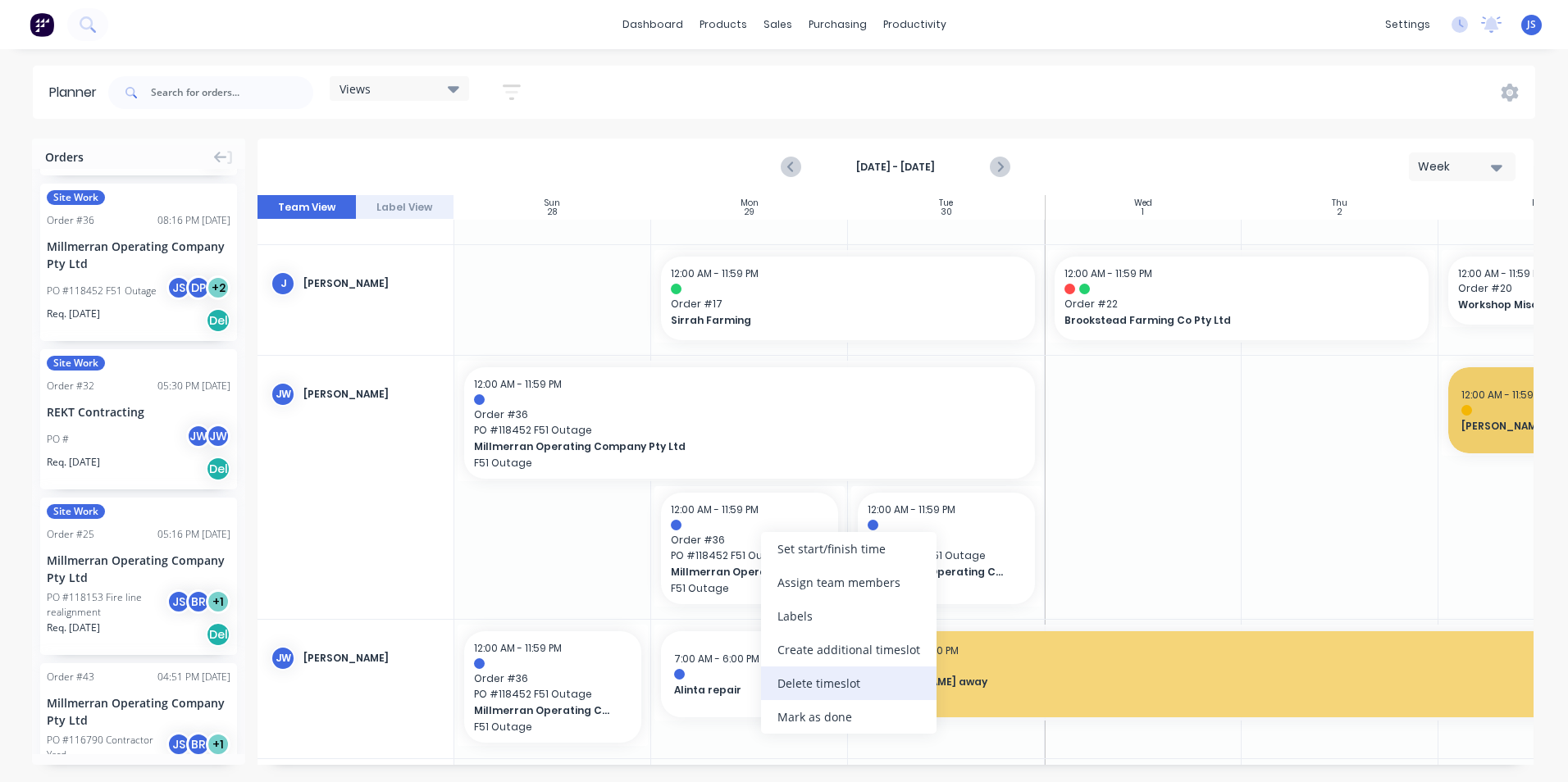
click at [815, 677] on div "Delete timeslot" at bounding box center [849, 683] width 175 height 34
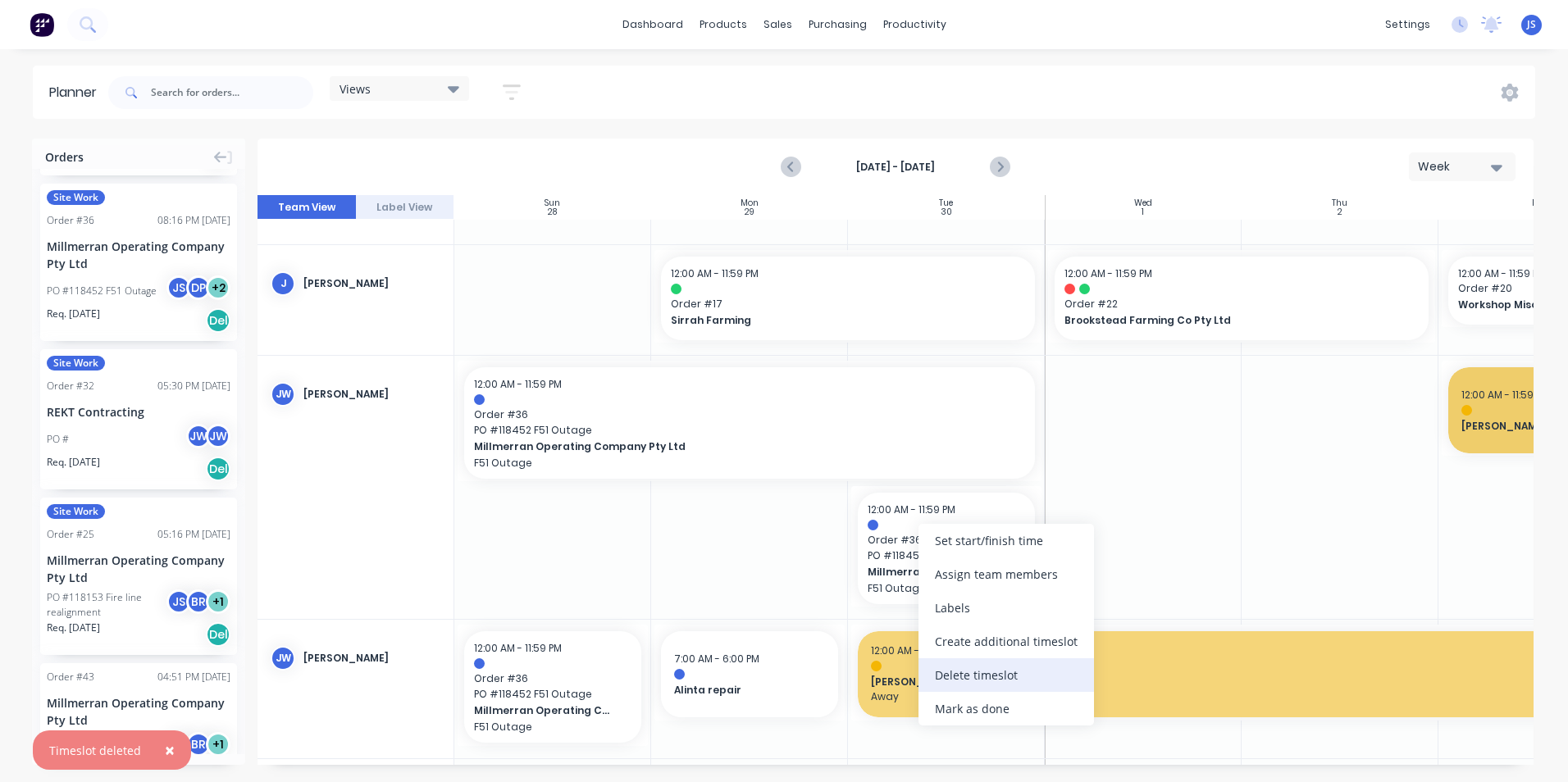
click at [968, 677] on div "Delete timeslot" at bounding box center [1006, 676] width 175 height 34
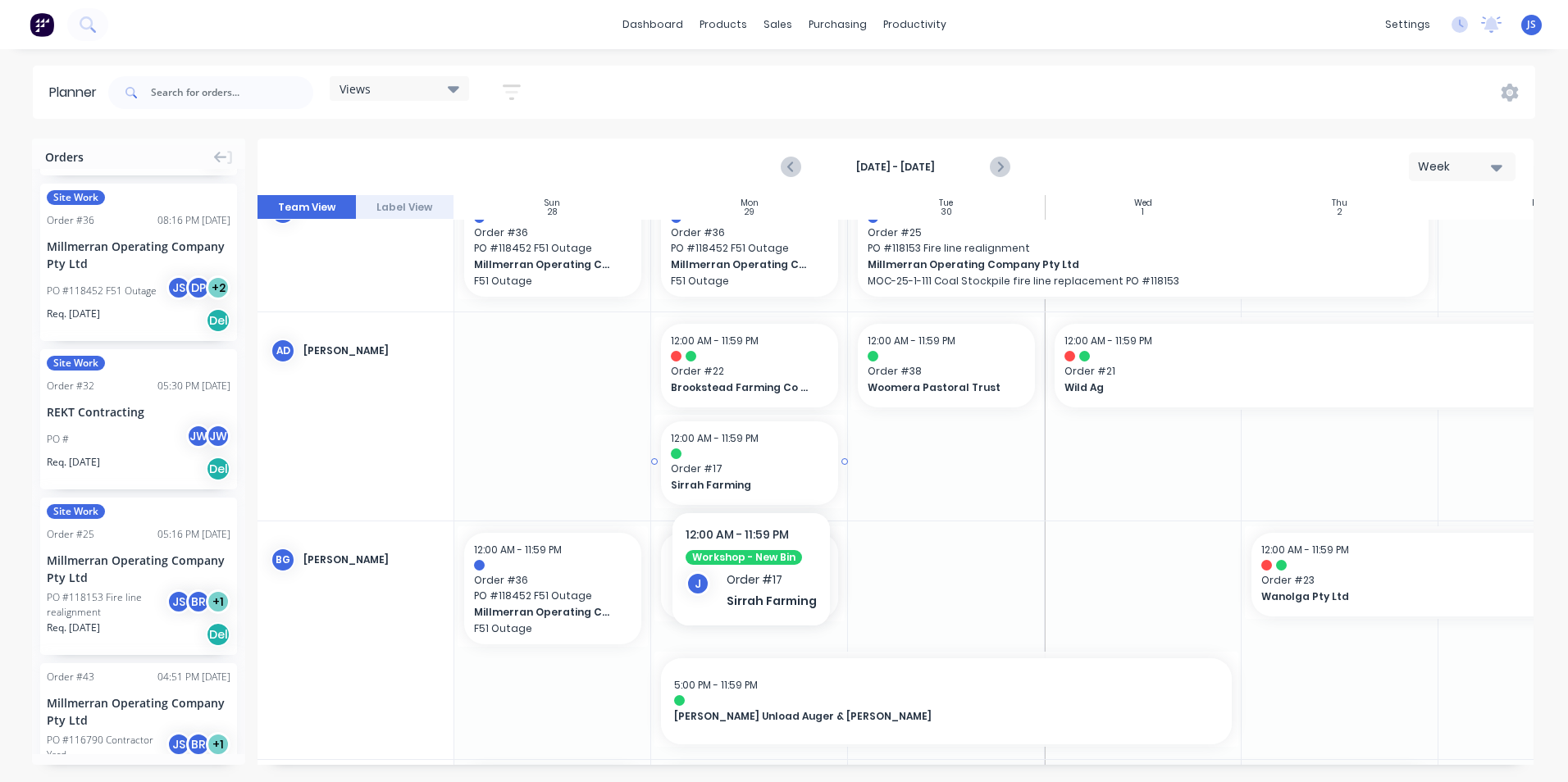
scroll to position [0, 0]
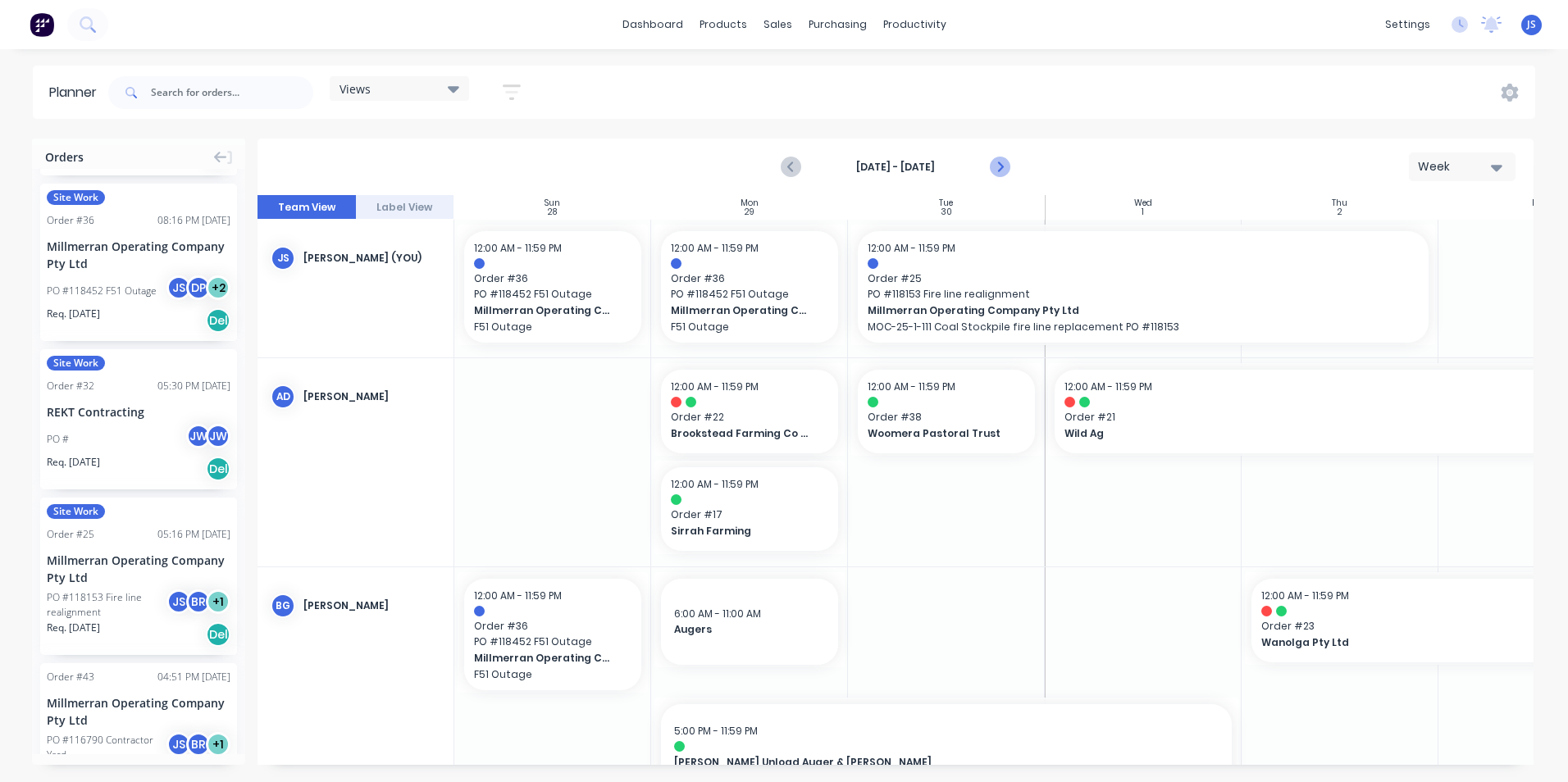
click at [1003, 162] on icon "Next page" at bounding box center [999, 167] width 20 height 20
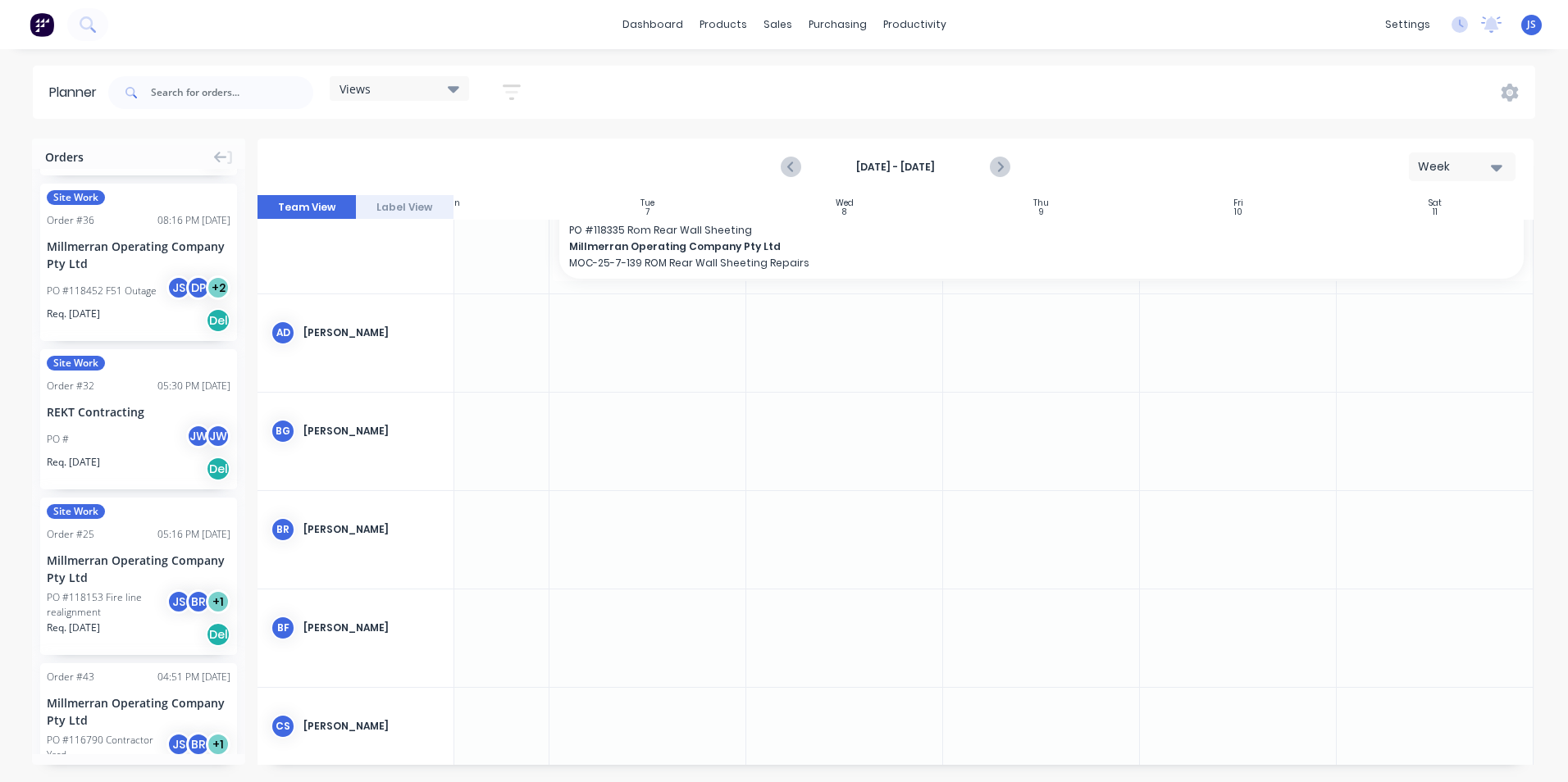
scroll to position [0, 305]
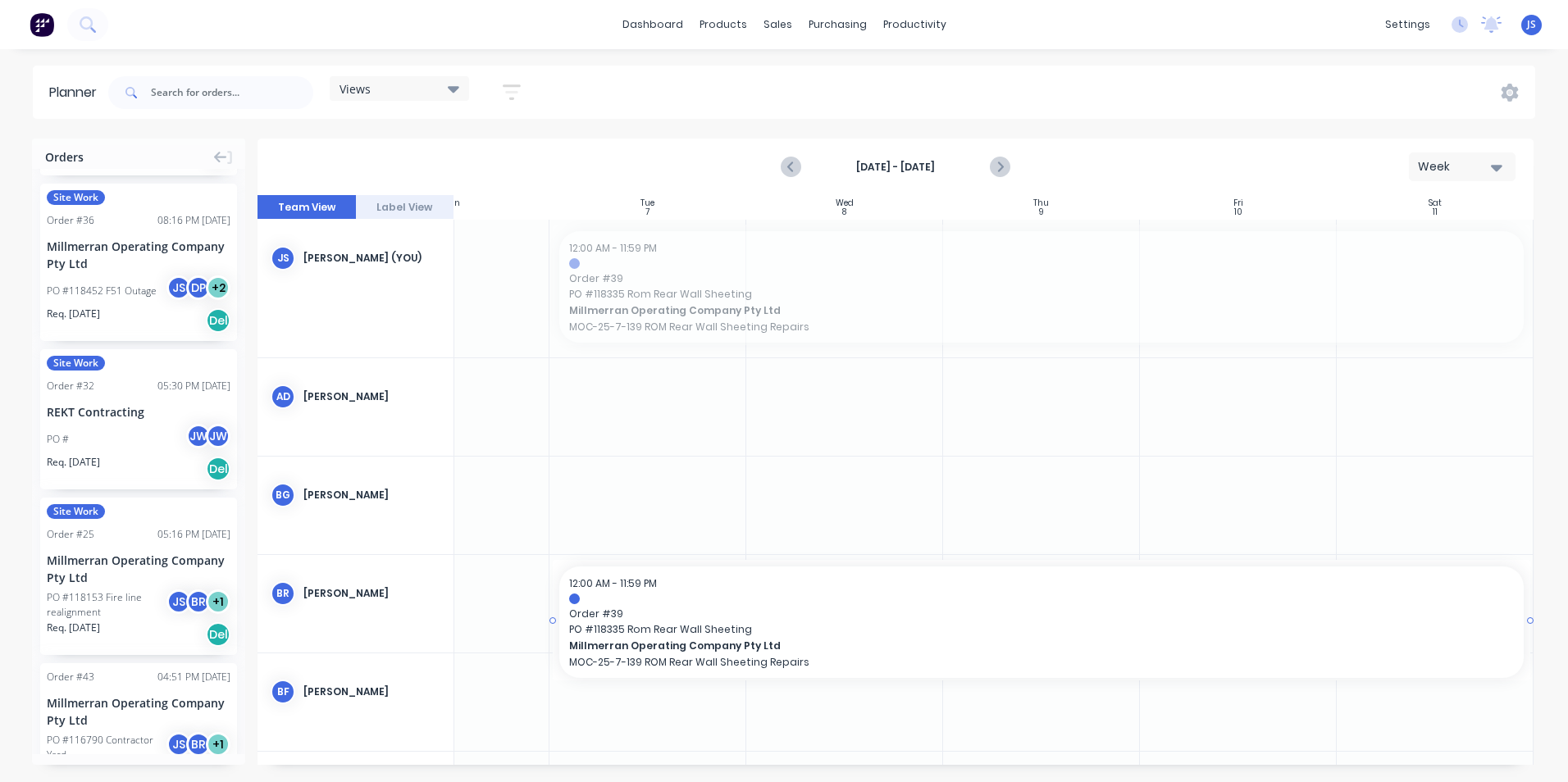
drag, startPoint x: 673, startPoint y: 290, endPoint x: 659, endPoint y: 588, distance: 298.3
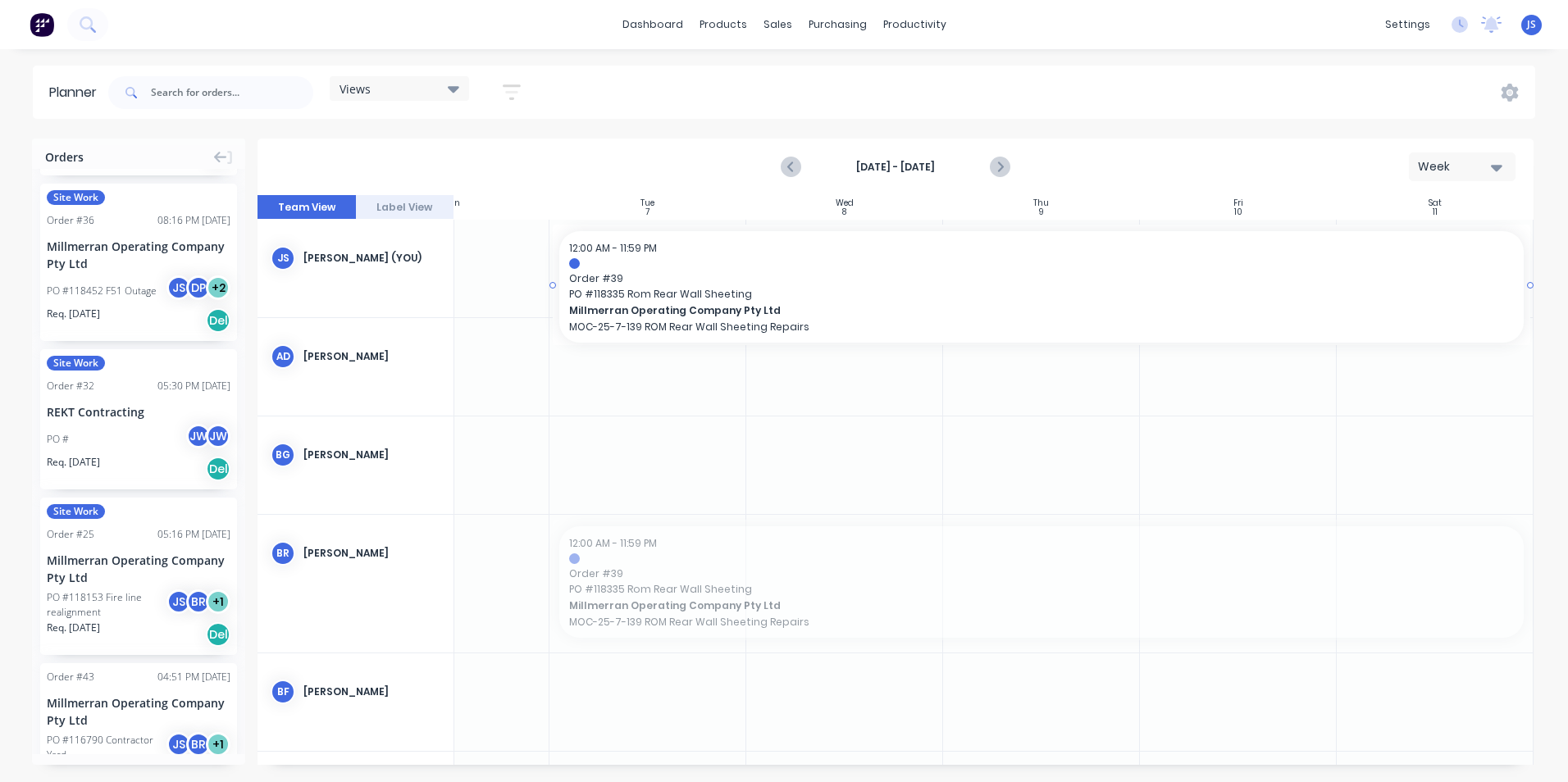
drag, startPoint x: 659, startPoint y: 588, endPoint x: 679, endPoint y: 287, distance: 301.7
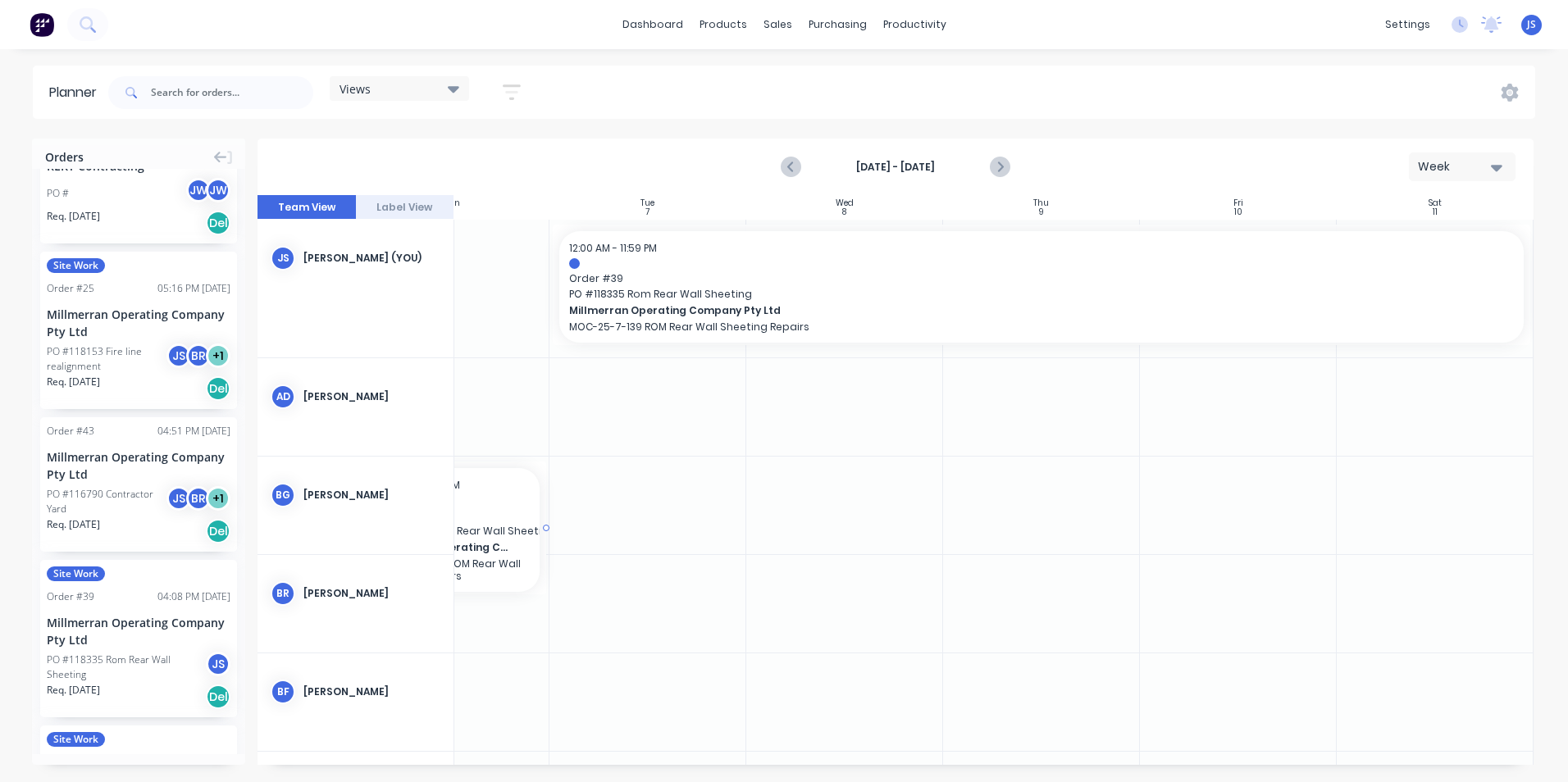
scroll to position [0, 297]
drag, startPoint x: 124, startPoint y: 608, endPoint x: 610, endPoint y: 571, distance: 487.4
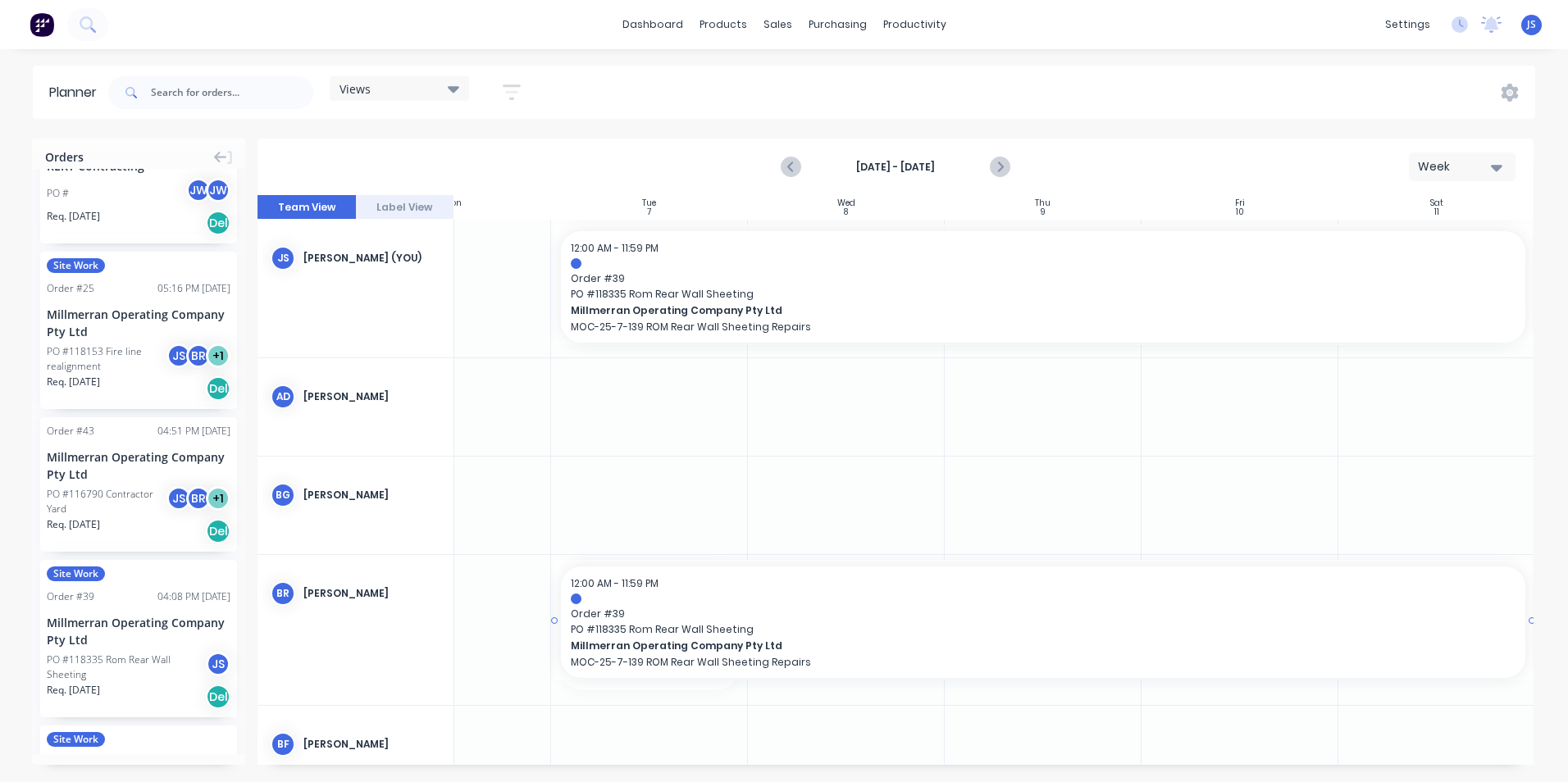
drag, startPoint x: 744, startPoint y: 626, endPoint x: 1401, endPoint y: 629, distance: 657.0
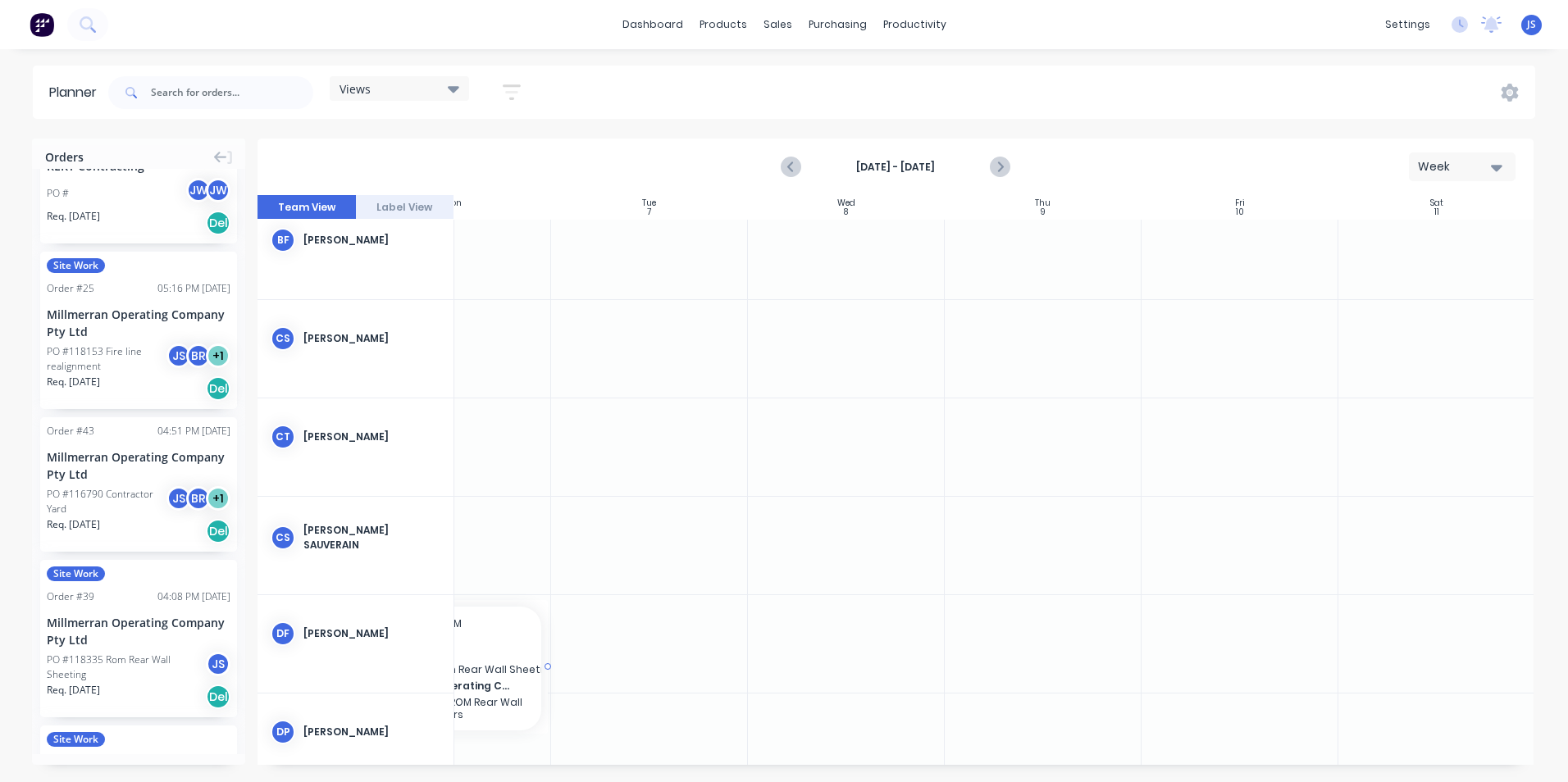
scroll to position [492, 289]
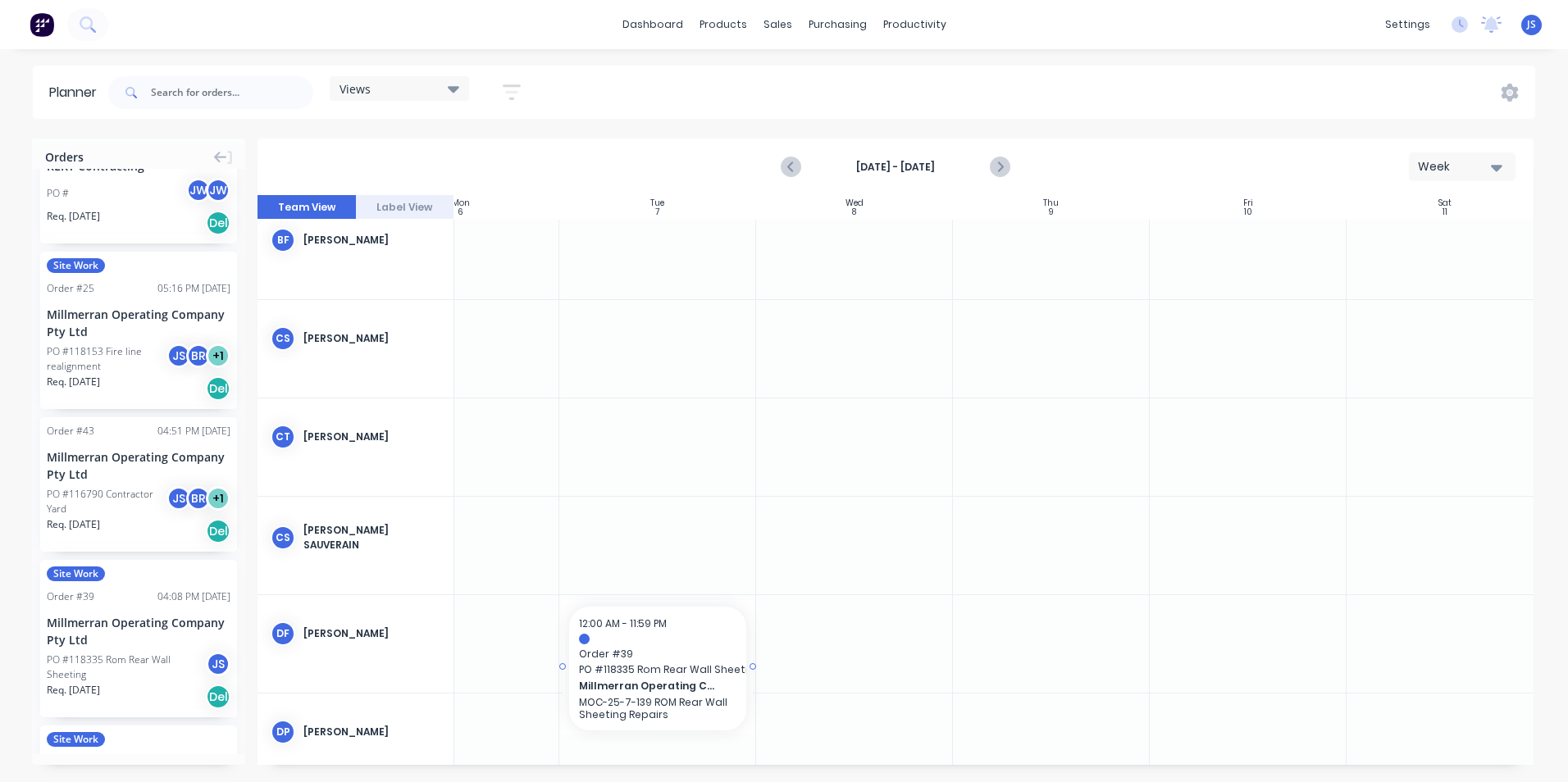
drag, startPoint x: 155, startPoint y: 622, endPoint x: 689, endPoint y: 615, distance: 534.0
drag, startPoint x: 751, startPoint y: 667, endPoint x: 1403, endPoint y: 669, distance: 652.0
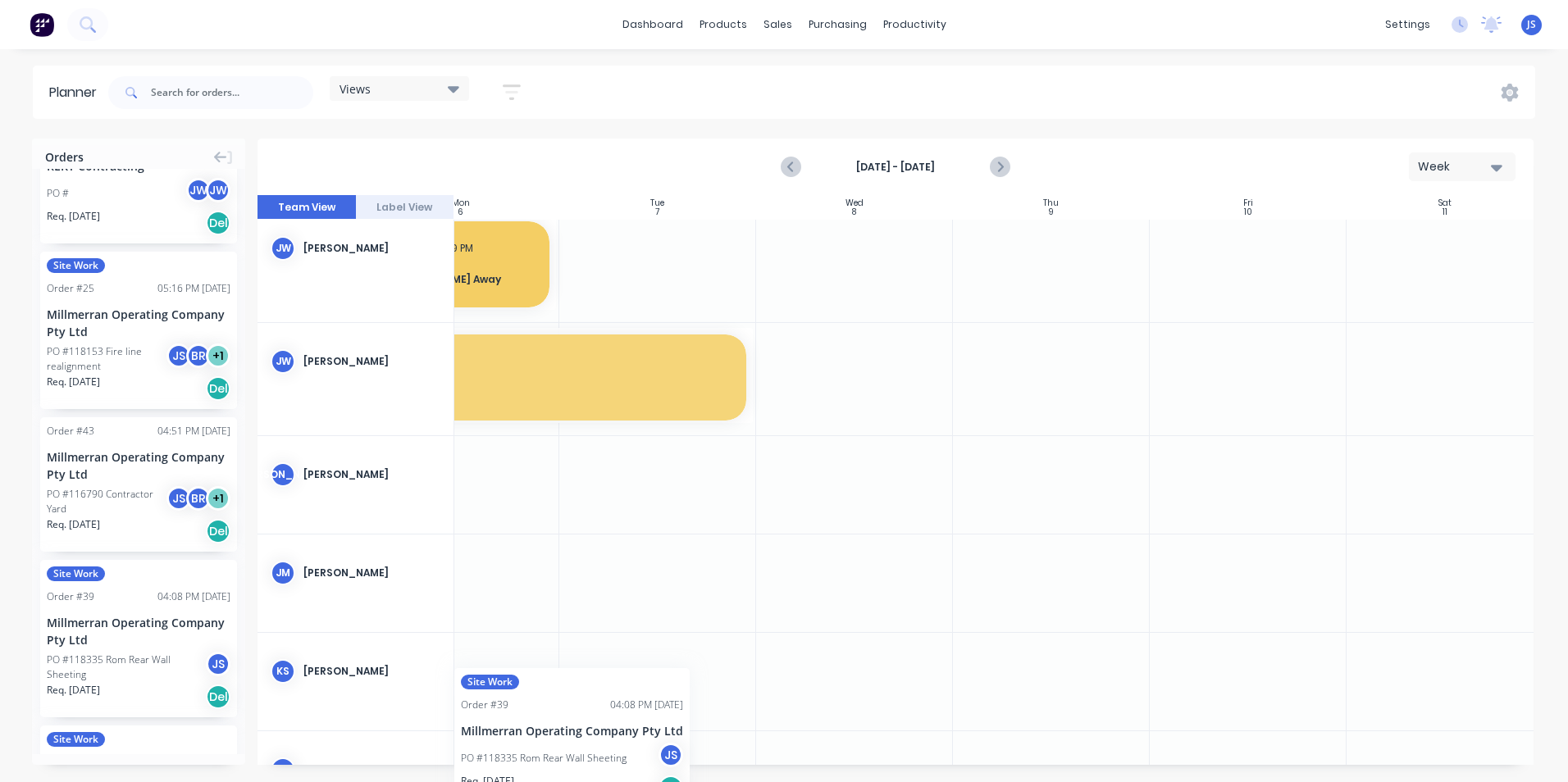
scroll to position [1312, 285]
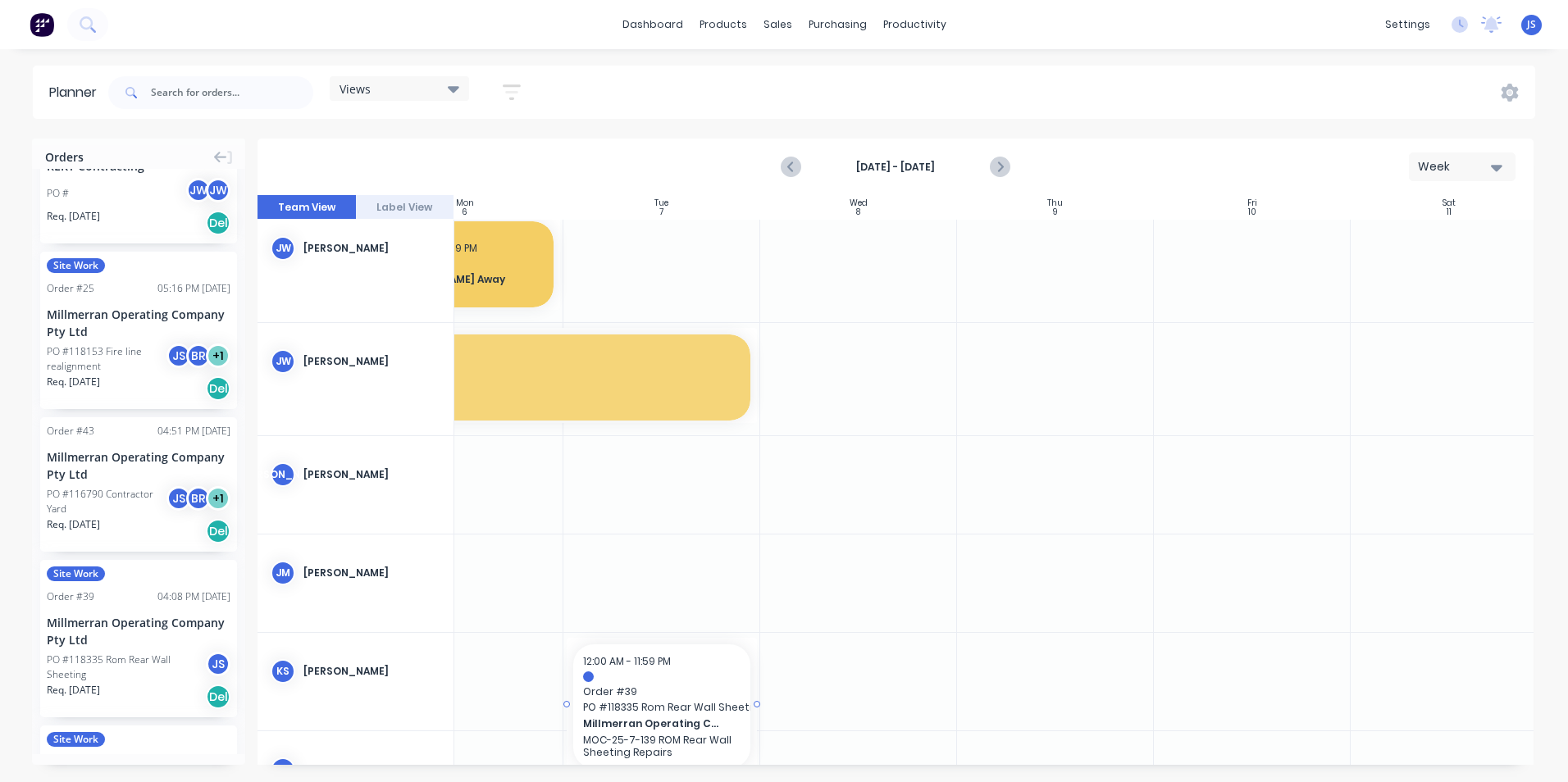
drag, startPoint x: 119, startPoint y: 640, endPoint x: 644, endPoint y: 646, distance: 525.0
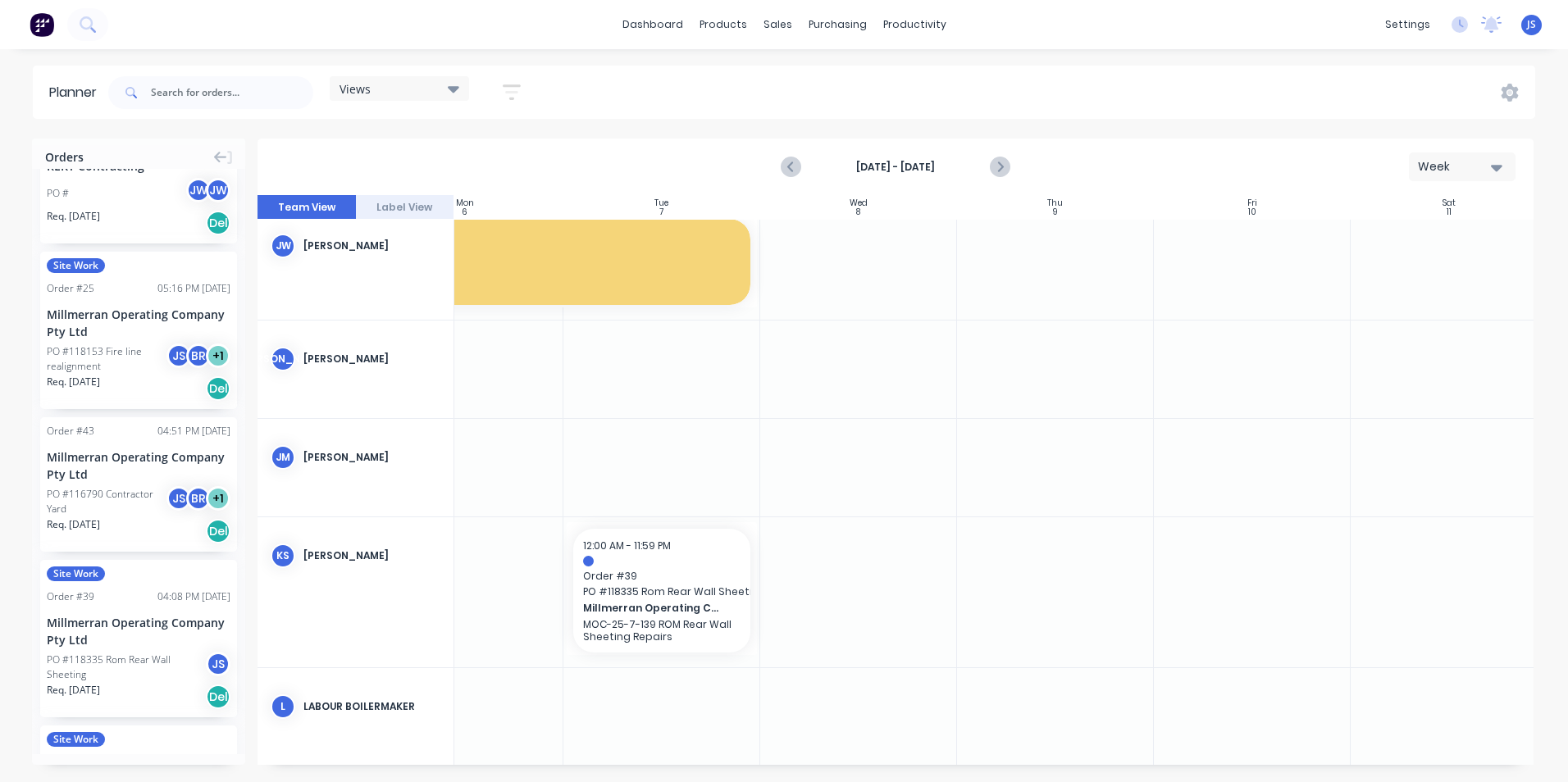
scroll to position [1476, 285]
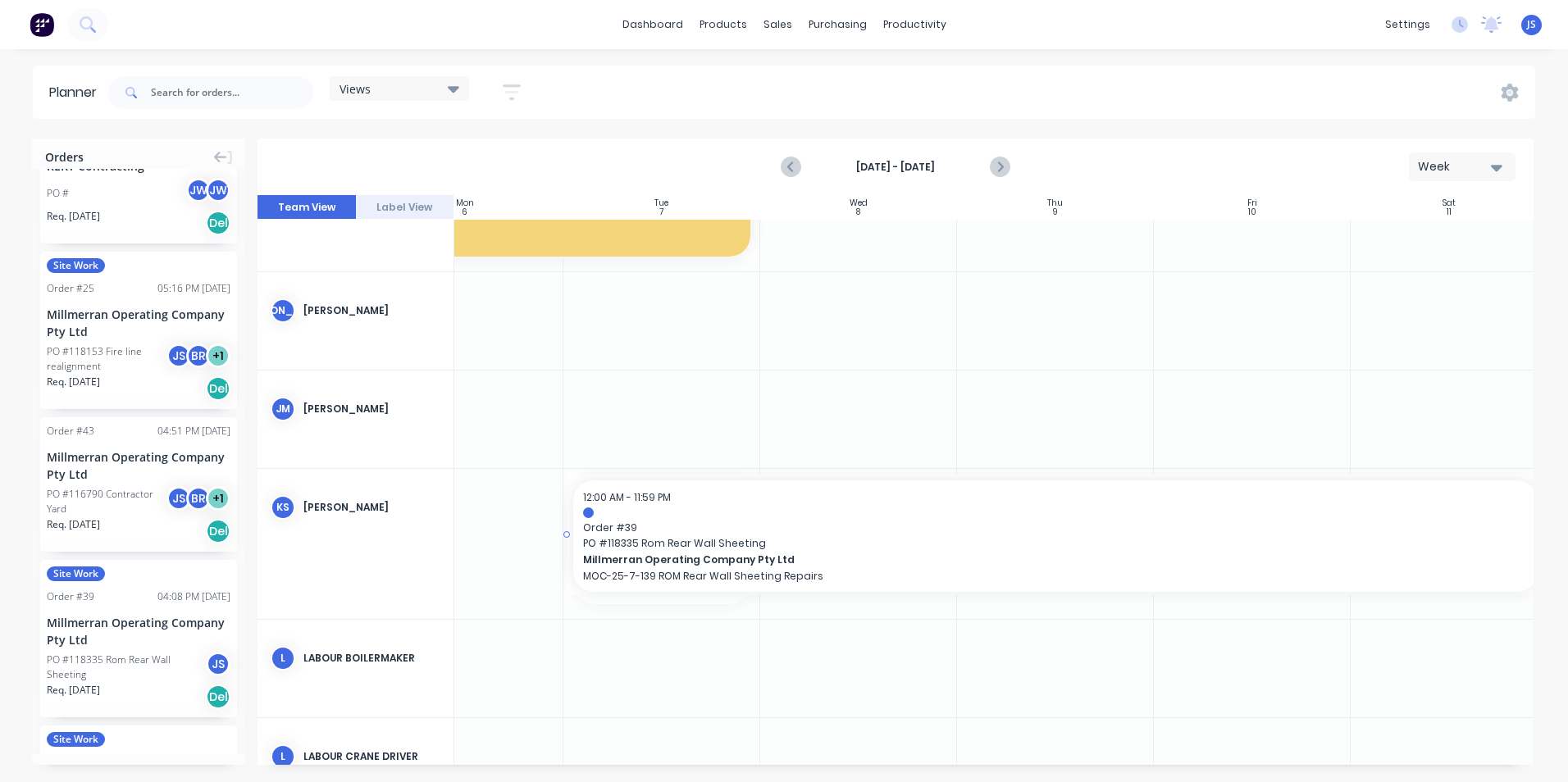
drag, startPoint x: 756, startPoint y: 539, endPoint x: 1391, endPoint y: 530, distance: 635.1
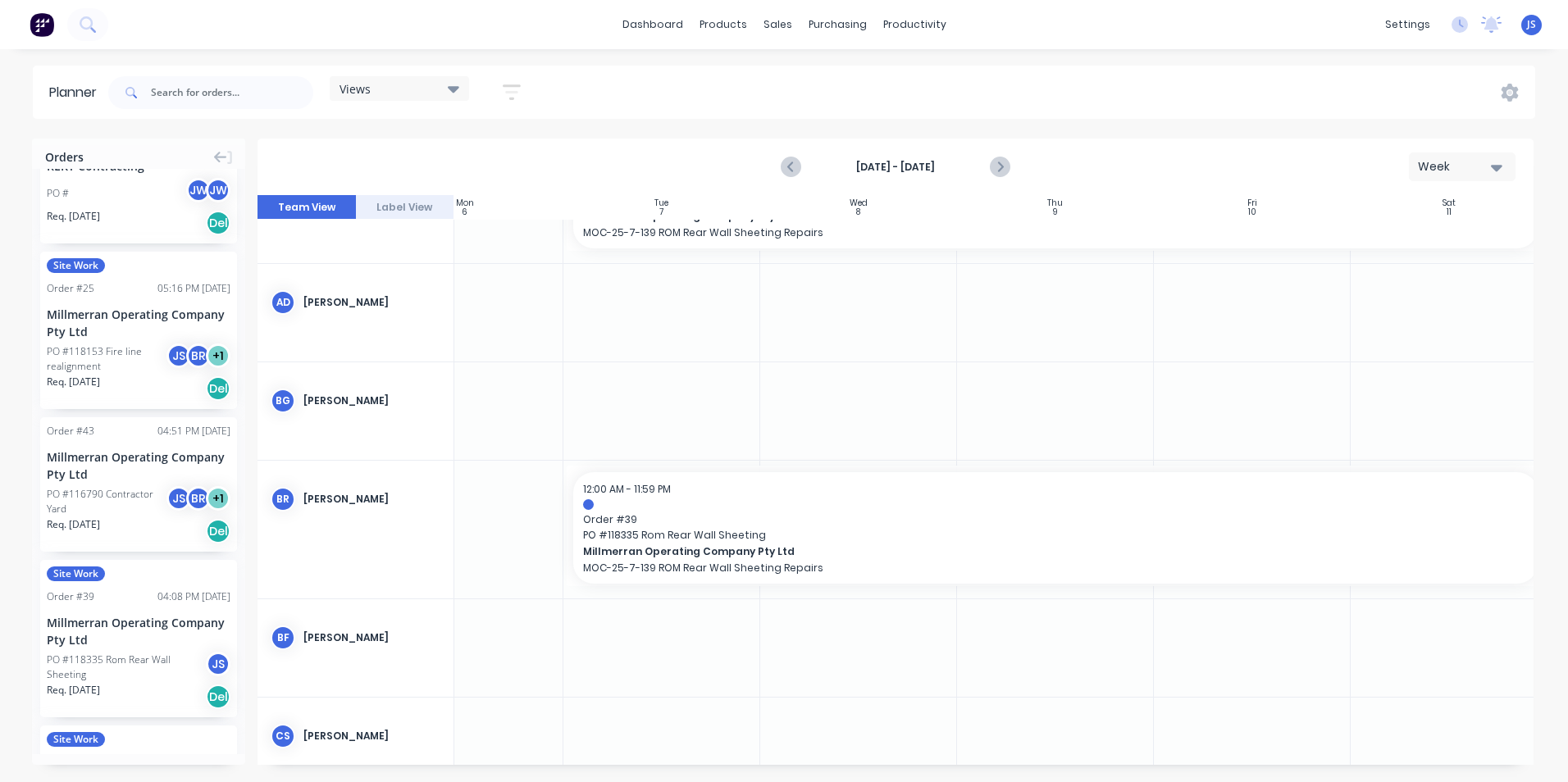
scroll to position [0, 285]
